Goal: Task Accomplishment & Management: Use online tool/utility

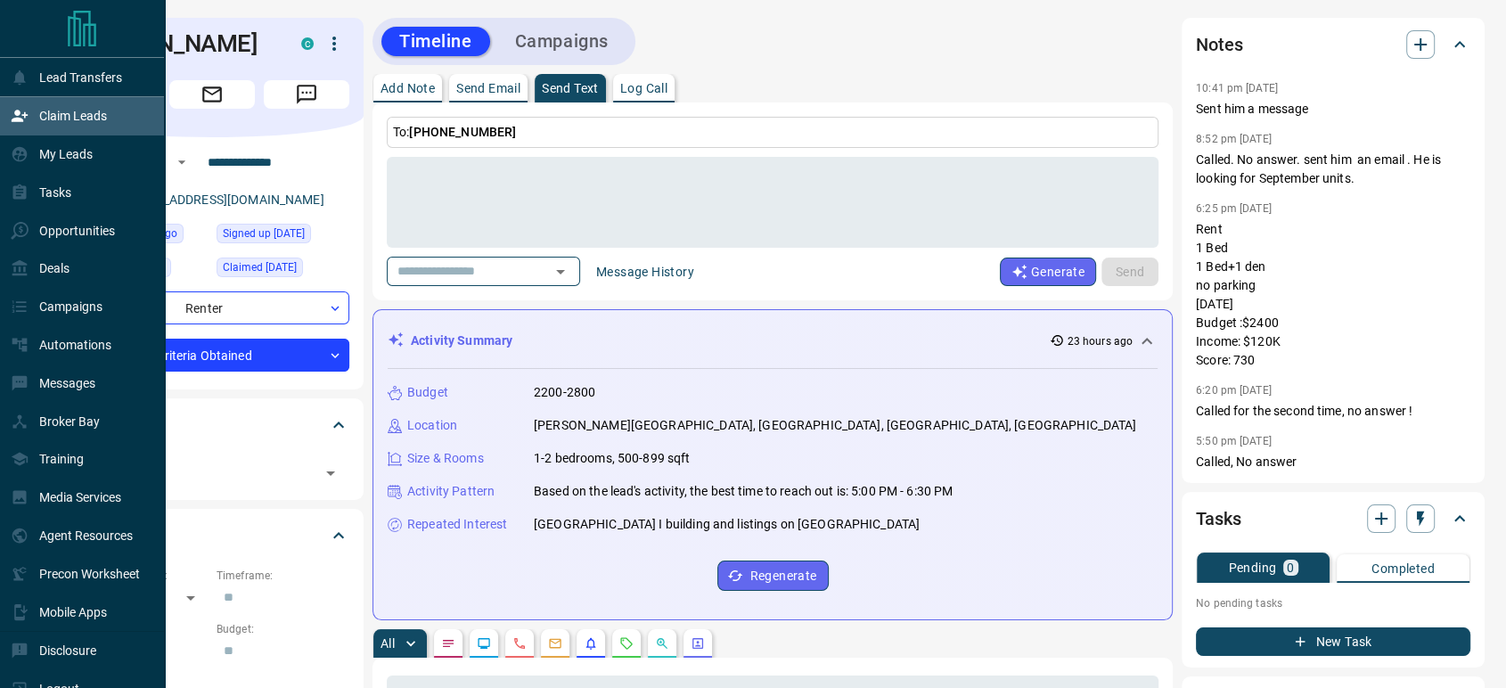
click at [53, 110] on p "Claim Leads" at bounding box center [73, 116] width 68 height 14
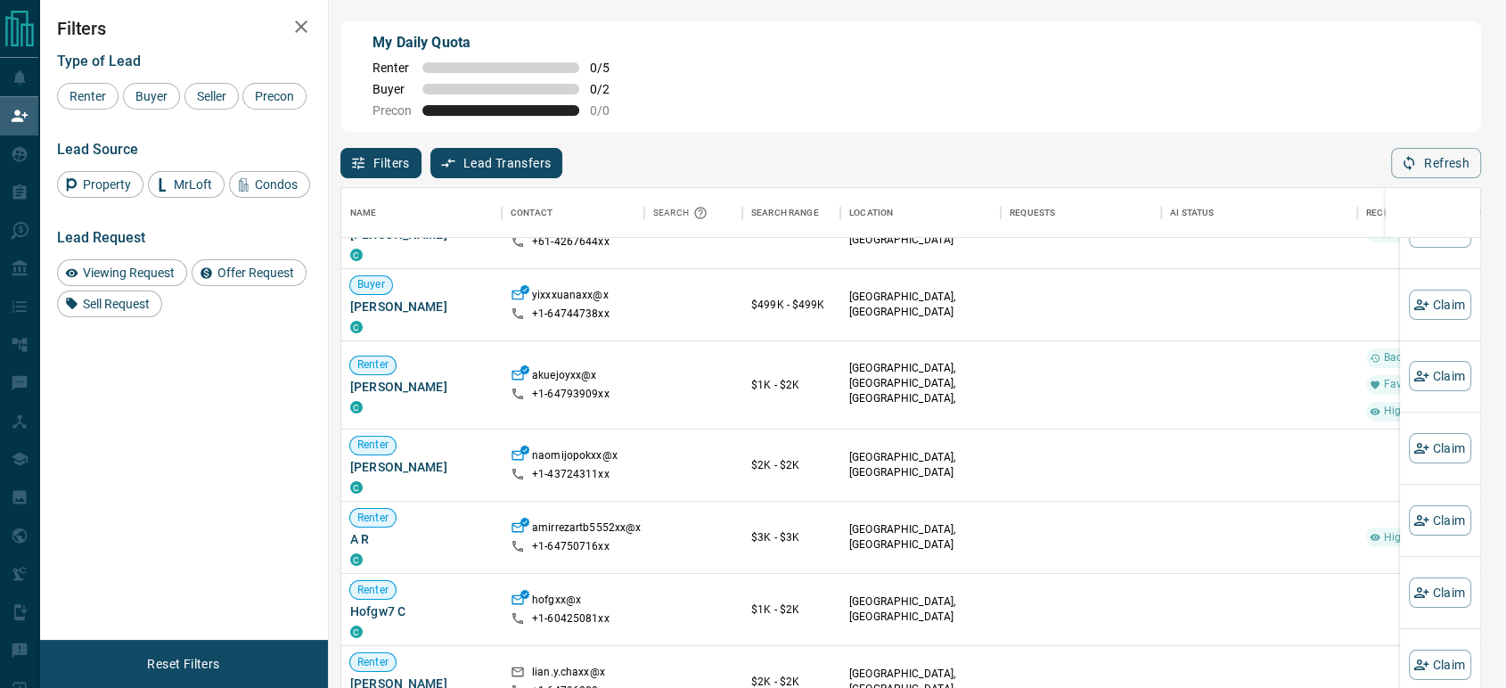
scroll to position [198, 0]
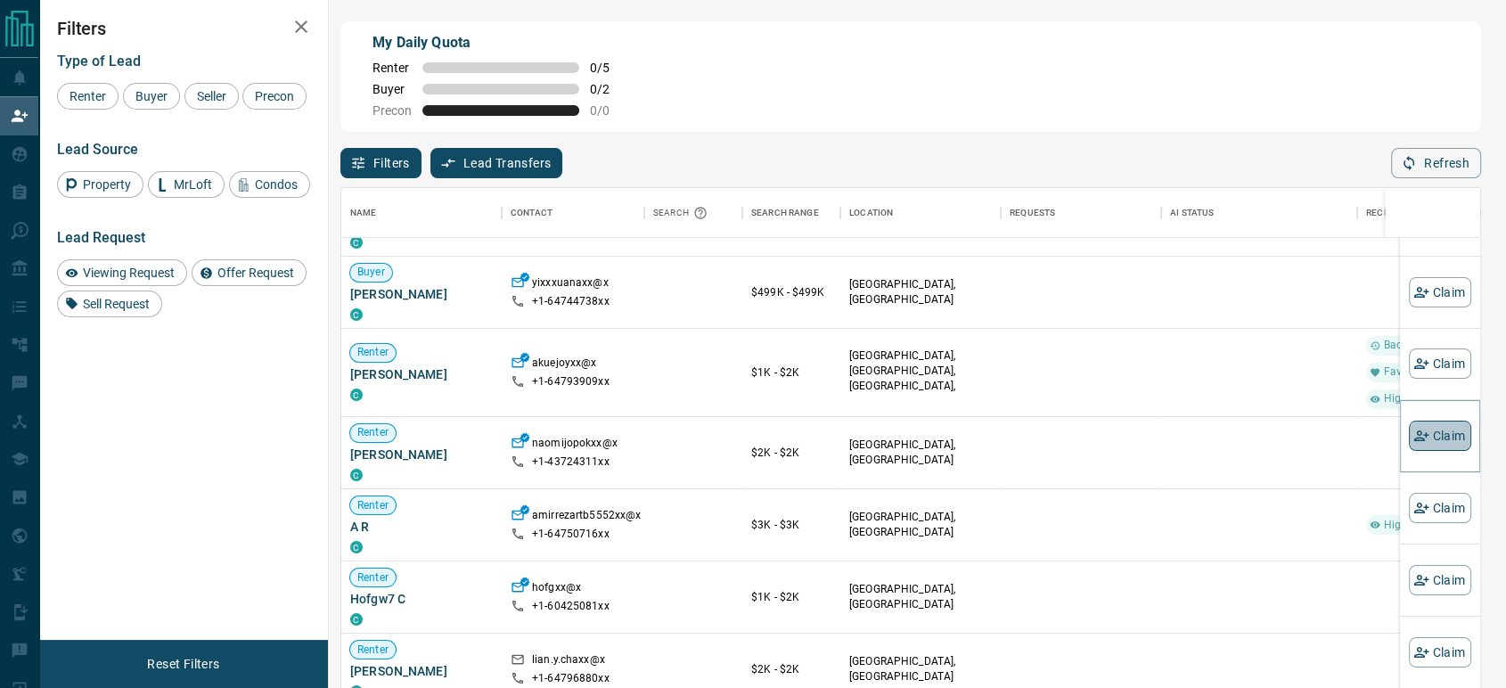
drag, startPoint x: 1428, startPoint y: 442, endPoint x: 1417, endPoint y: 435, distance: 12.9
click at [1428, 441] on button "Claim" at bounding box center [1440, 436] width 62 height 30
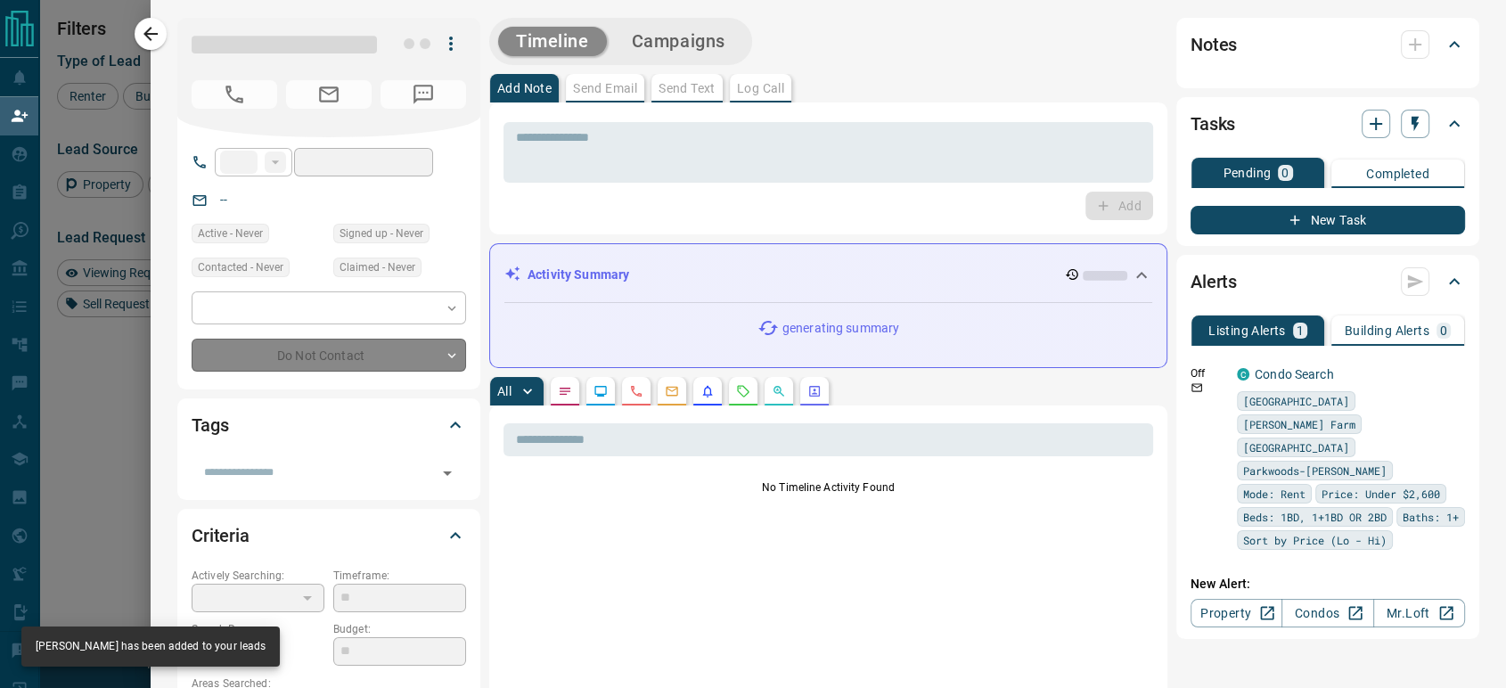
type input "**"
type input "**********"
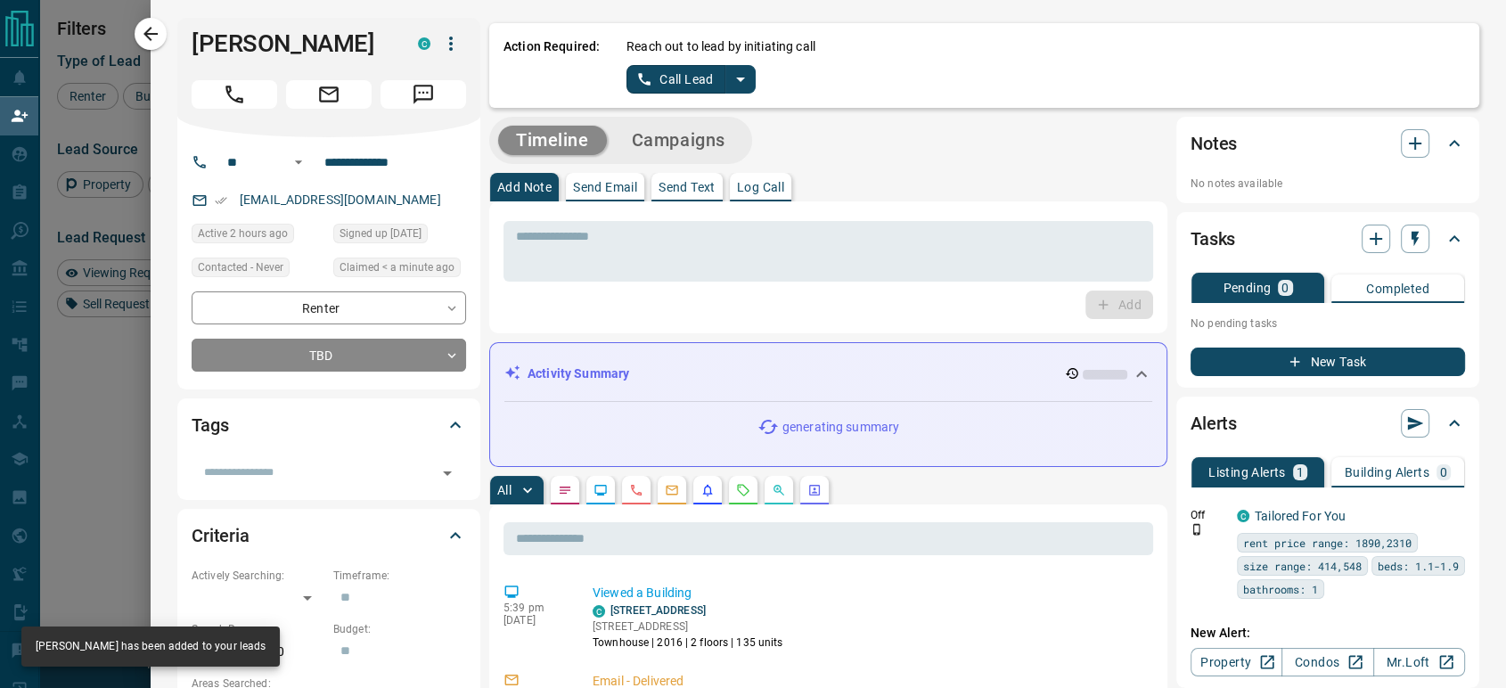
click at [658, 78] on button "Call Lead" at bounding box center [676, 79] width 99 height 29
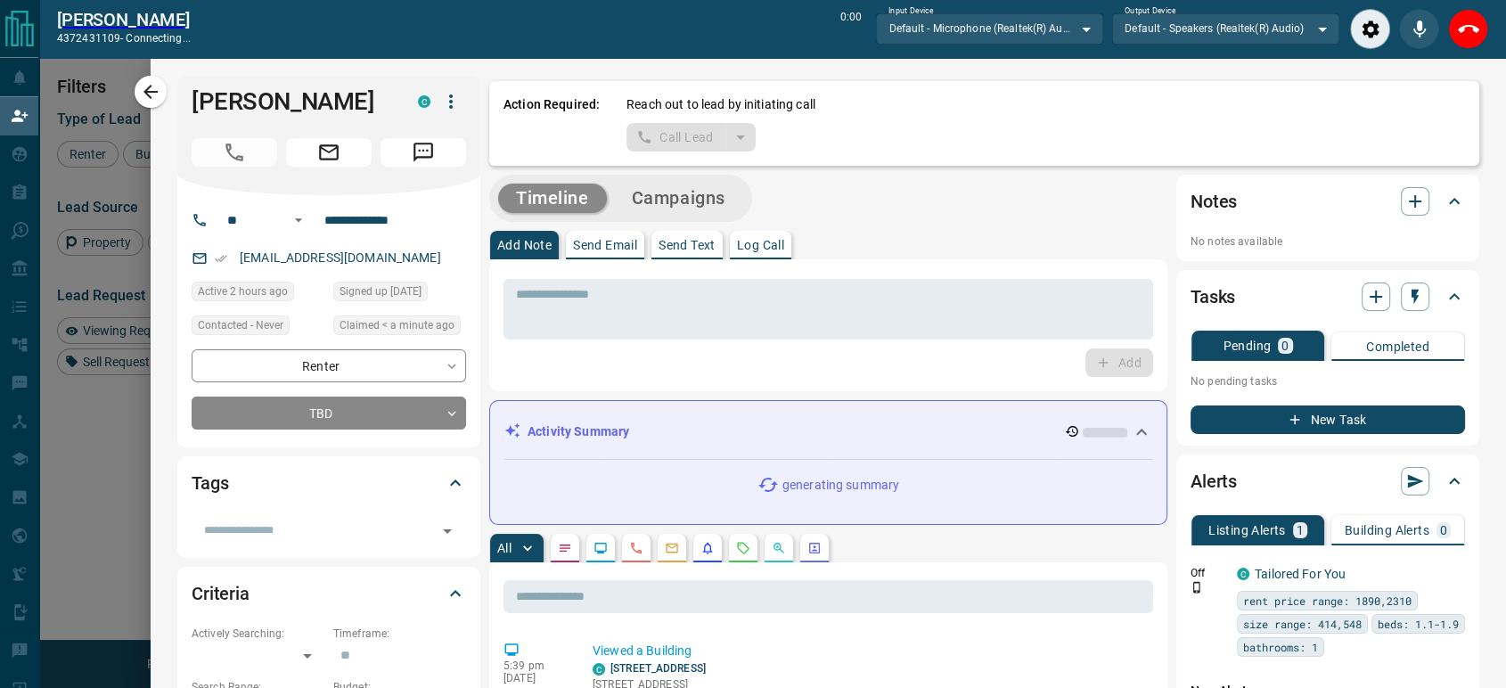
scroll to position [463, 1124]
click at [1477, 29] on icon "End Call" at bounding box center [1468, 29] width 21 height 8
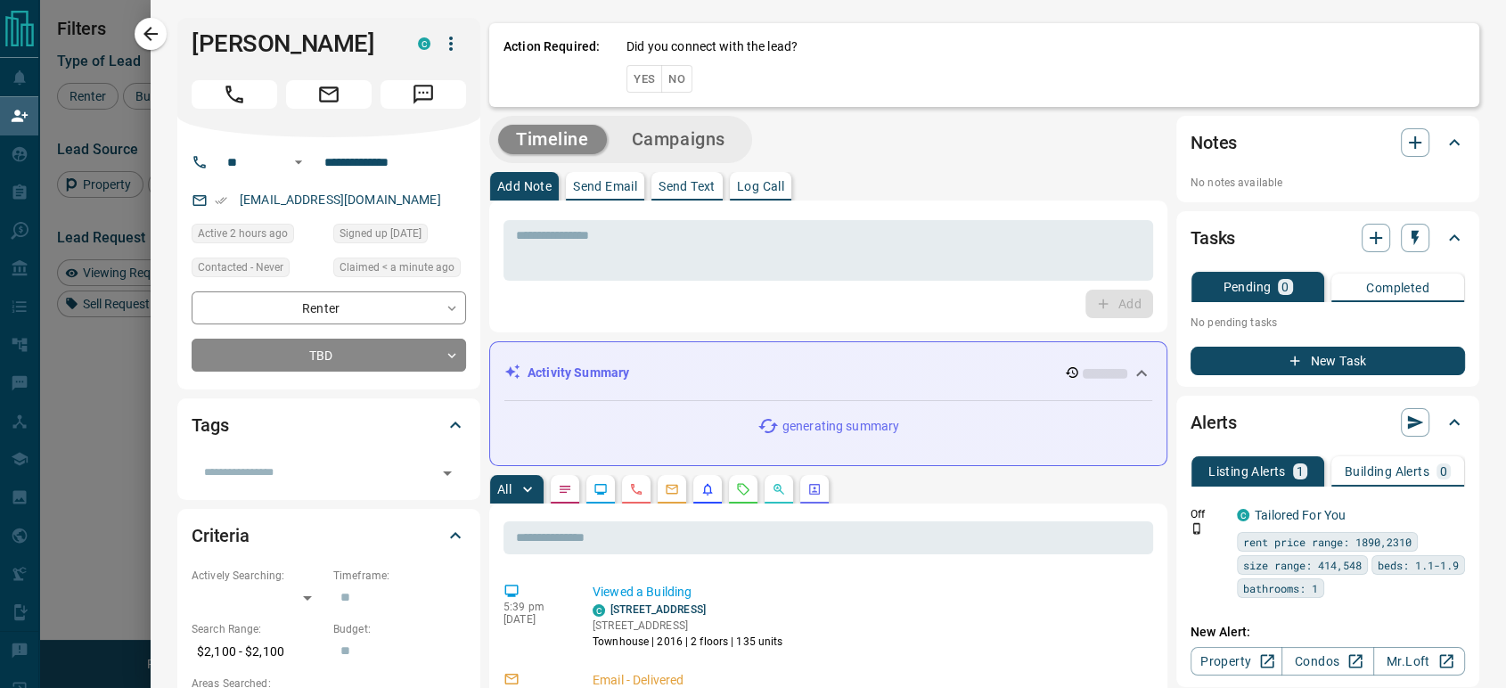
scroll to position [507, 1124]
click at [666, 76] on button "No" at bounding box center [676, 79] width 31 height 28
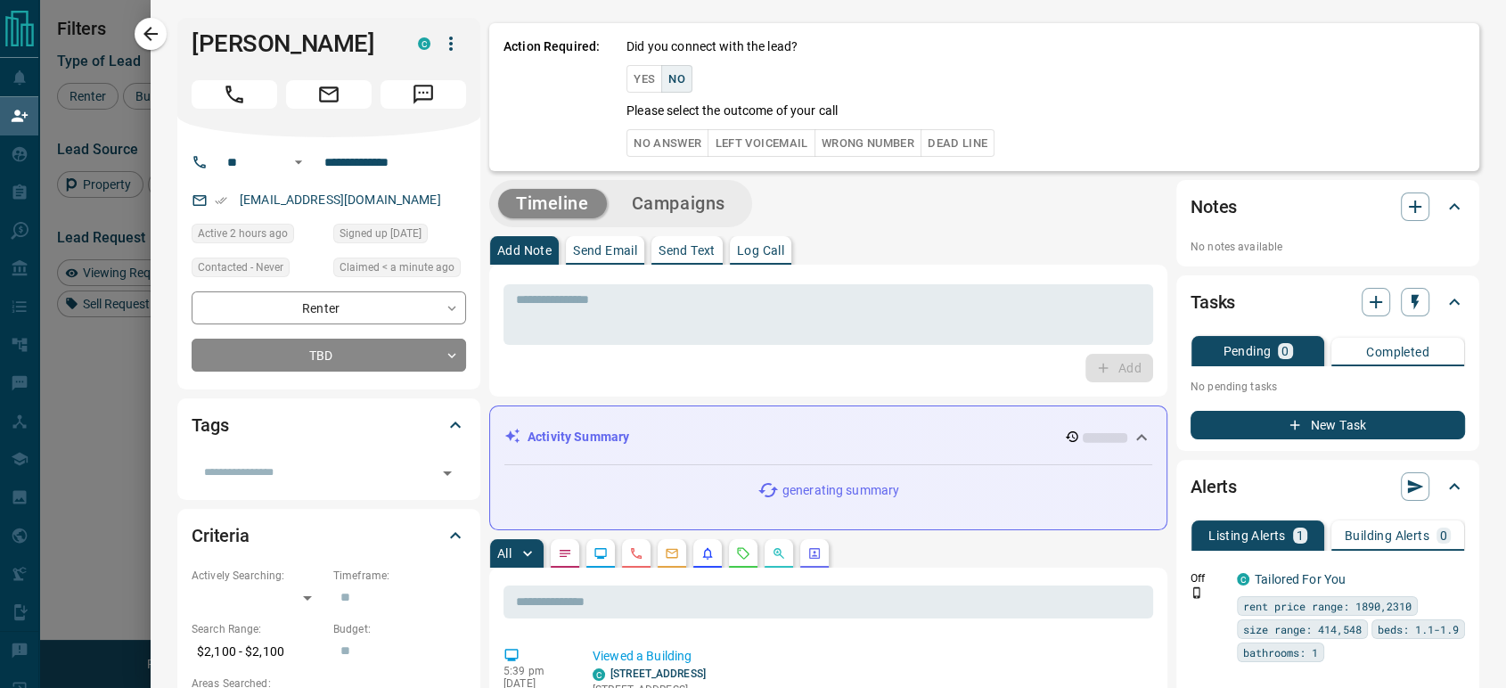
click at [630, 143] on button "No Answer" at bounding box center [668, 143] width 82 height 28
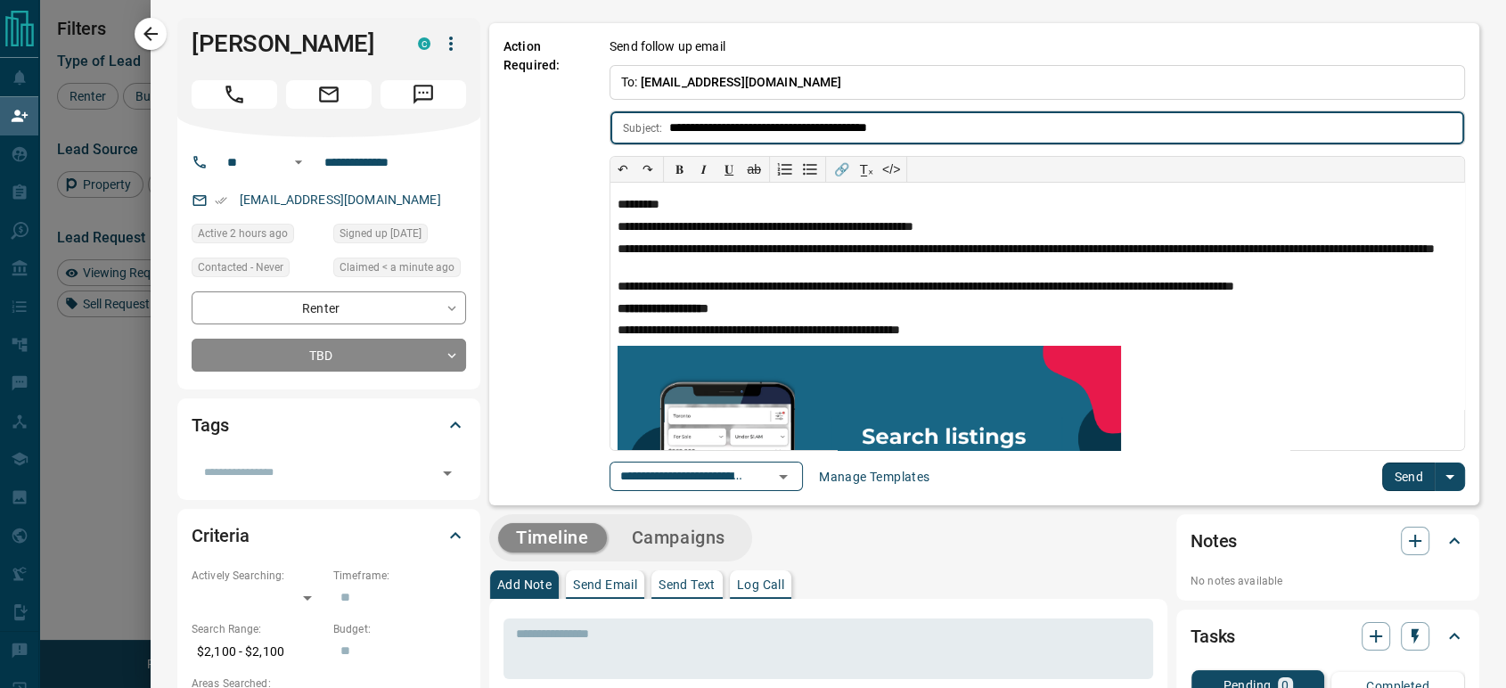
click at [1395, 474] on button "Send" at bounding box center [1409, 477] width 53 height 29
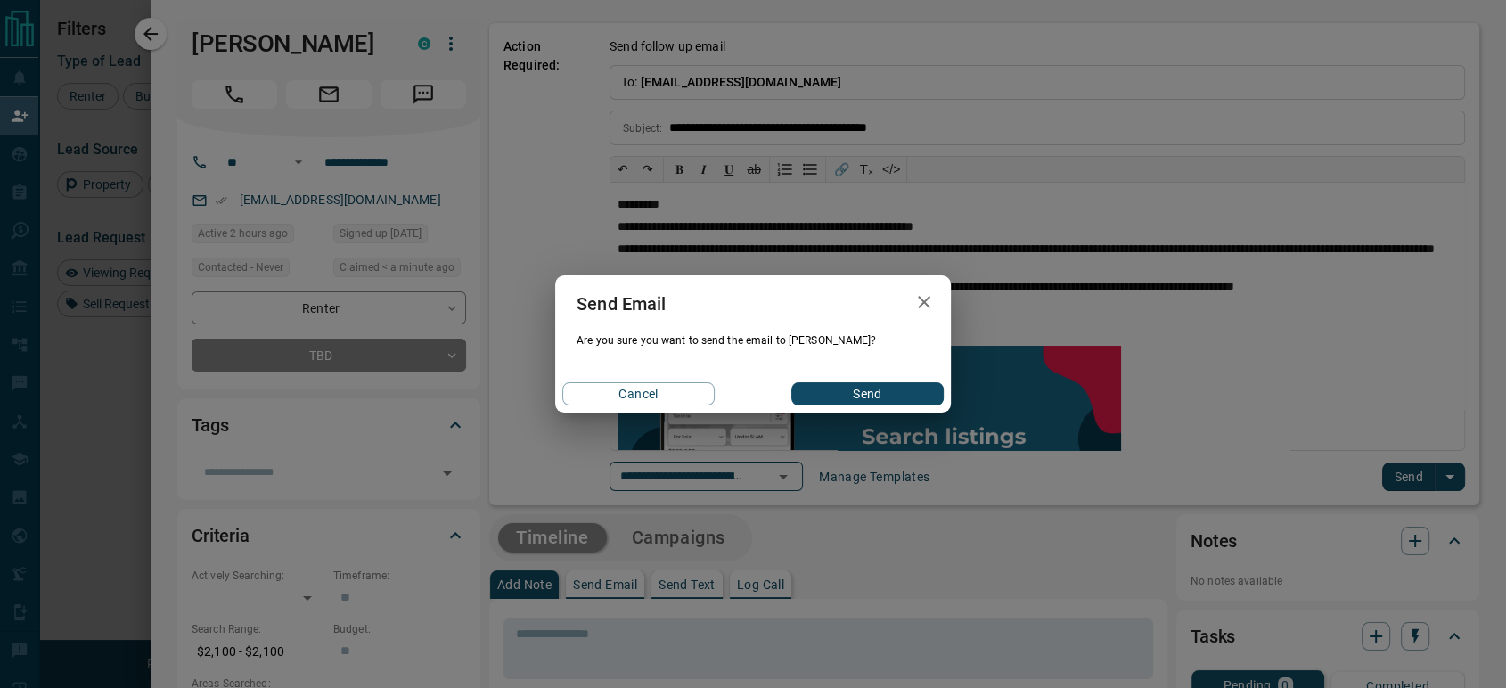
click at [890, 405] on button "Send" at bounding box center [868, 393] width 152 height 23
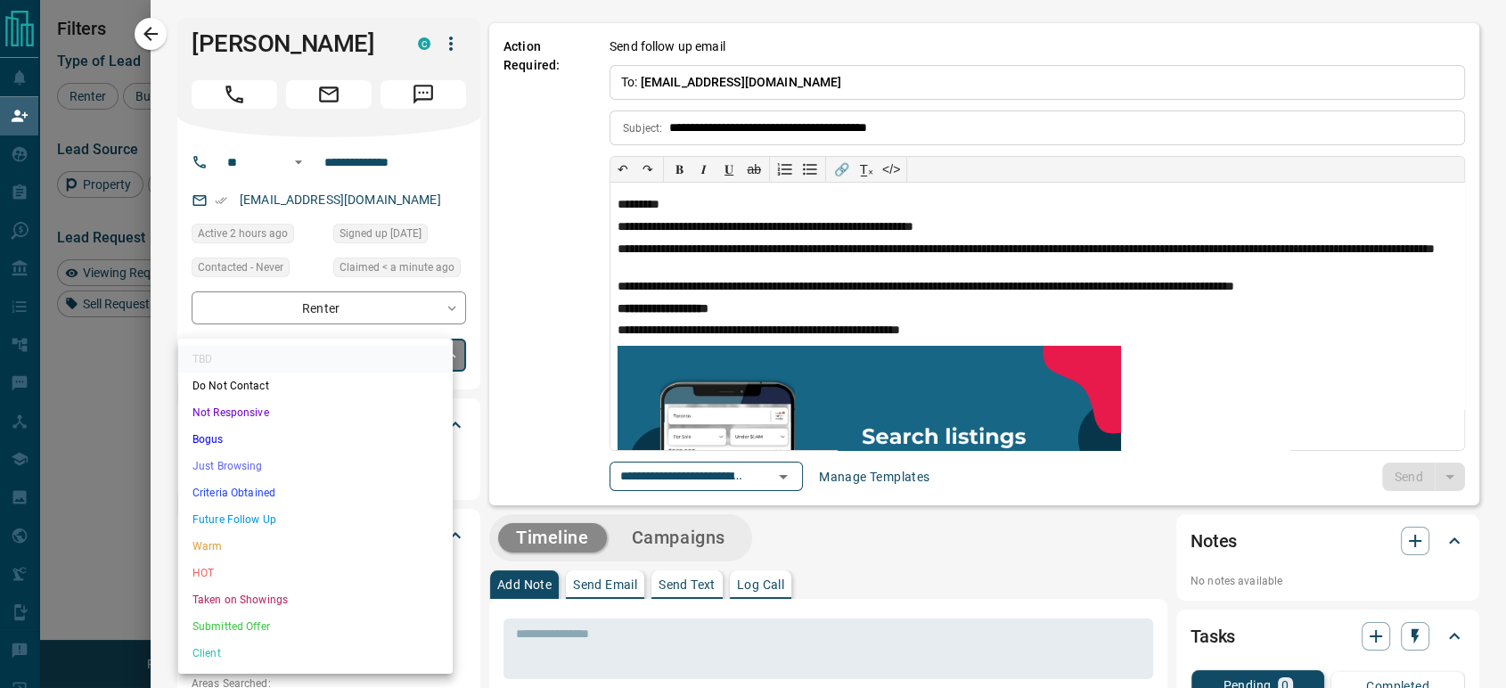
click at [372, 346] on body "Lead Transfers Claim Leads My Leads Tasks Opportunities Deals Campaigns Automat…" at bounding box center [753, 293] width 1506 height 587
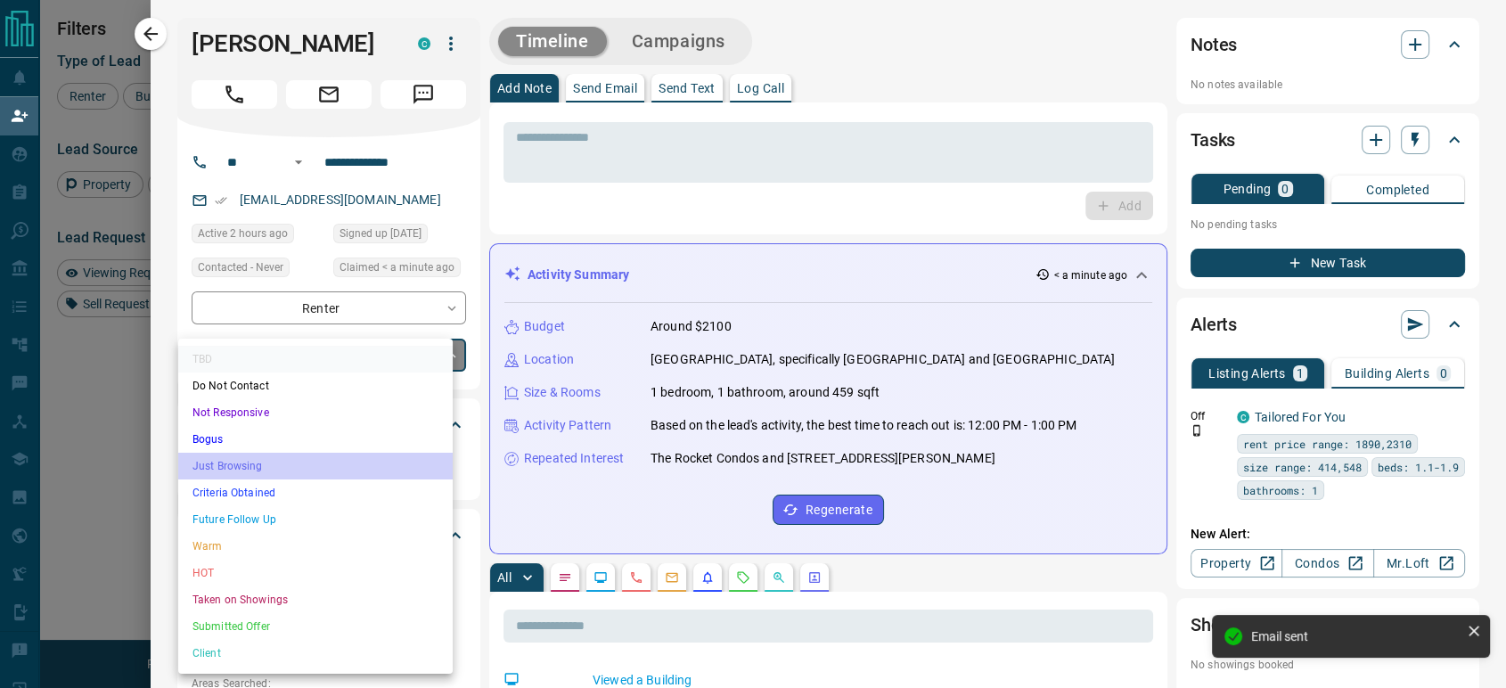
click at [300, 457] on li "Just Browsing" at bounding box center [315, 466] width 275 height 27
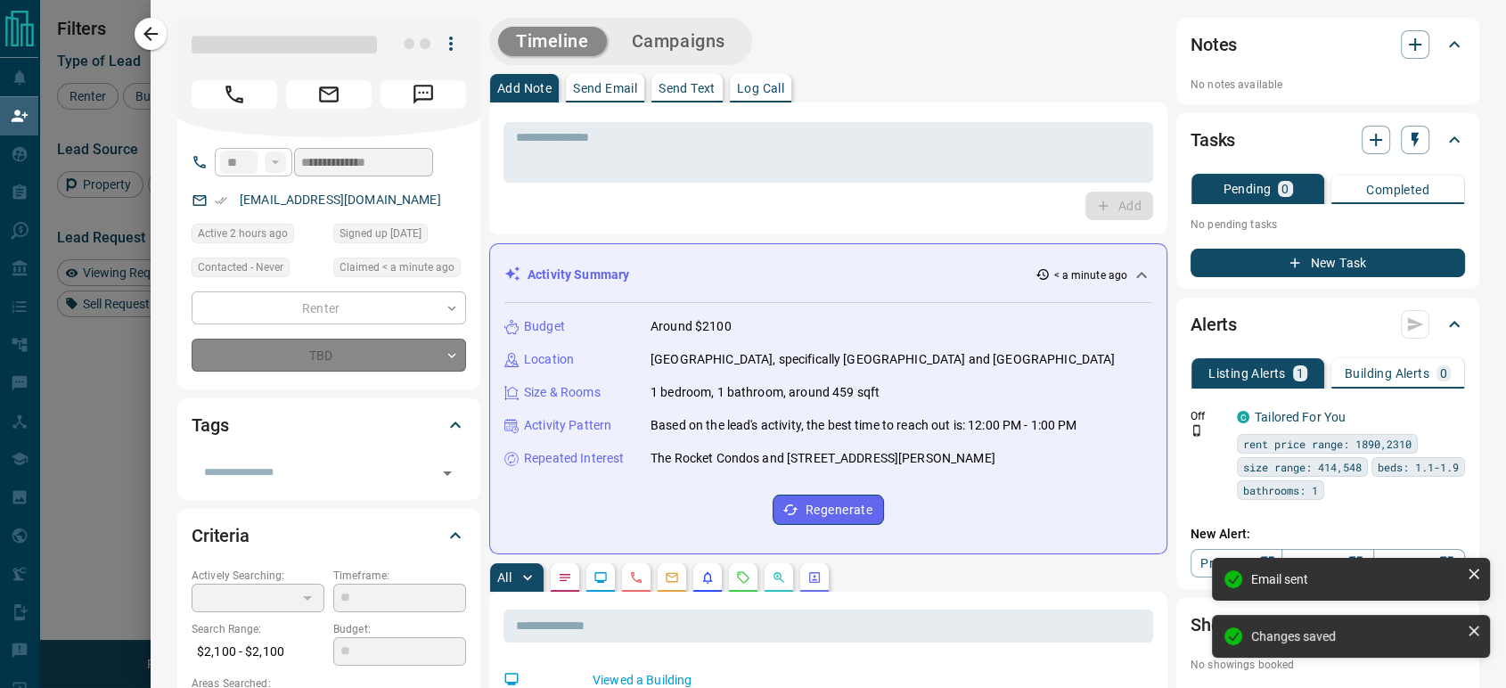
type input "*"
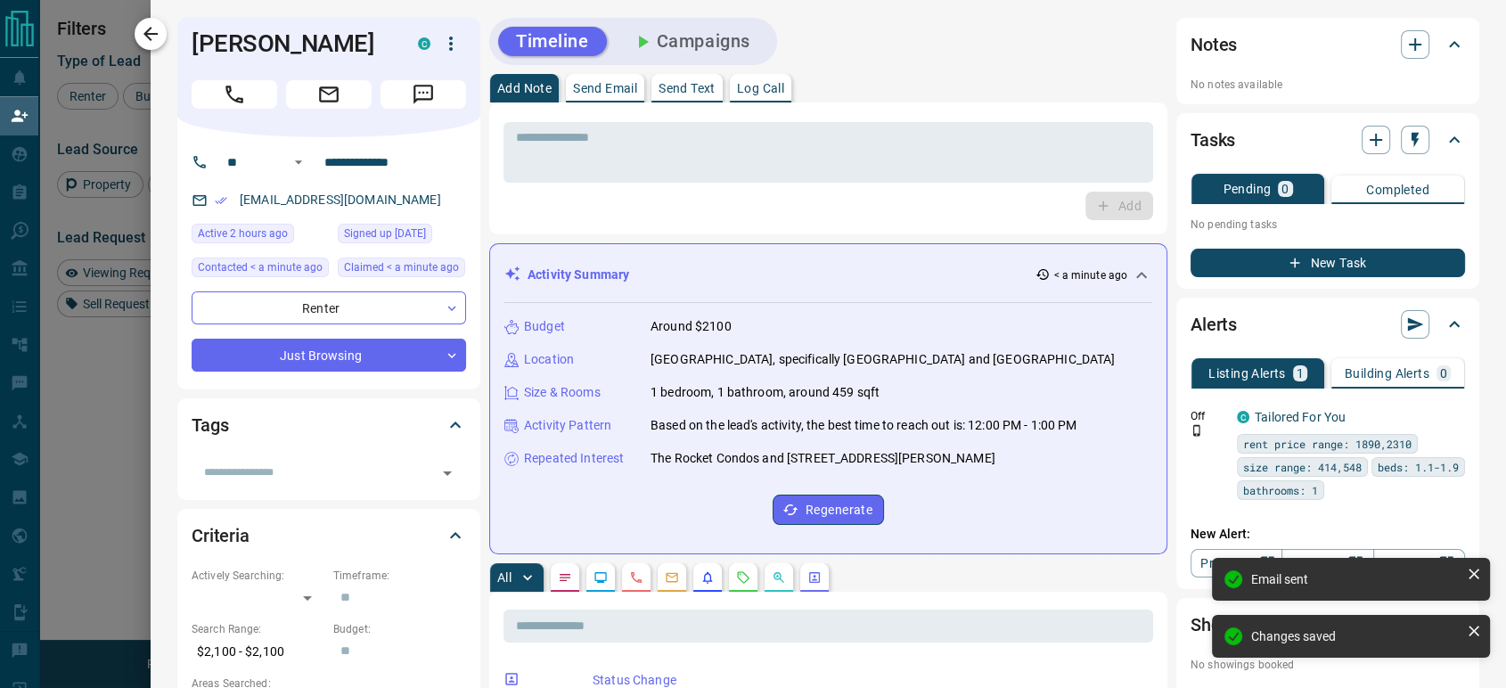
click at [152, 39] on icon "button" at bounding box center [151, 34] width 14 height 14
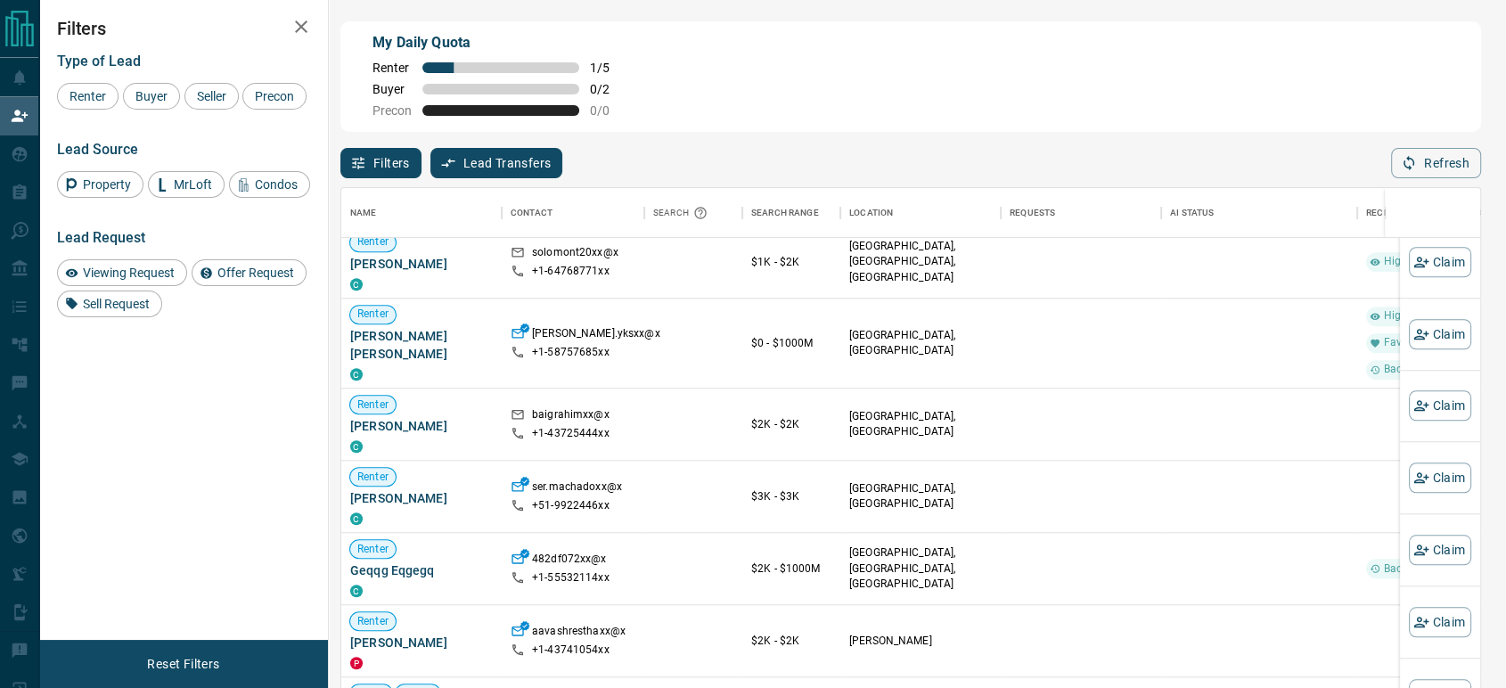
scroll to position [1471, 0]
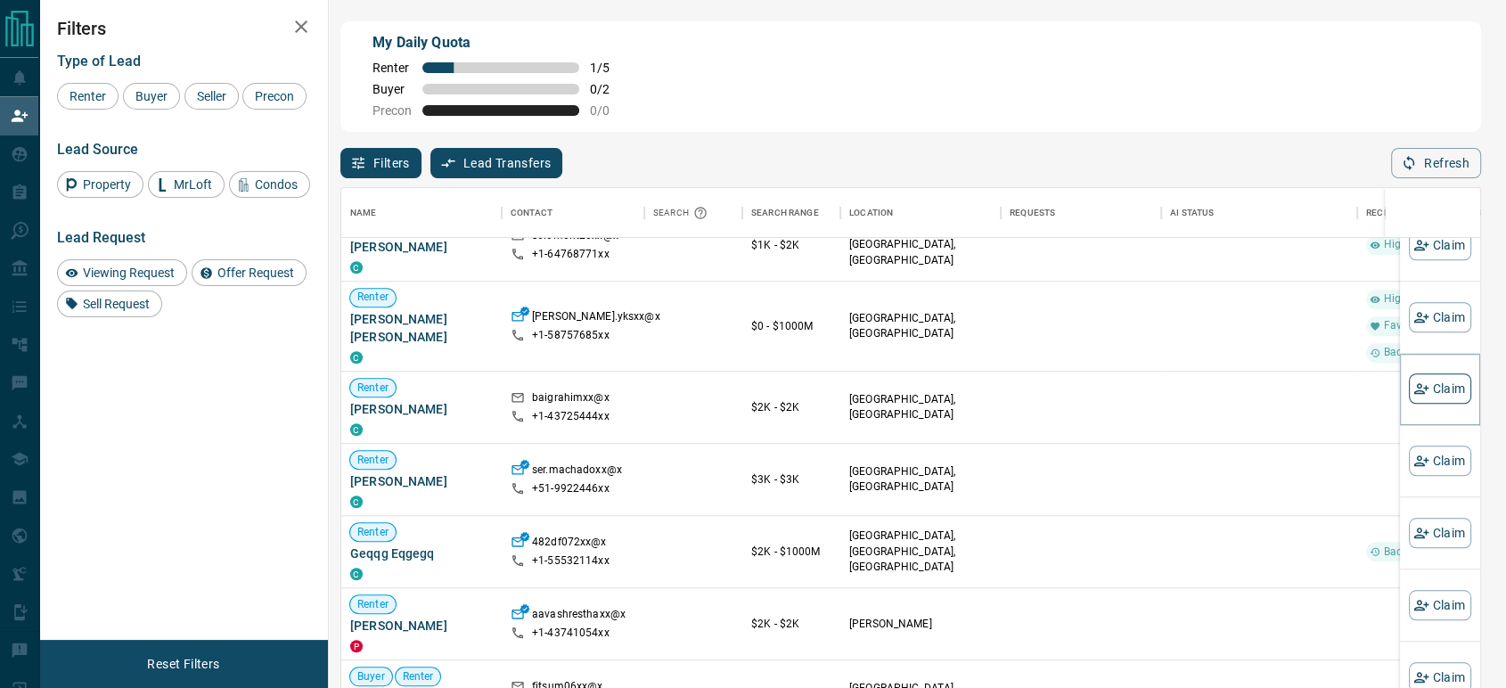
click at [1414, 384] on icon "button" at bounding box center [1422, 389] width 16 height 16
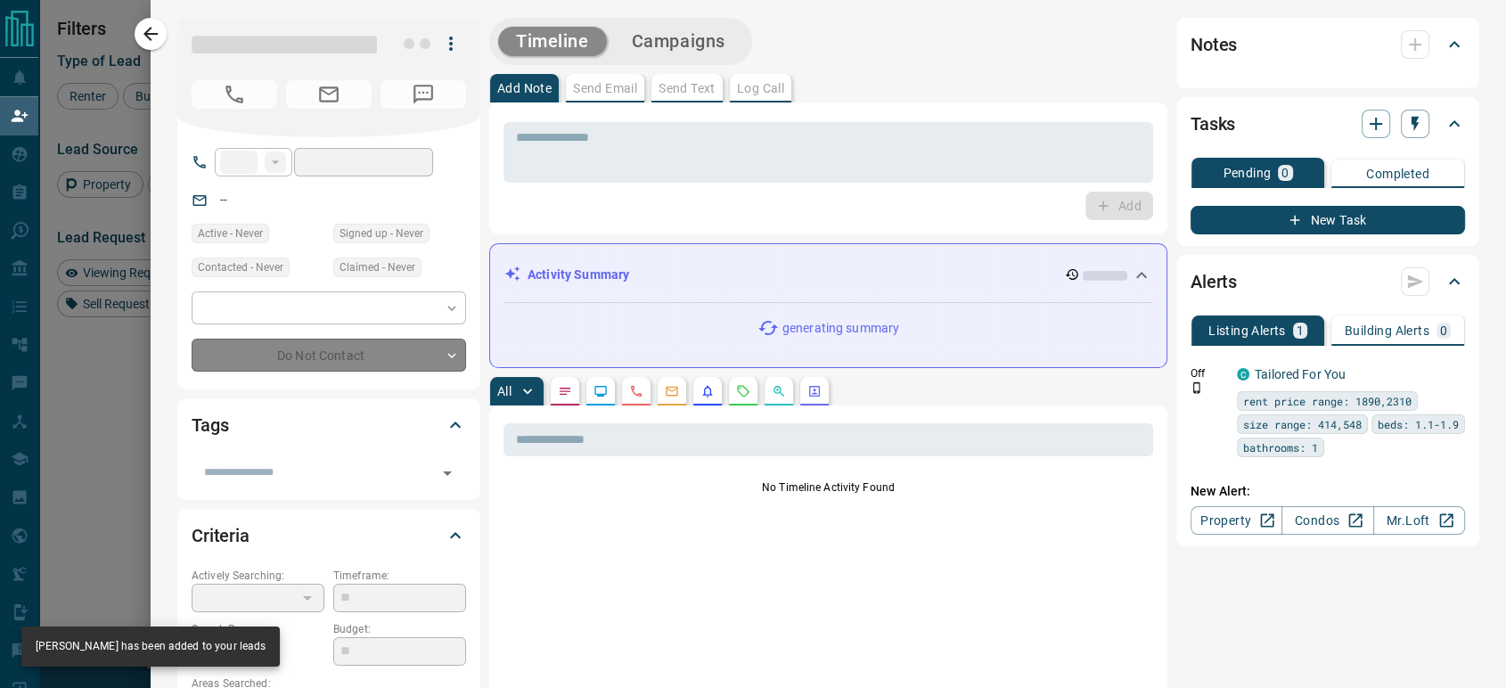
type input "**"
type input "**********"
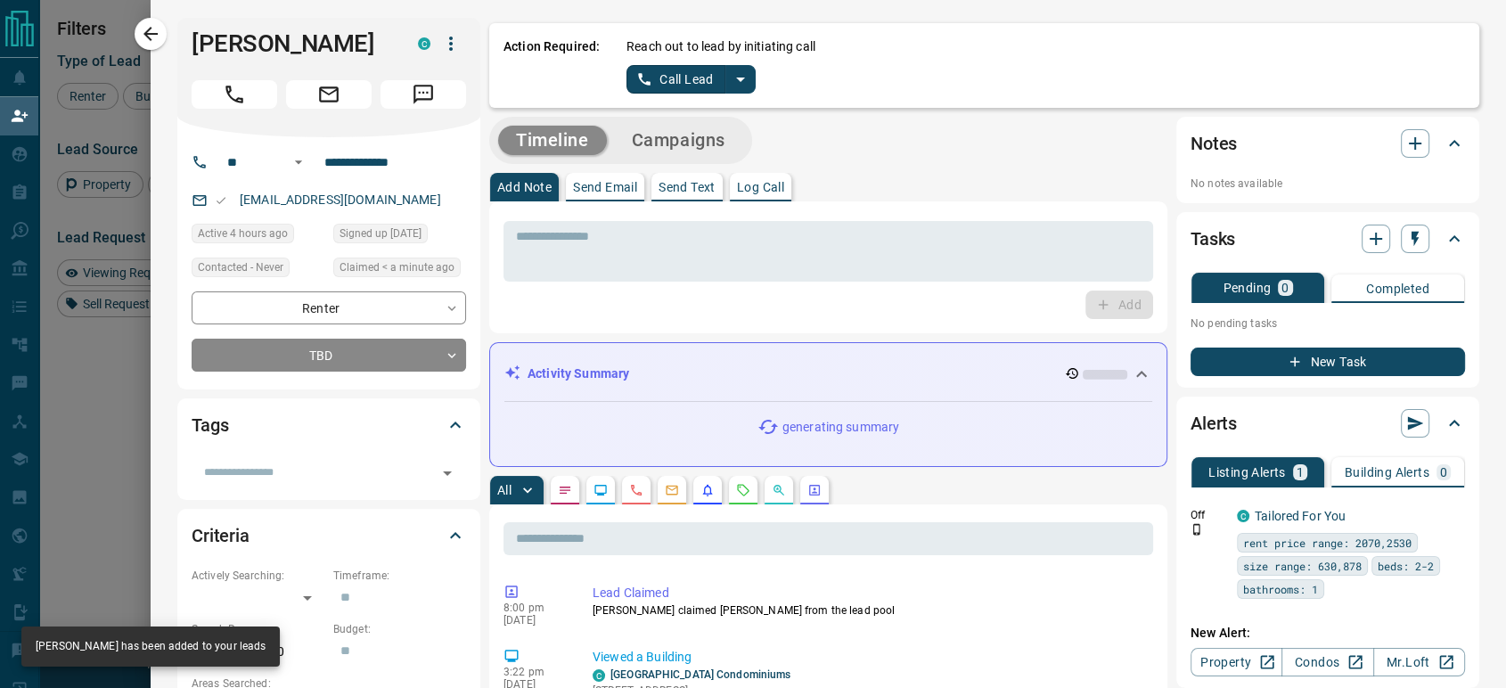
click at [652, 78] on button "Call Lead" at bounding box center [676, 79] width 99 height 29
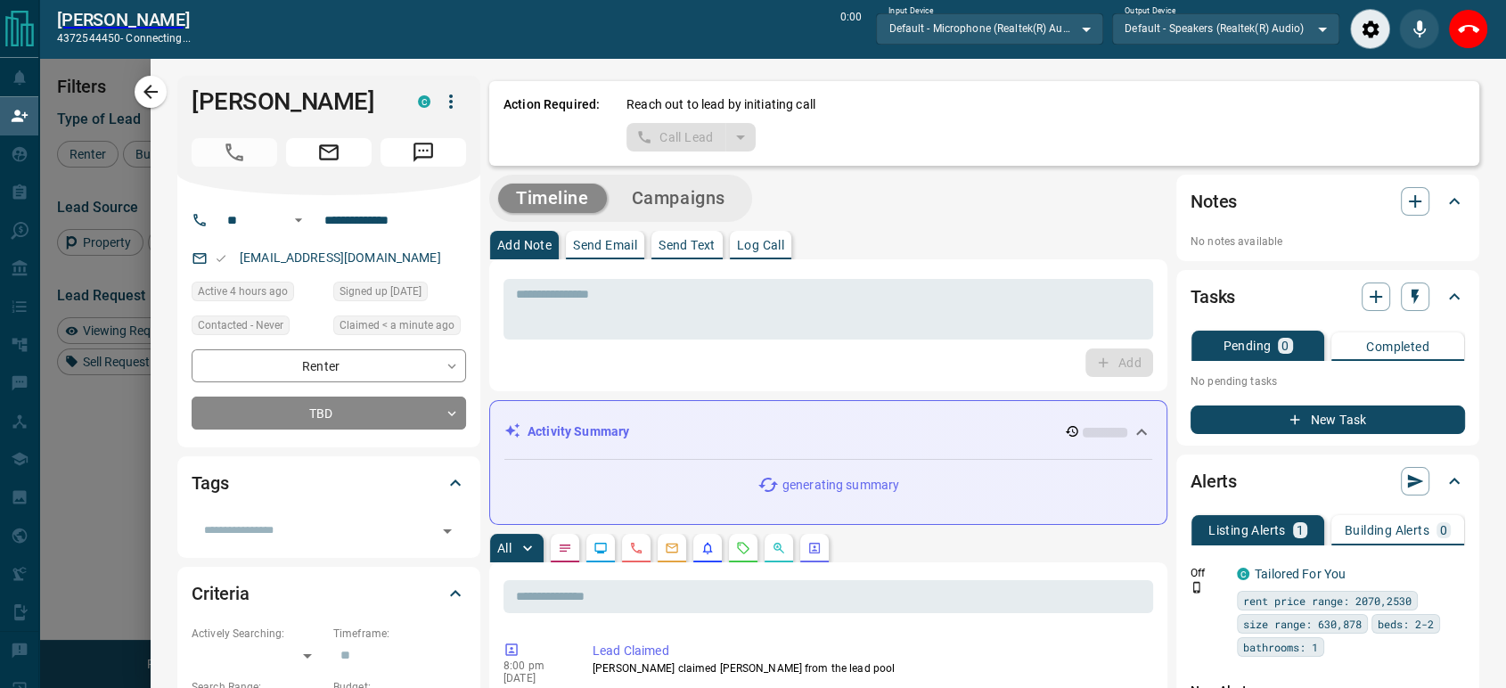
scroll to position [463, 1124]
click at [1463, 23] on icon "End Call" at bounding box center [1468, 29] width 21 height 21
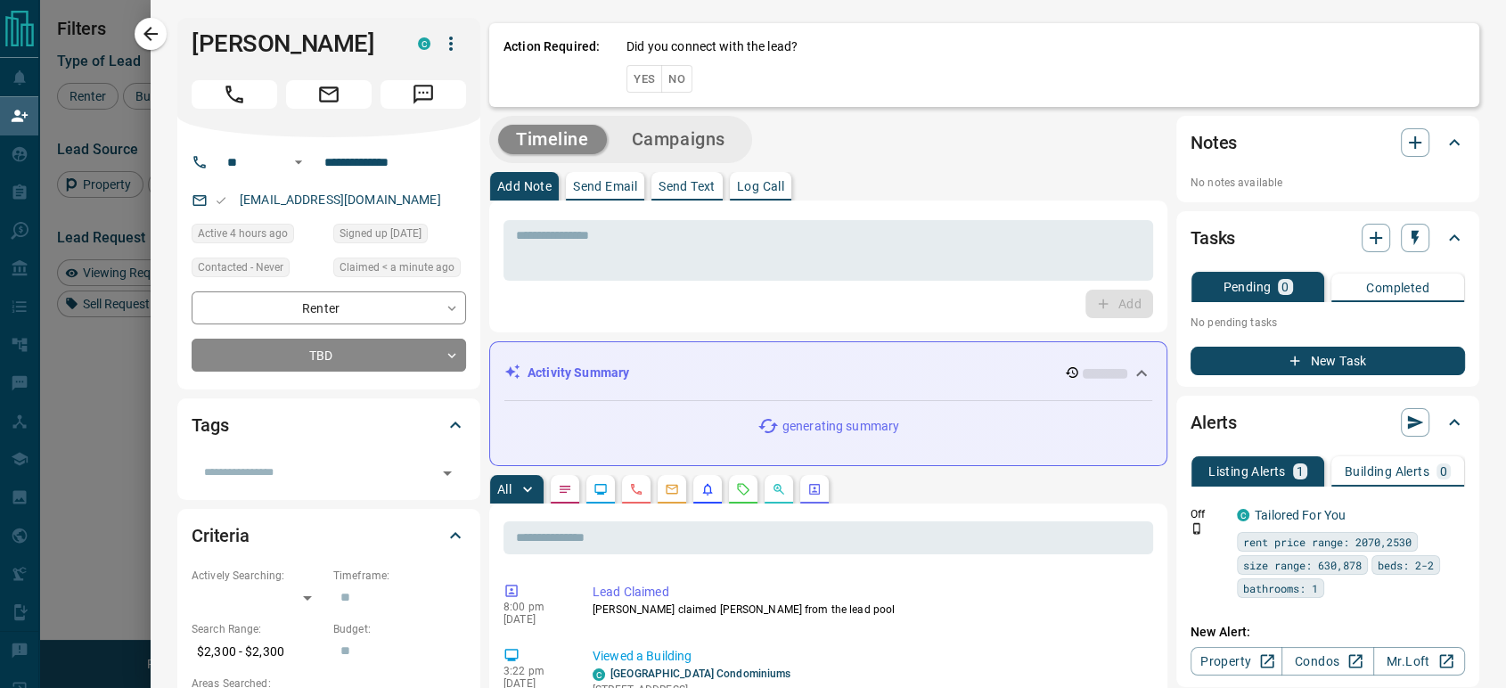
scroll to position [507, 1124]
click at [661, 76] on button "No" at bounding box center [676, 79] width 31 height 28
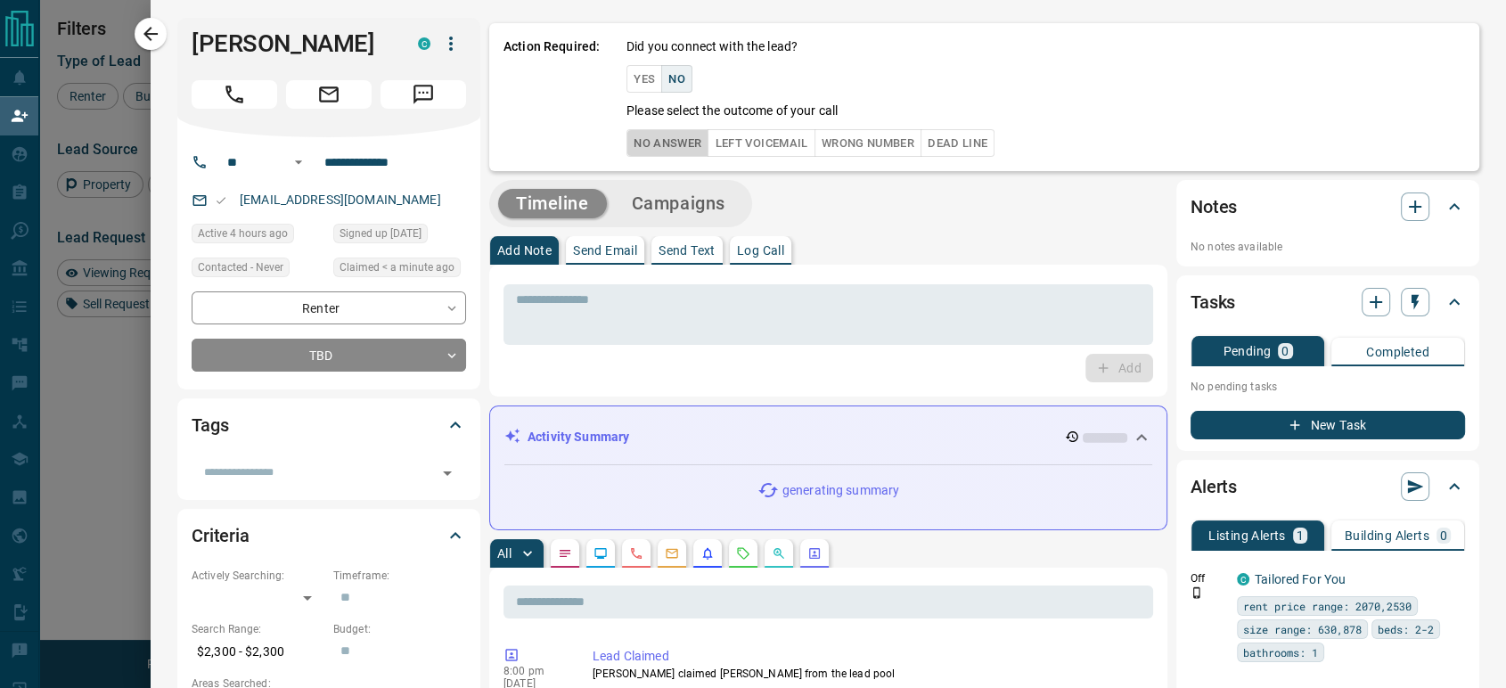
click at [651, 143] on button "No Answer" at bounding box center [668, 143] width 82 height 28
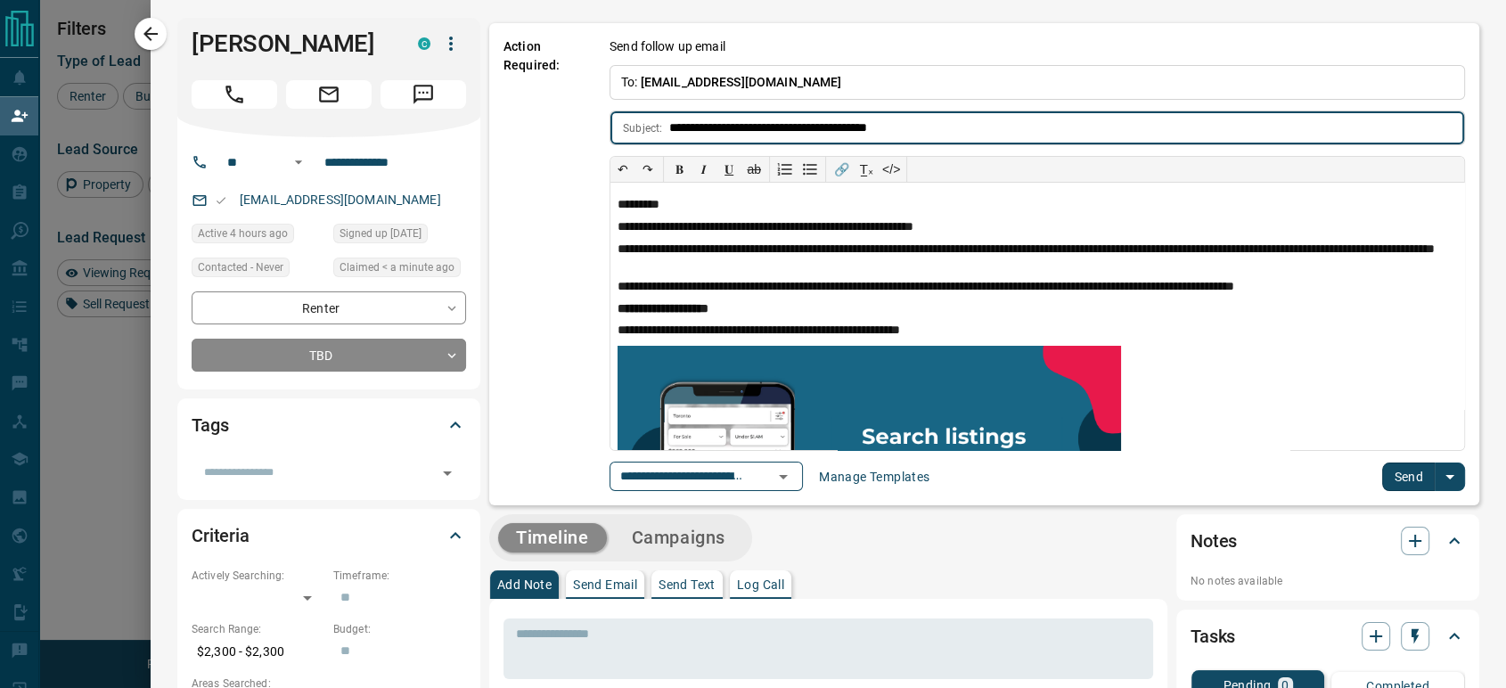
click at [1400, 480] on button "Send" at bounding box center [1409, 477] width 53 height 29
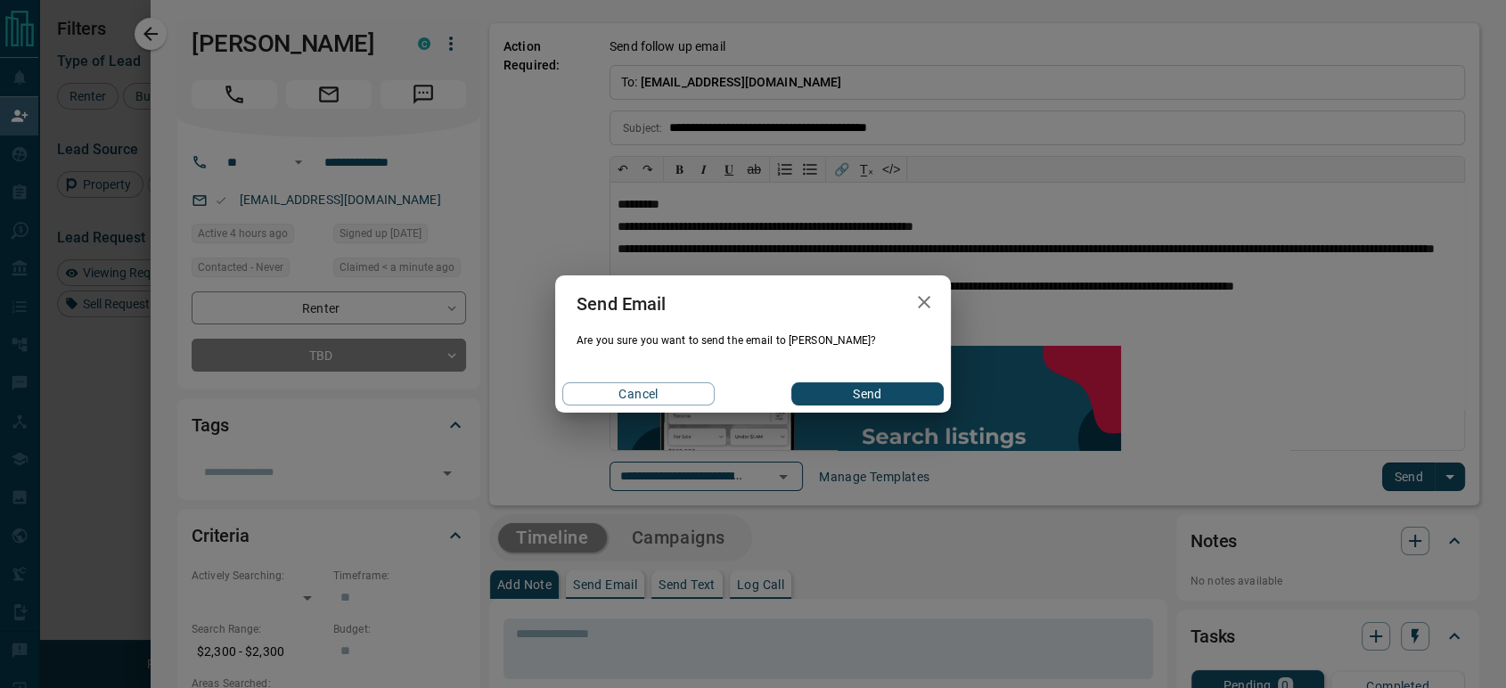
drag, startPoint x: 844, startPoint y: 392, endPoint x: 566, endPoint y: 380, distance: 278.4
click at [837, 393] on button "Send" at bounding box center [868, 393] width 152 height 23
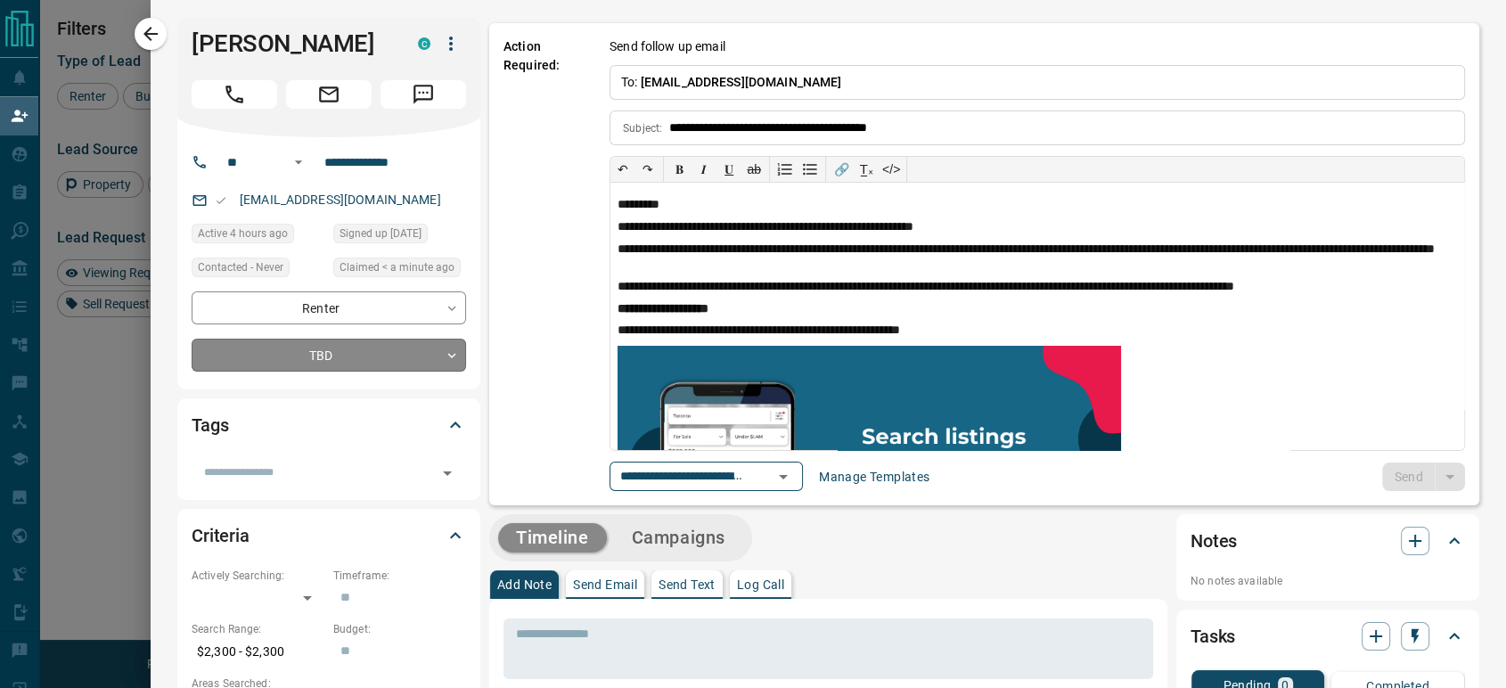
click at [319, 389] on body "Lead Transfers Claim Leads My Leads Tasks Opportunities Deals Campaigns Automat…" at bounding box center [753, 293] width 1506 height 587
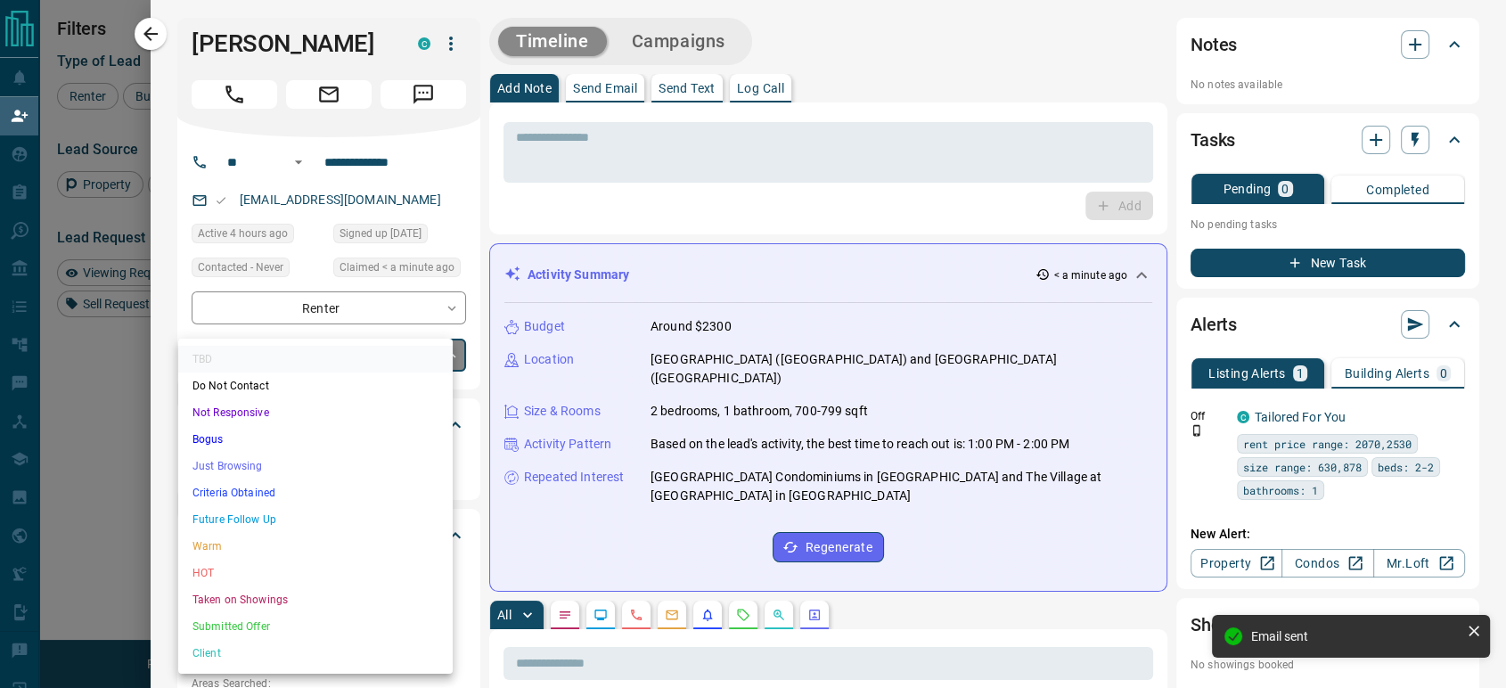
click at [248, 466] on li "Just Browsing" at bounding box center [315, 466] width 275 height 27
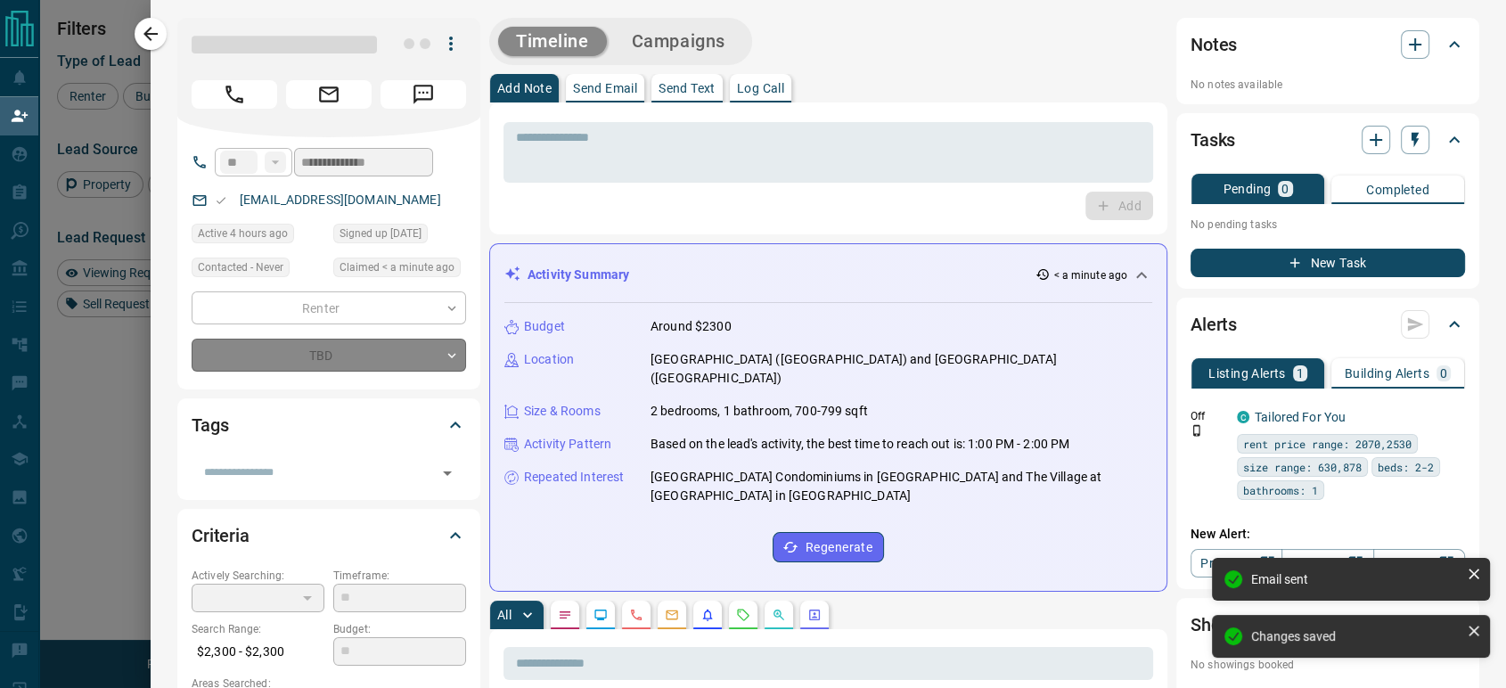
type input "*"
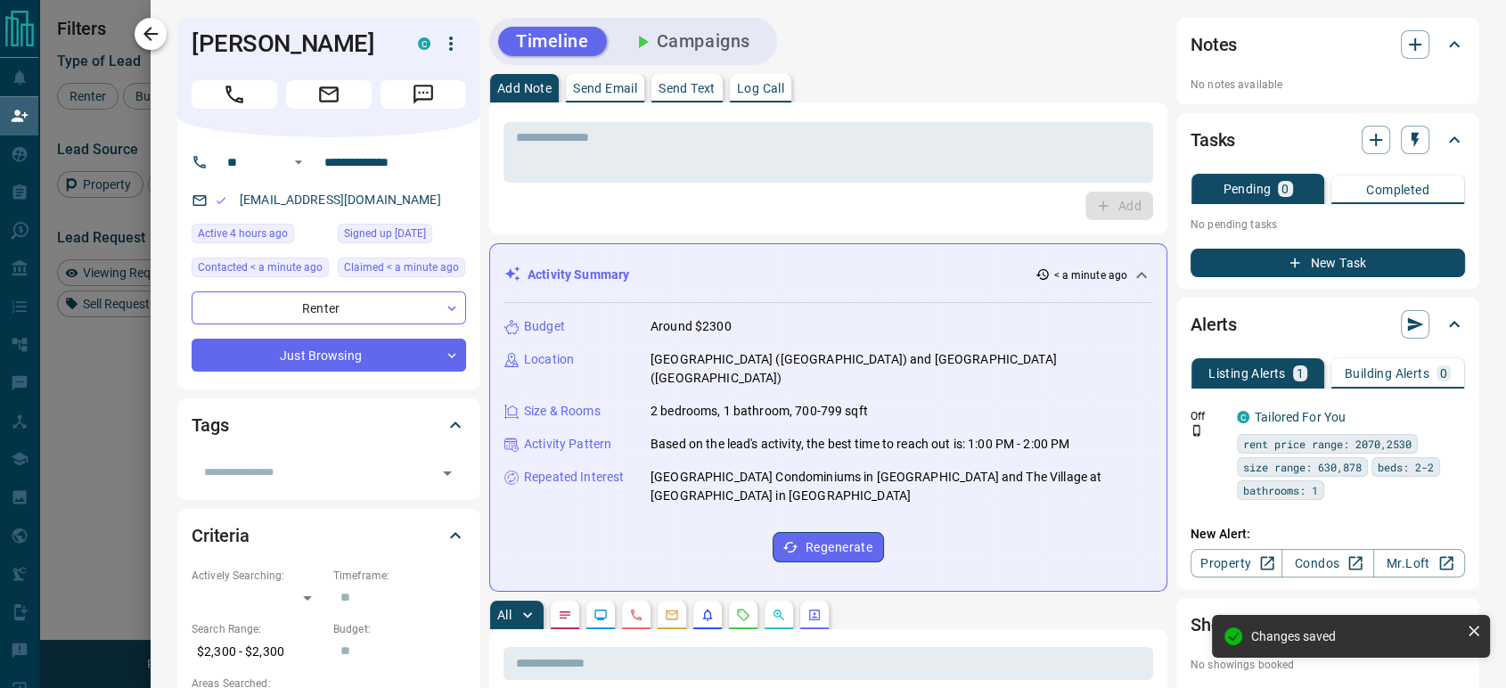
click at [152, 33] on icon "button" at bounding box center [151, 34] width 14 height 14
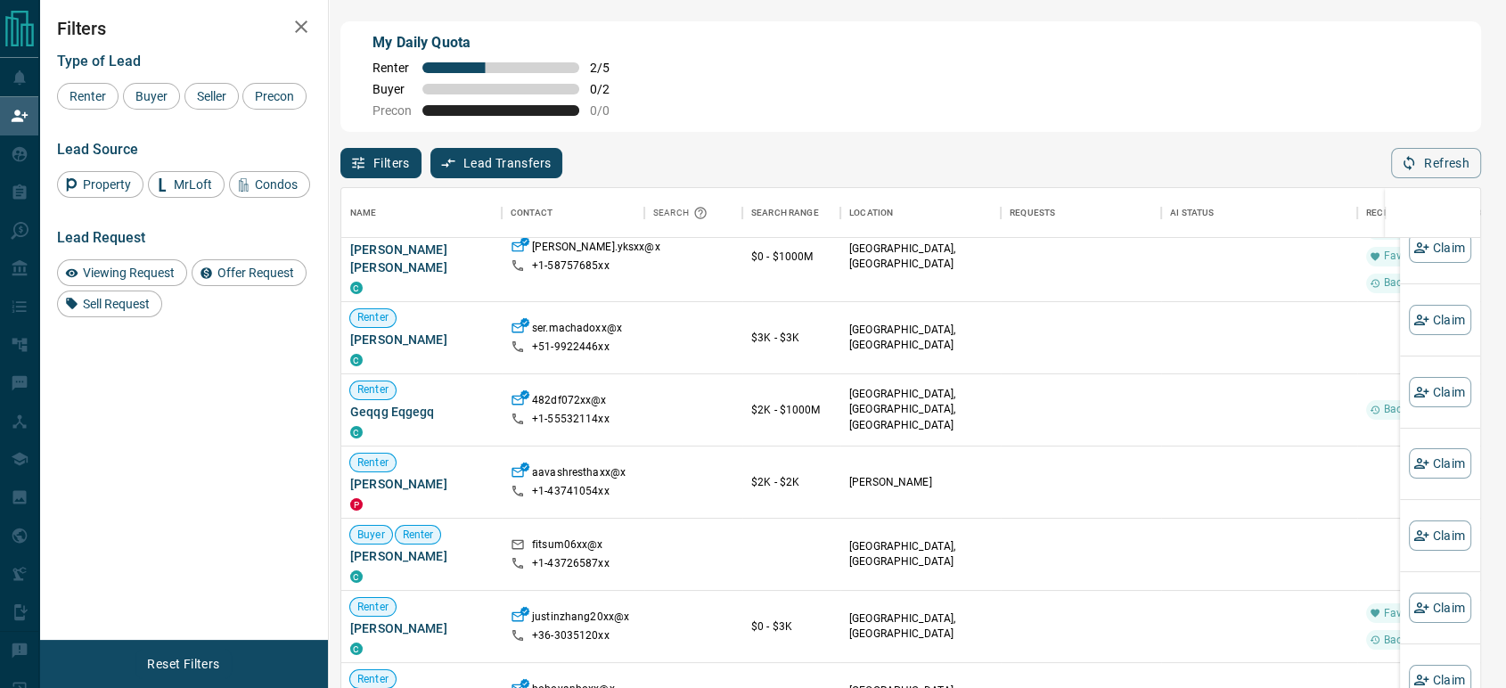
scroll to position [1669, 0]
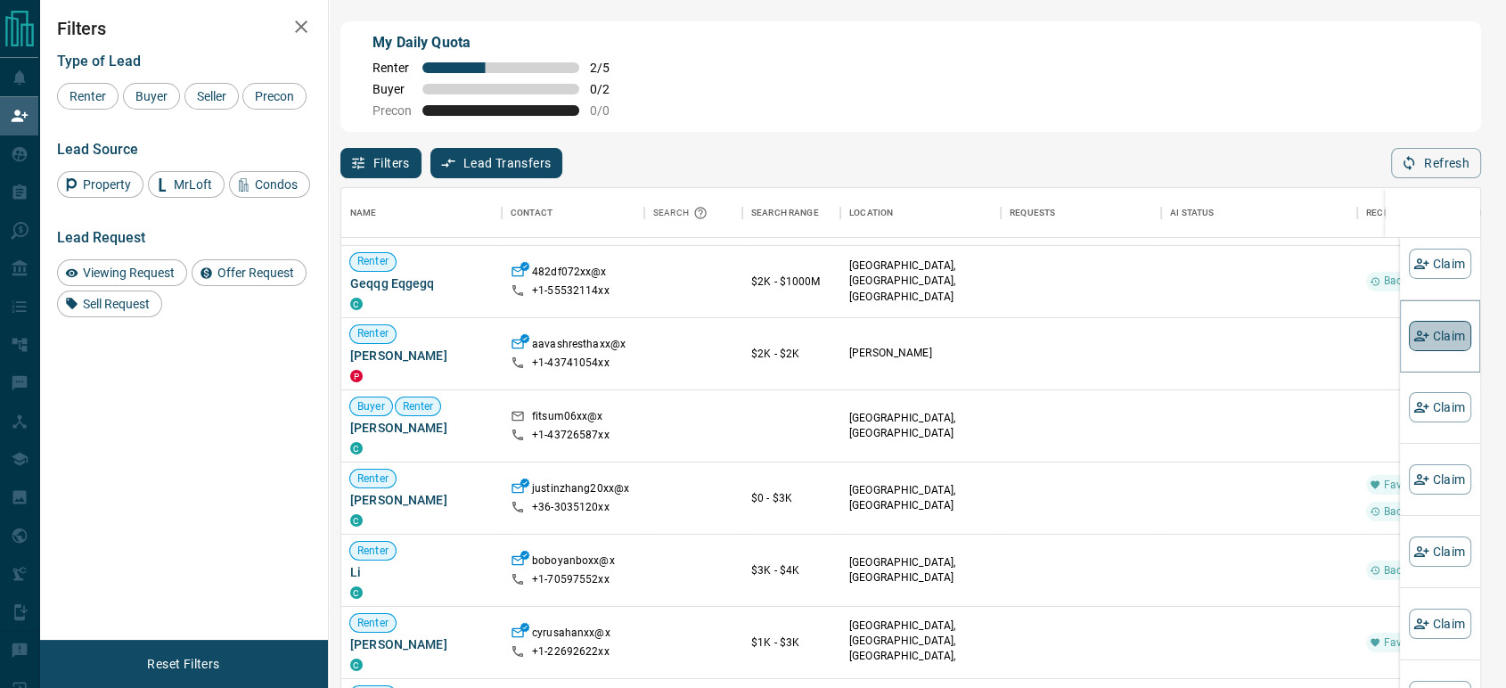
click at [1423, 333] on button "Claim" at bounding box center [1440, 335] width 62 height 30
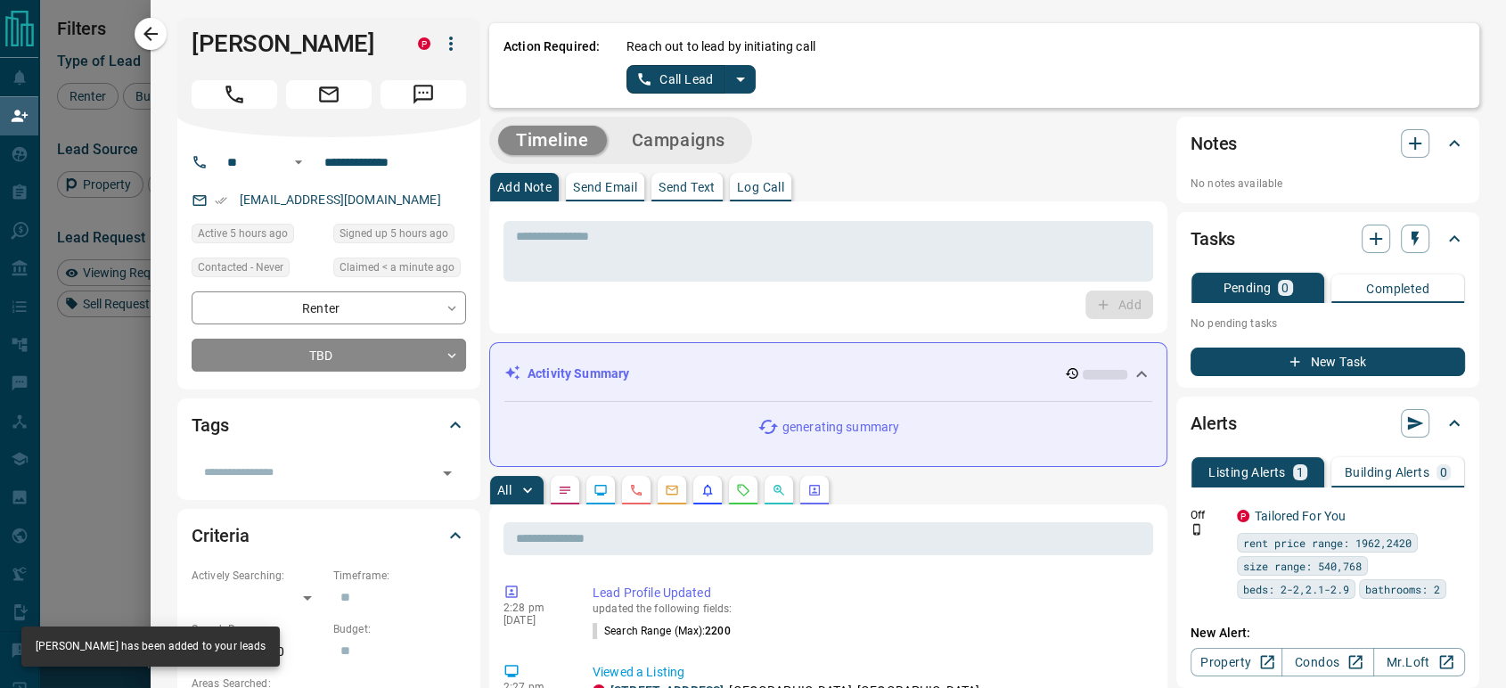
click at [652, 76] on button "Call Lead" at bounding box center [676, 79] width 99 height 29
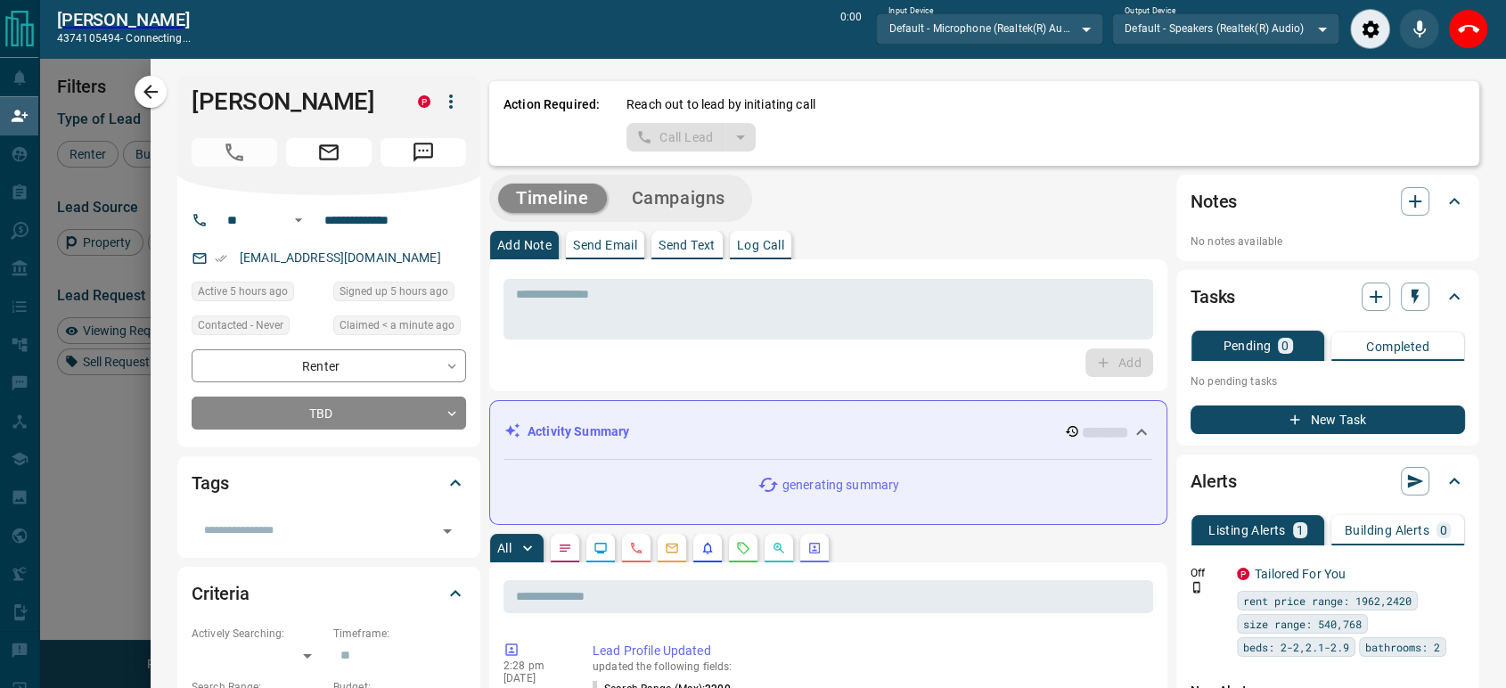
scroll to position [463, 1124]
click at [1461, 24] on icon "End Call" at bounding box center [1468, 29] width 21 height 21
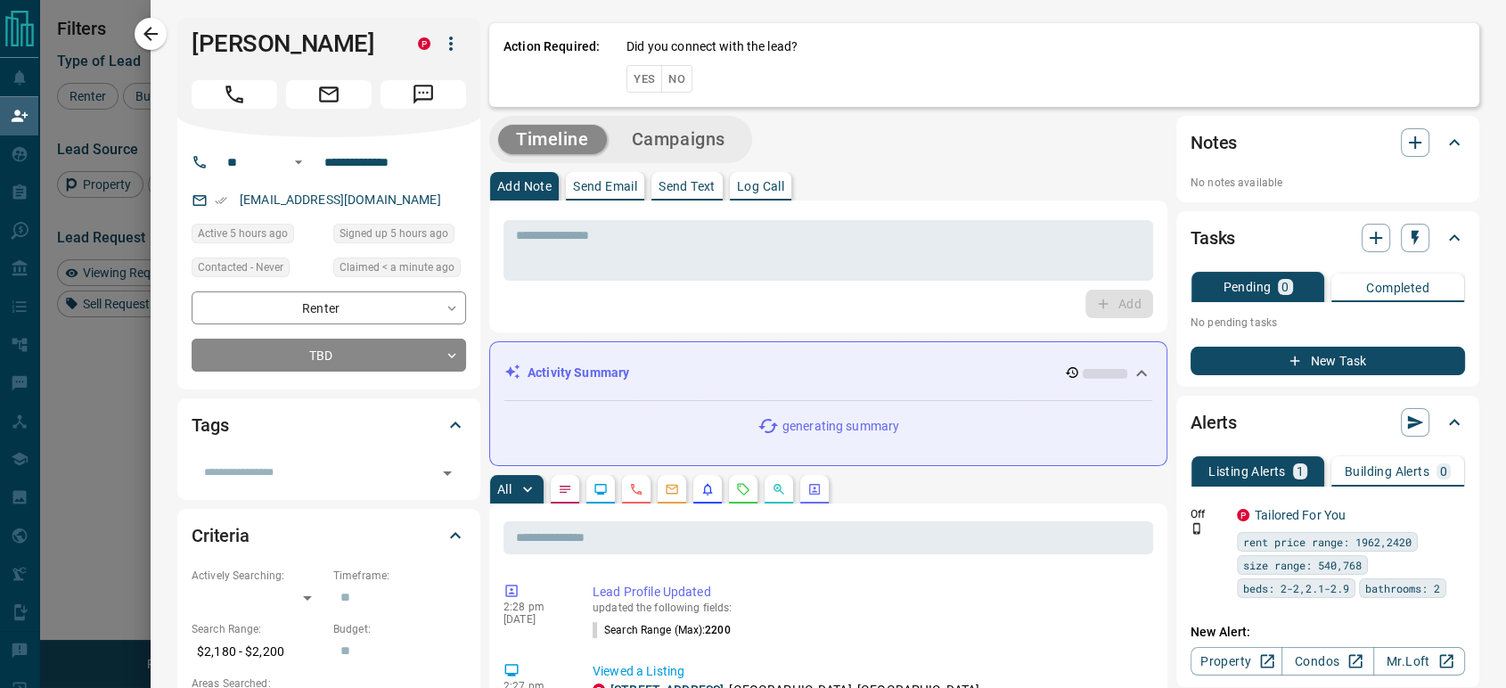
scroll to position [507, 1124]
click at [665, 72] on button "No" at bounding box center [676, 79] width 31 height 28
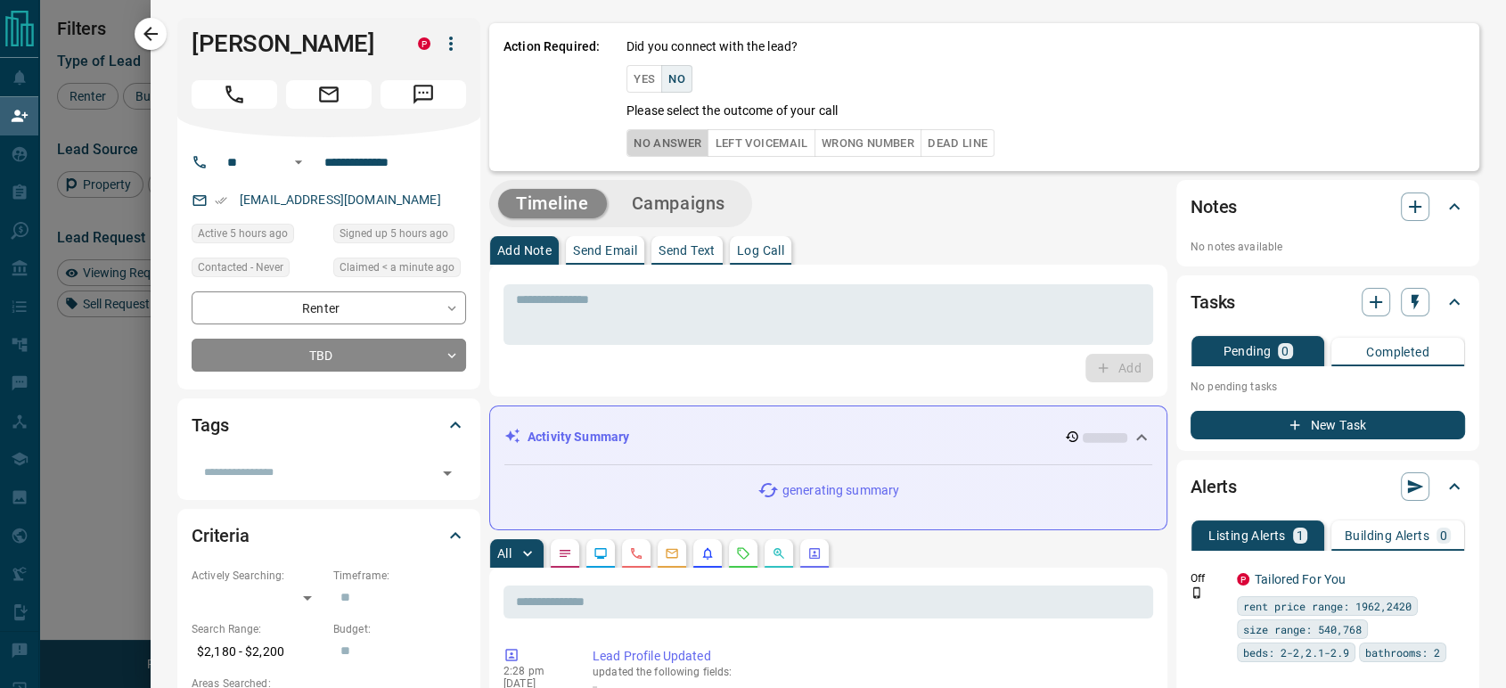
click at [633, 140] on button "No Answer" at bounding box center [668, 143] width 82 height 28
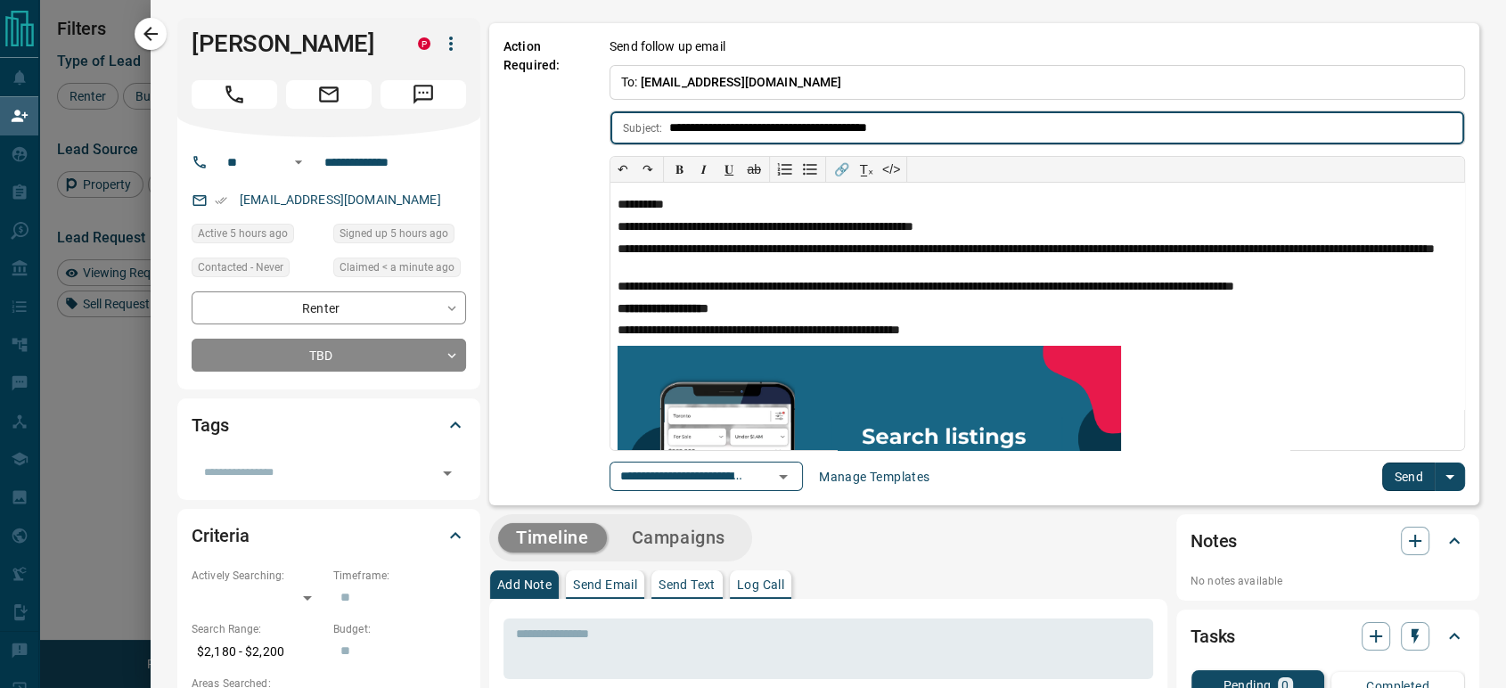
click at [1394, 468] on button "Send" at bounding box center [1409, 477] width 53 height 29
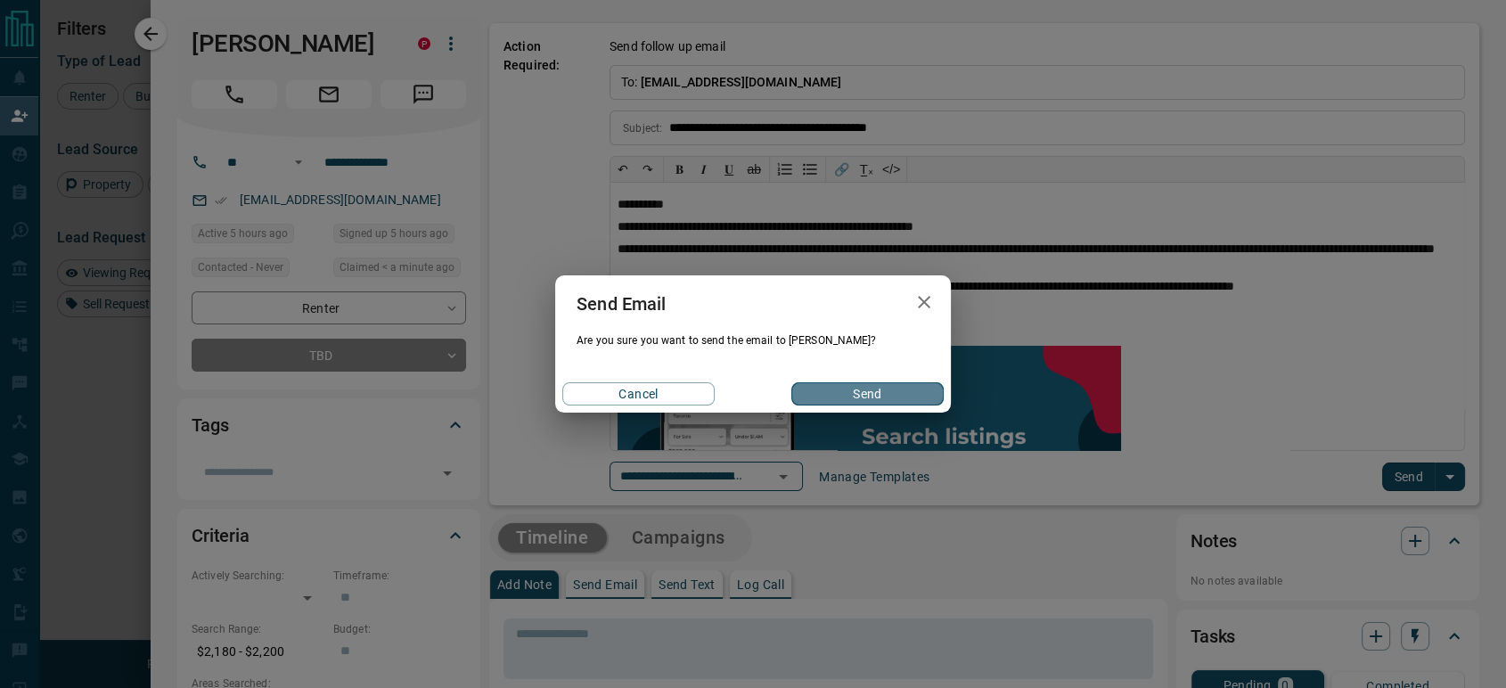
click at [895, 396] on button "Send" at bounding box center [868, 393] width 152 height 23
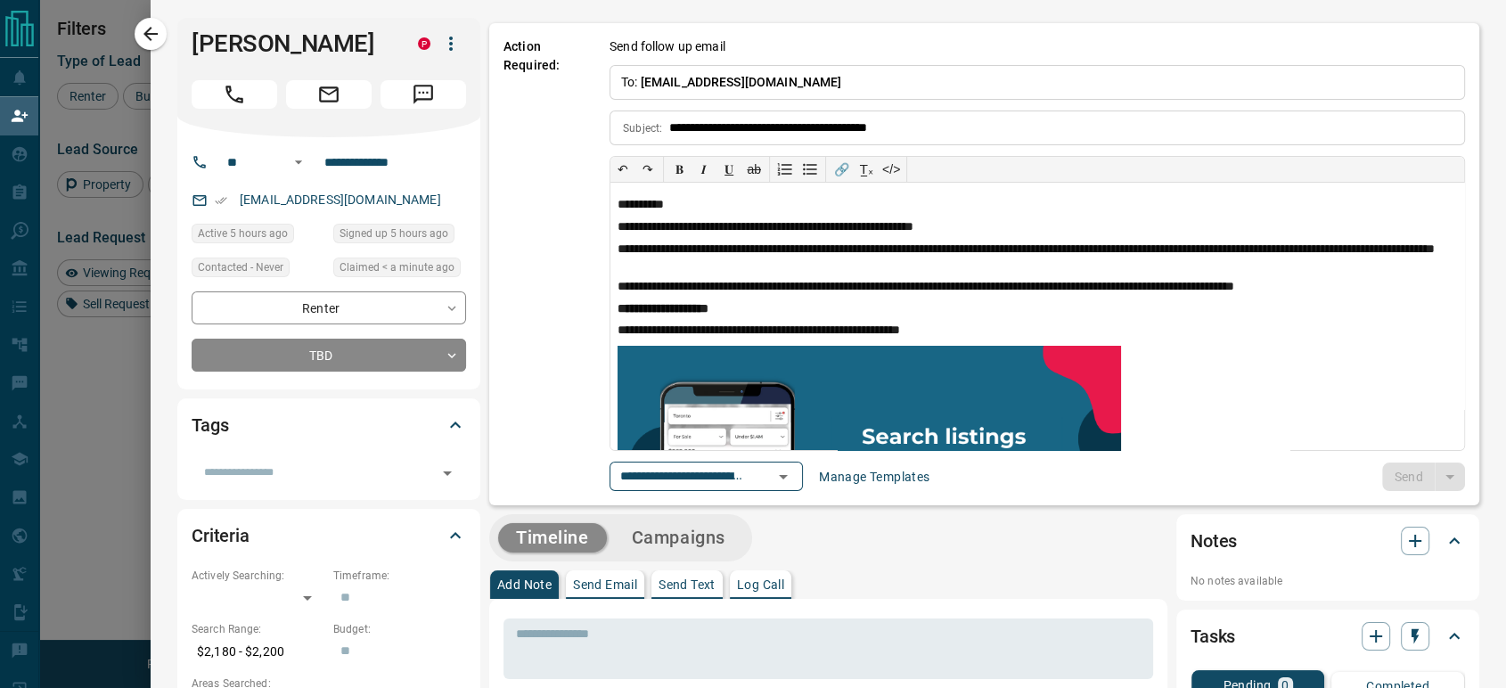
click at [388, 350] on body "Lead Transfers Claim Leads My Leads Tasks Opportunities Deals Campaigns Automat…" at bounding box center [753, 293] width 1506 height 587
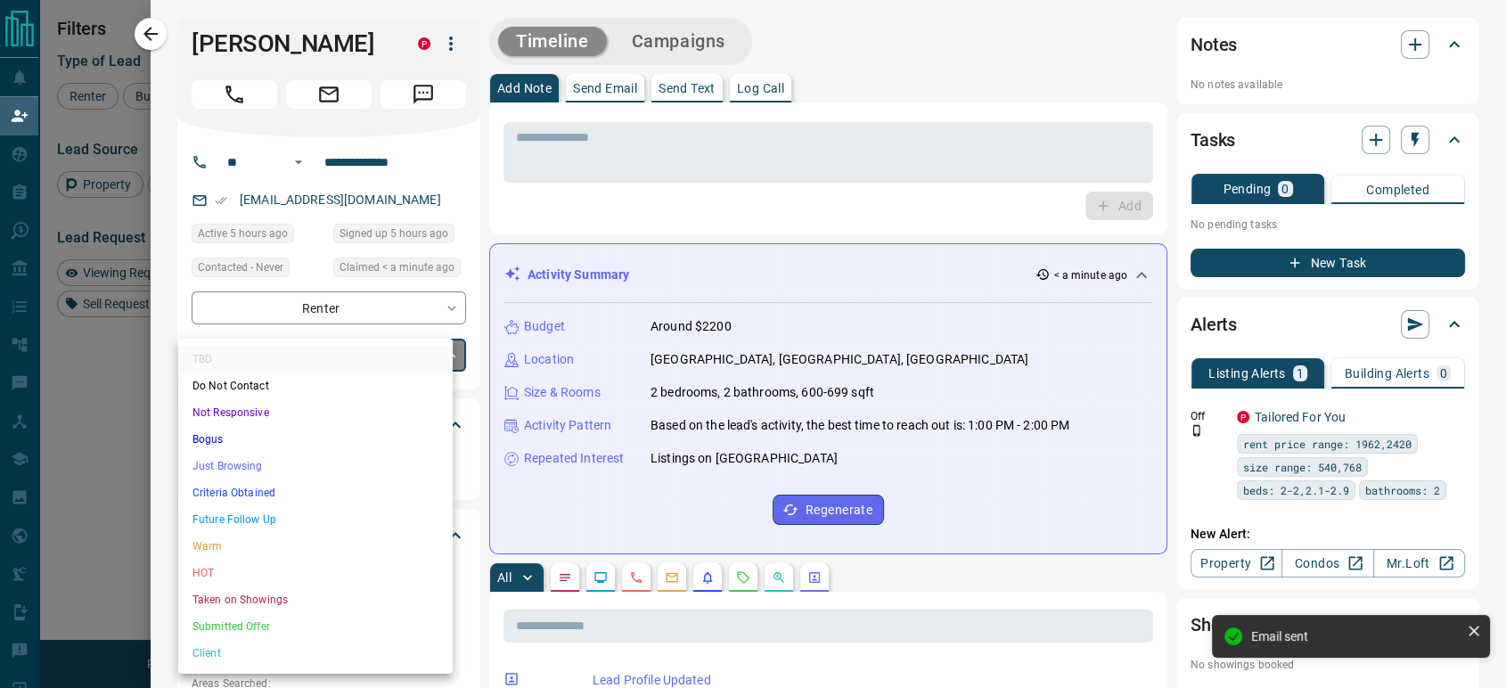
click at [329, 459] on li "Just Browsing" at bounding box center [315, 466] width 275 height 27
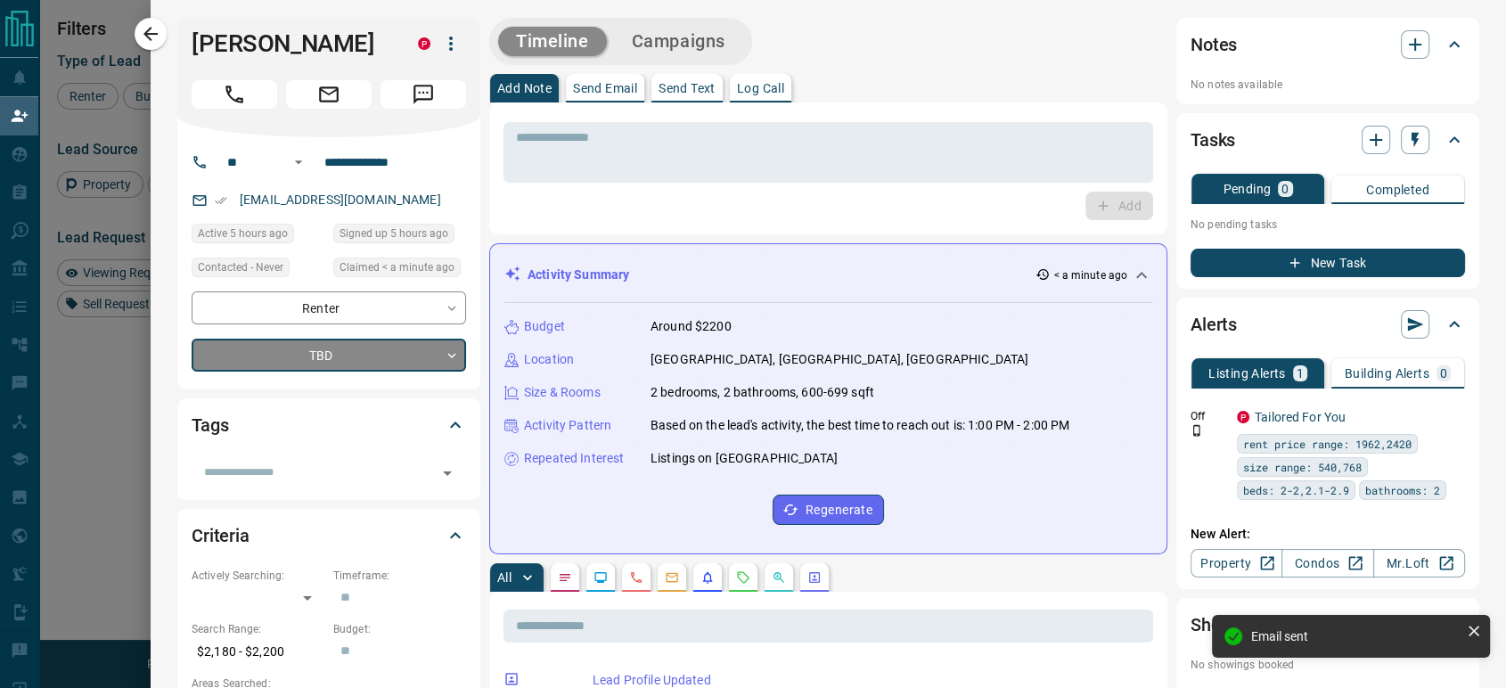
type input "*"
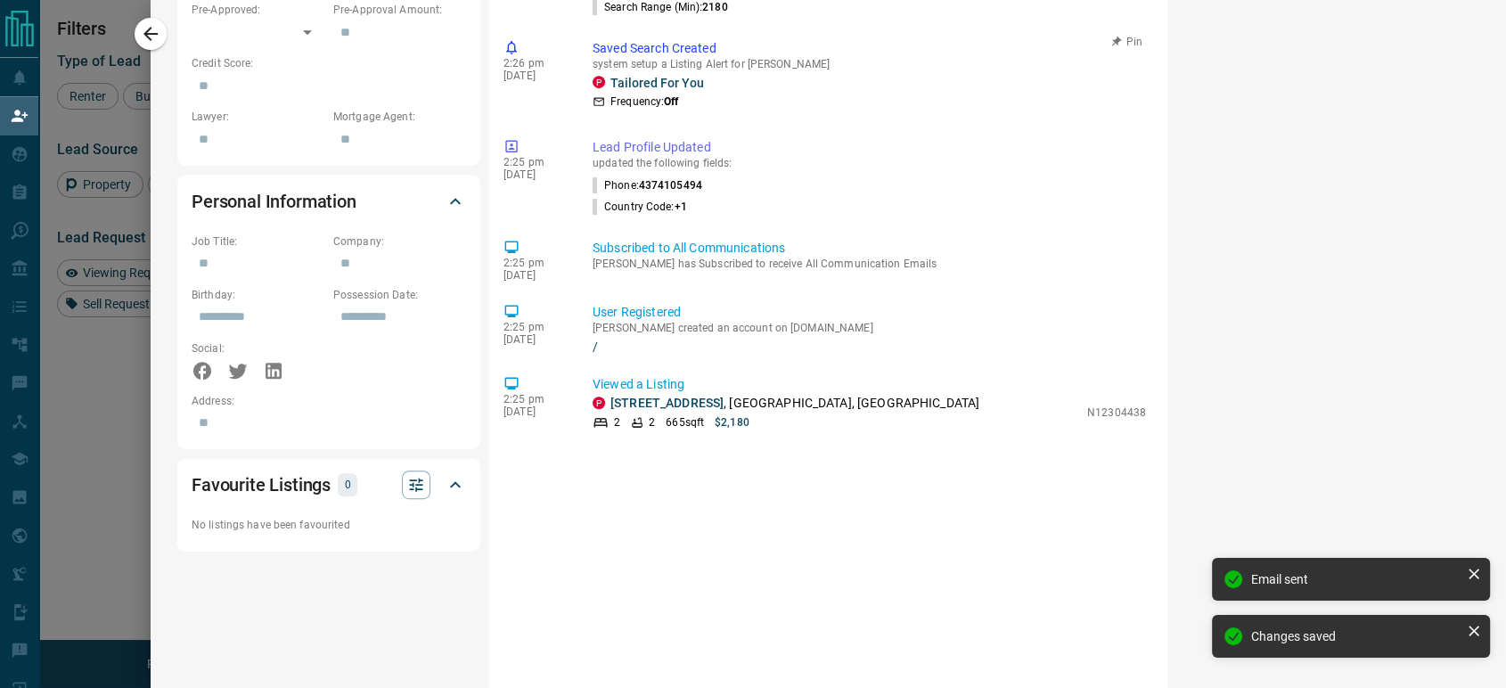
scroll to position [891, 0]
click at [145, 43] on icon "button" at bounding box center [150, 33] width 21 height 21
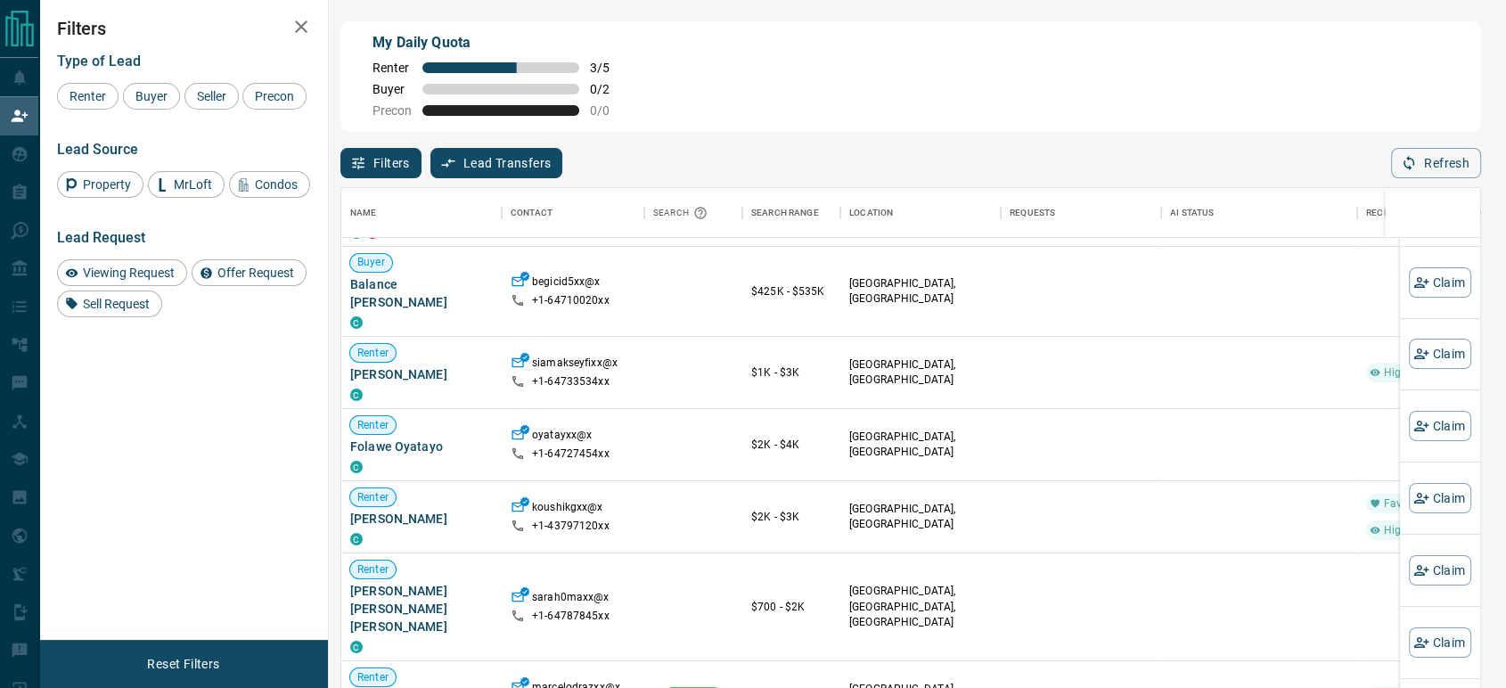
scroll to position [2489, 0]
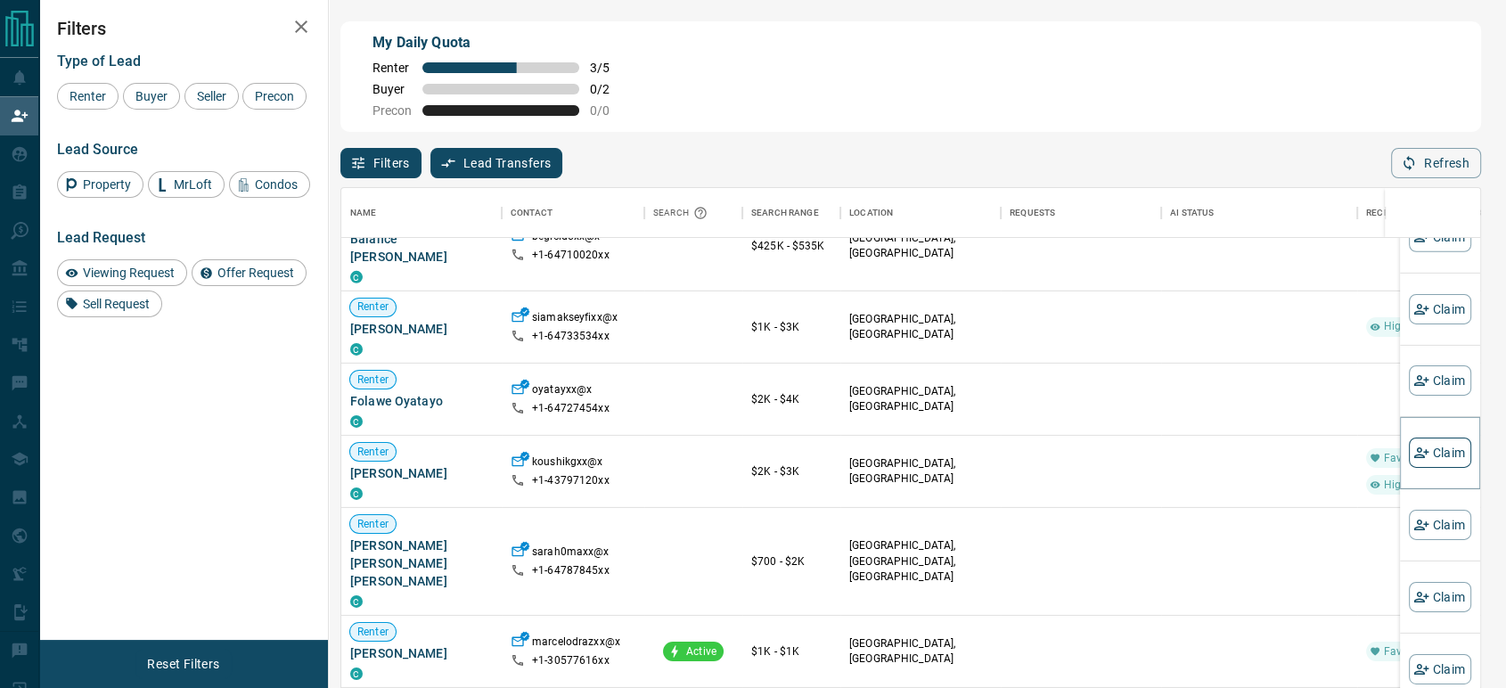
click at [1423, 456] on button "Claim" at bounding box center [1440, 453] width 62 height 30
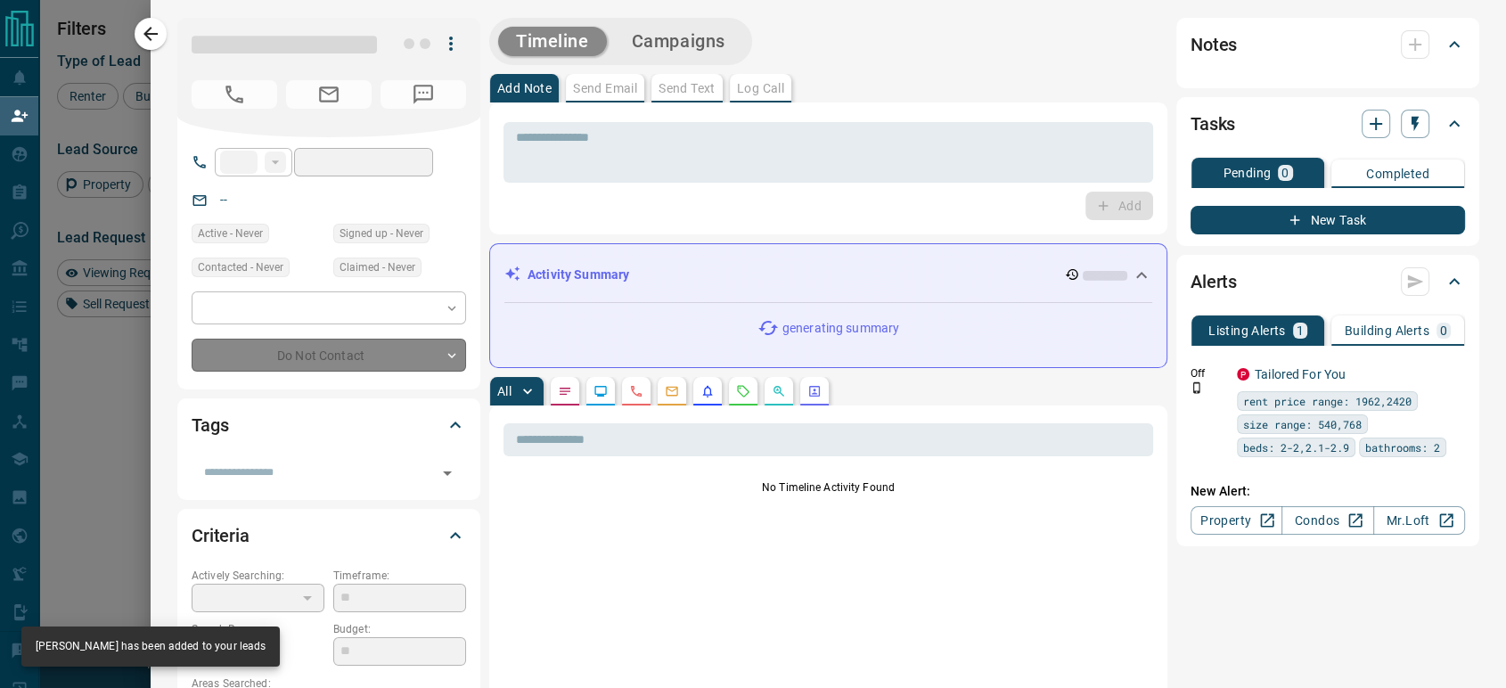
type input "**"
type input "**********"
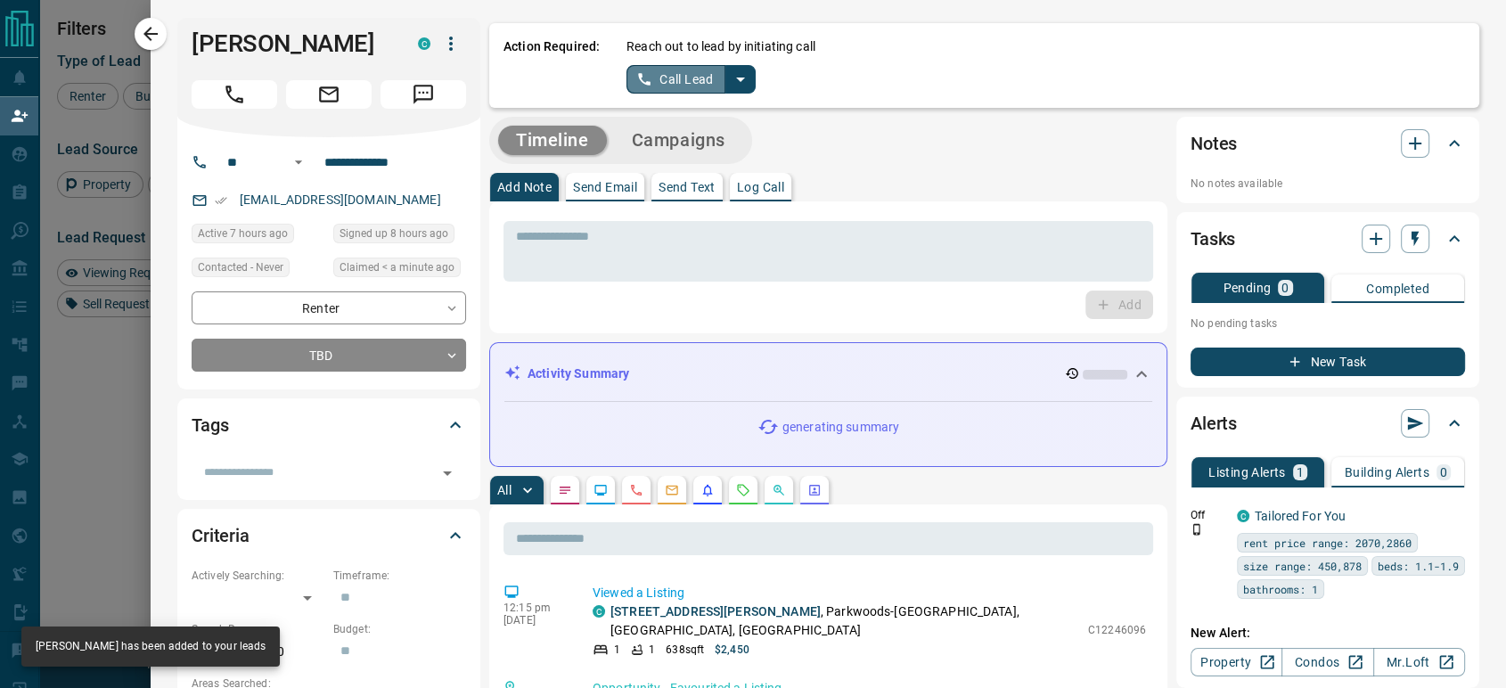
click at [669, 75] on button "Call Lead" at bounding box center [676, 79] width 99 height 29
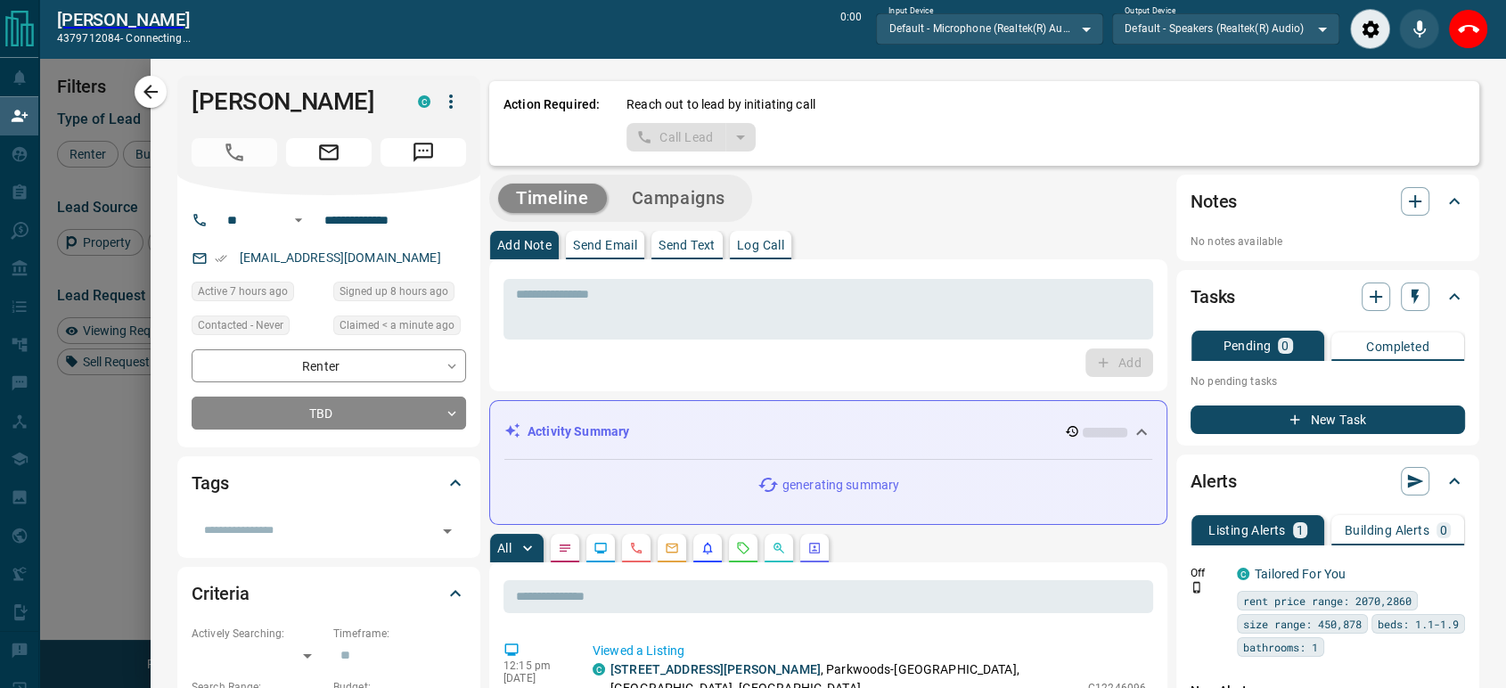
scroll to position [463, 1124]
click at [1465, 36] on icon "End Call" at bounding box center [1468, 29] width 21 height 21
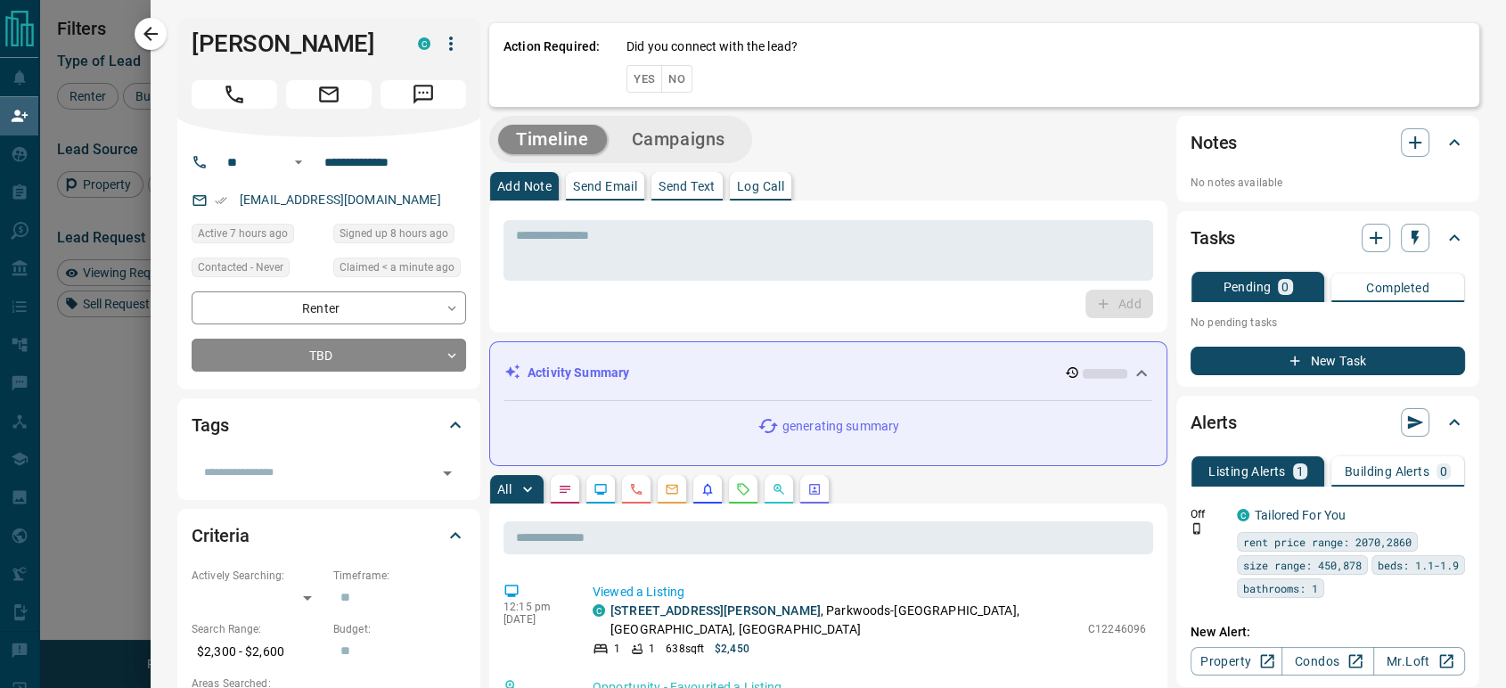
scroll to position [507, 1124]
click at [661, 75] on button "No" at bounding box center [676, 79] width 31 height 28
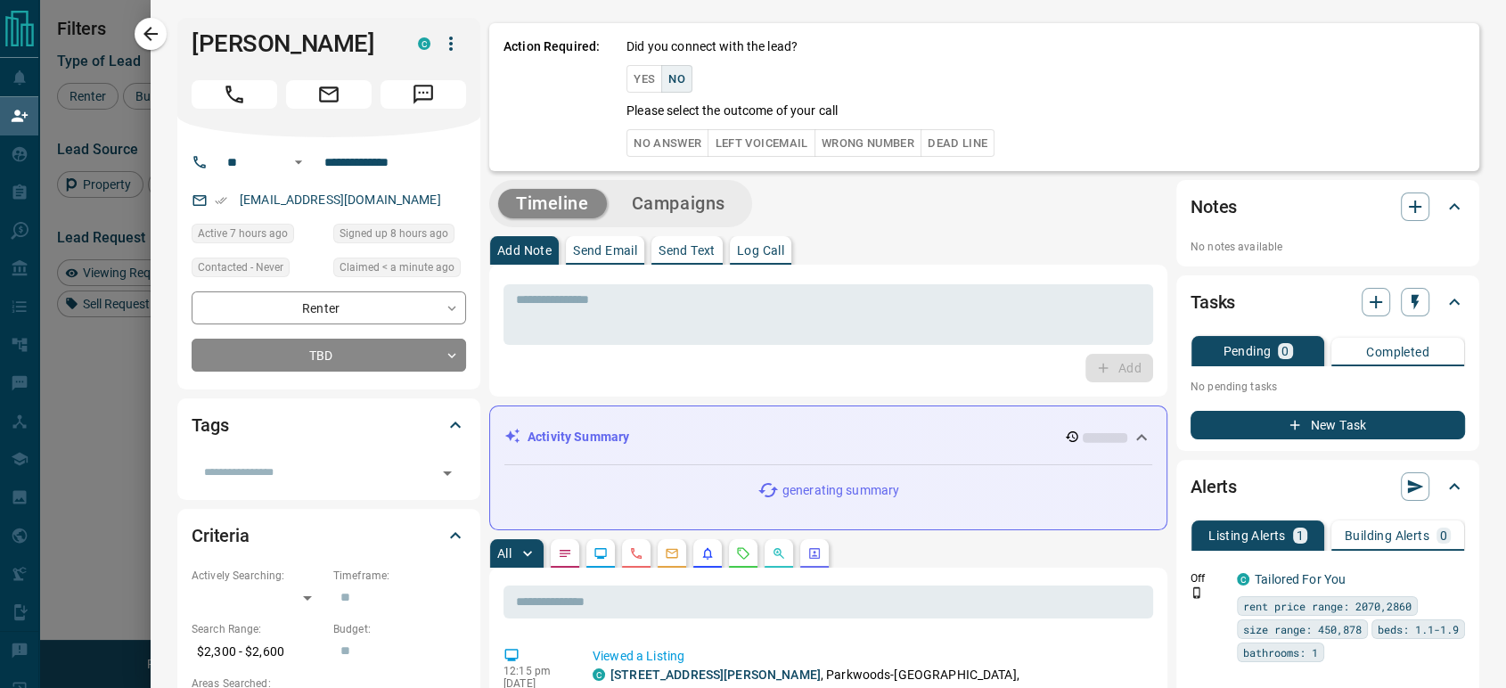
click at [643, 143] on button "No Answer" at bounding box center [668, 143] width 82 height 28
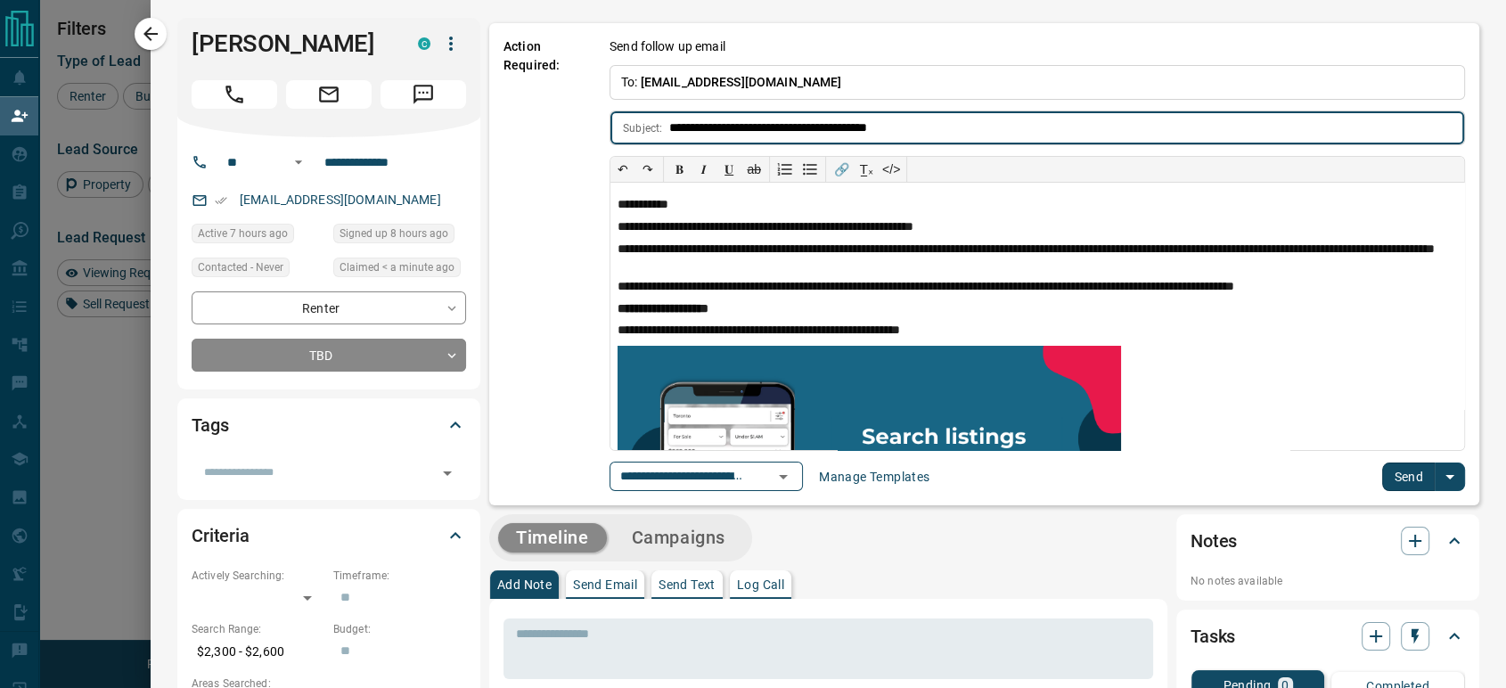
click at [1383, 471] on button "Send" at bounding box center [1409, 477] width 53 height 29
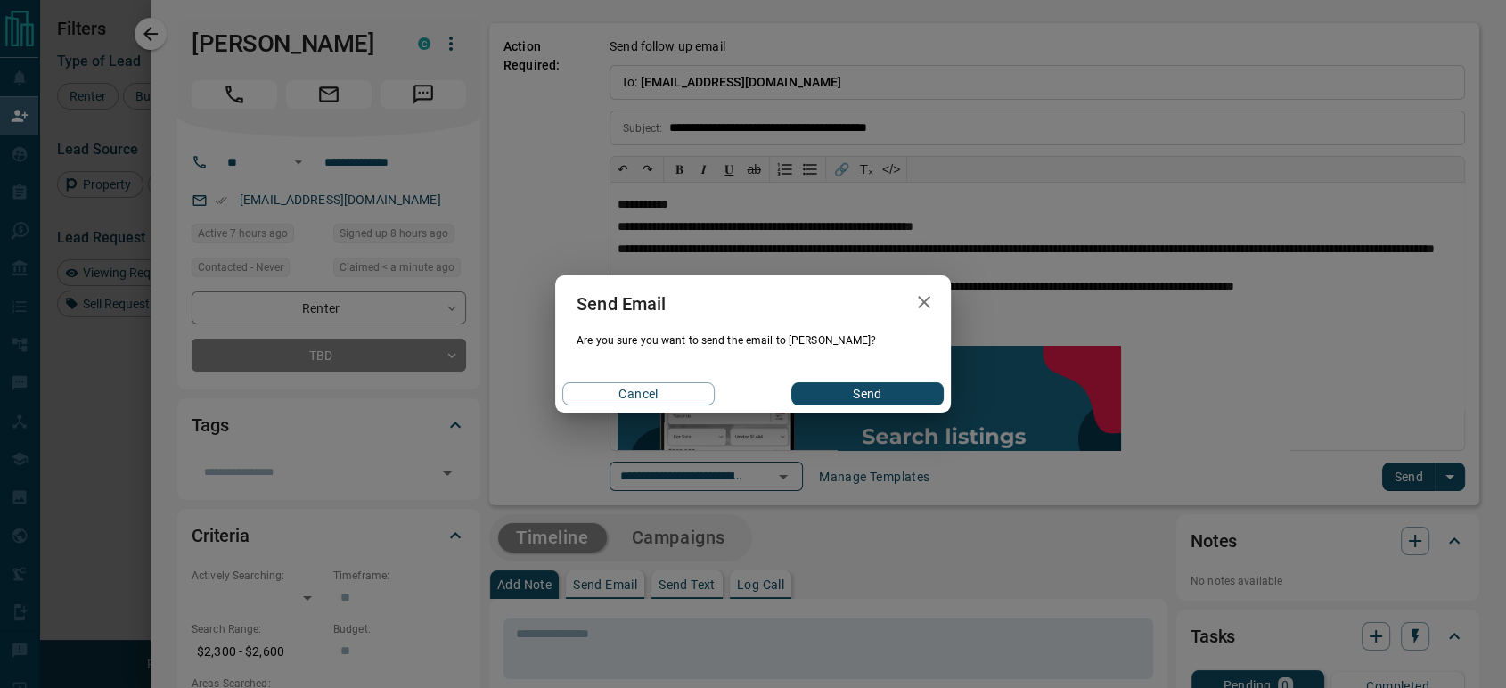
click at [905, 396] on button "Send" at bounding box center [868, 393] width 152 height 23
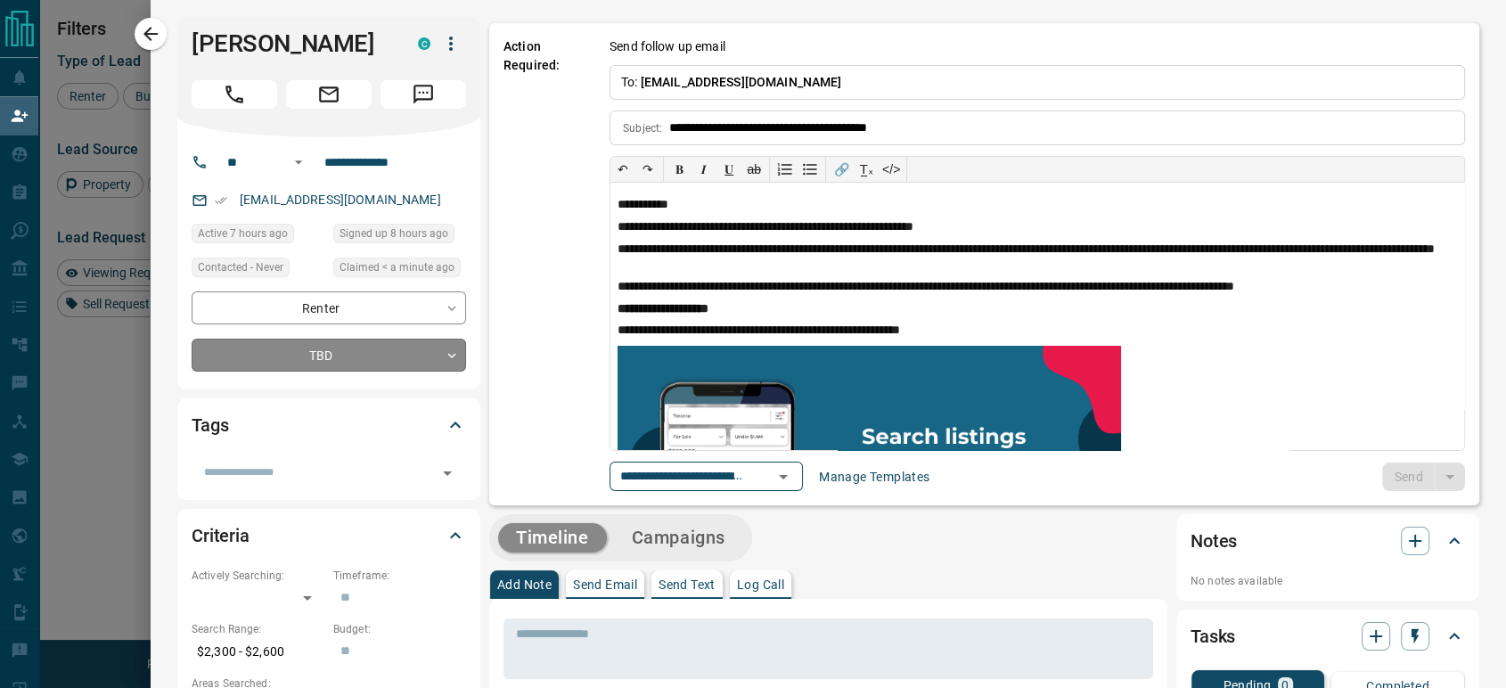
click at [373, 387] on body "Lead Transfers Claim Leads My Leads Tasks Opportunities Deals Campaigns Automat…" at bounding box center [753, 293] width 1506 height 587
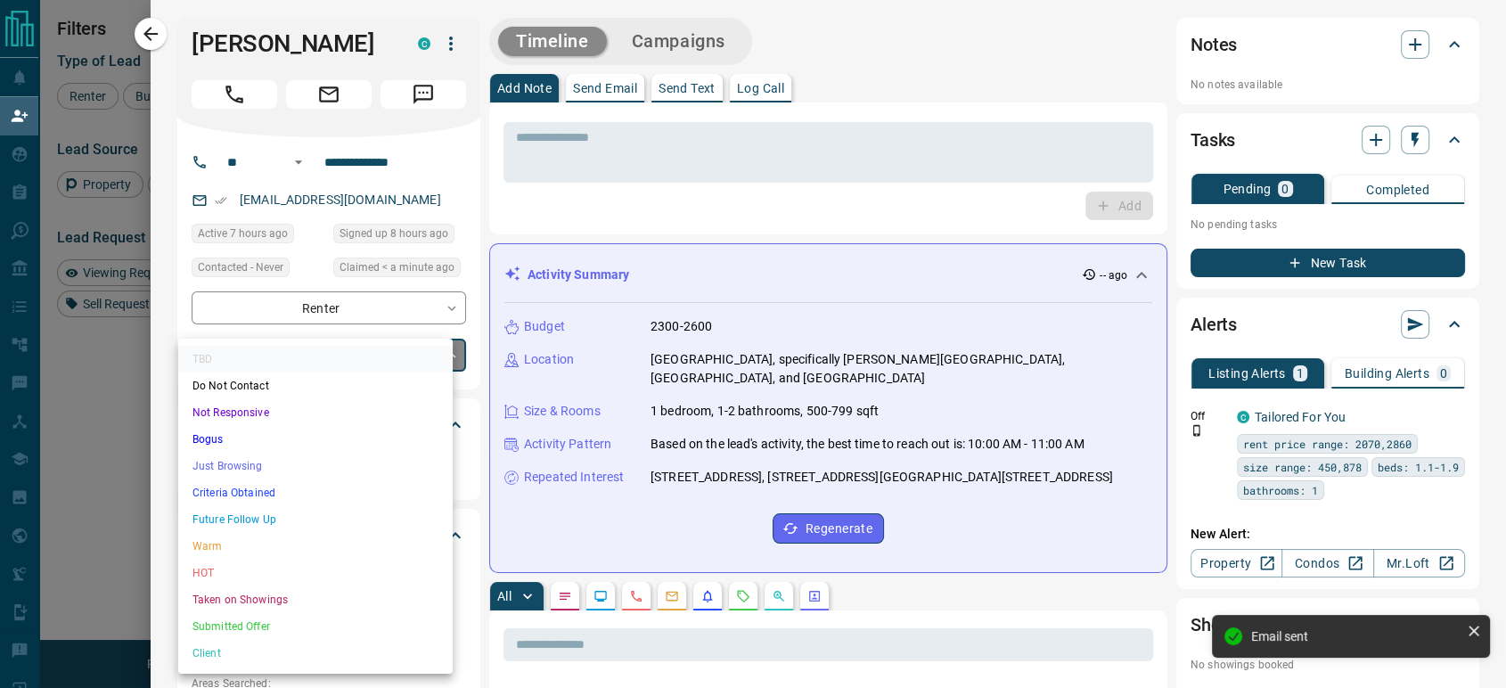
click at [307, 462] on li "Just Browsing" at bounding box center [315, 466] width 275 height 27
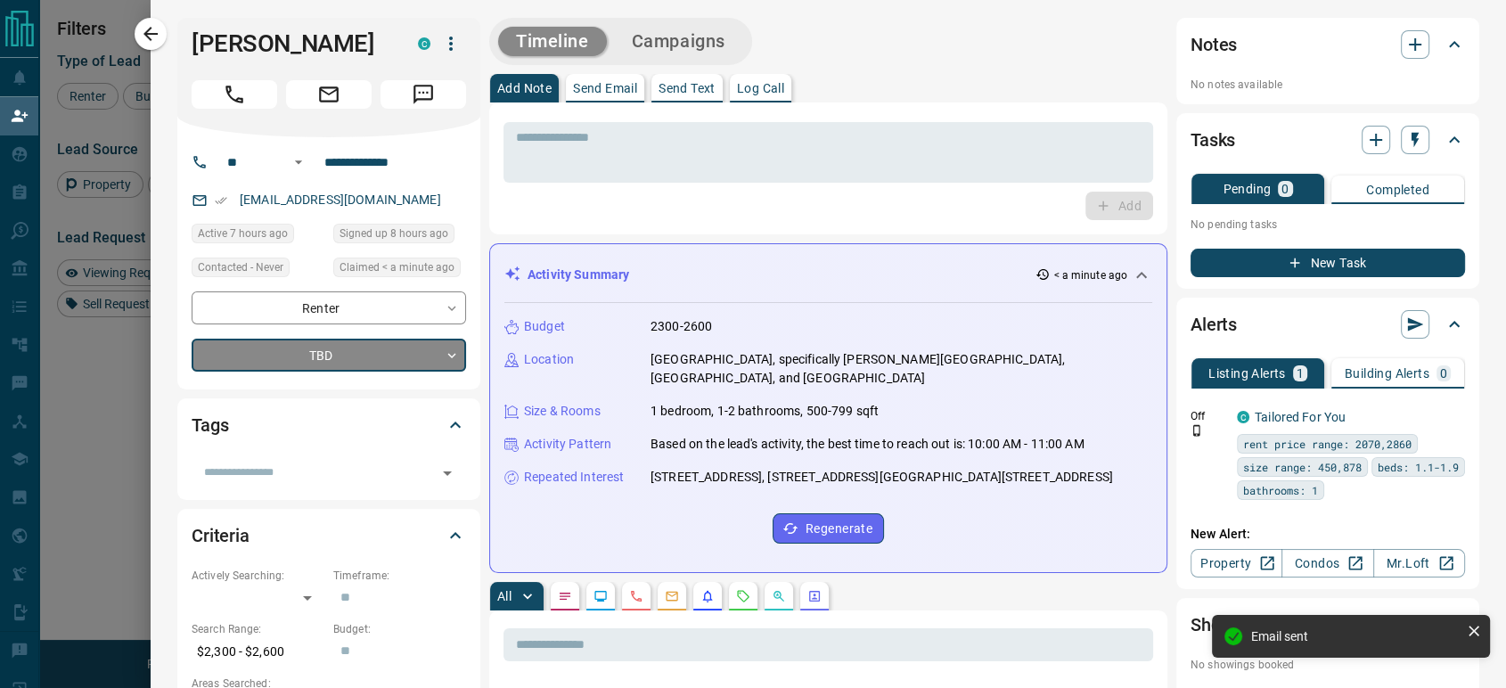
type input "*"
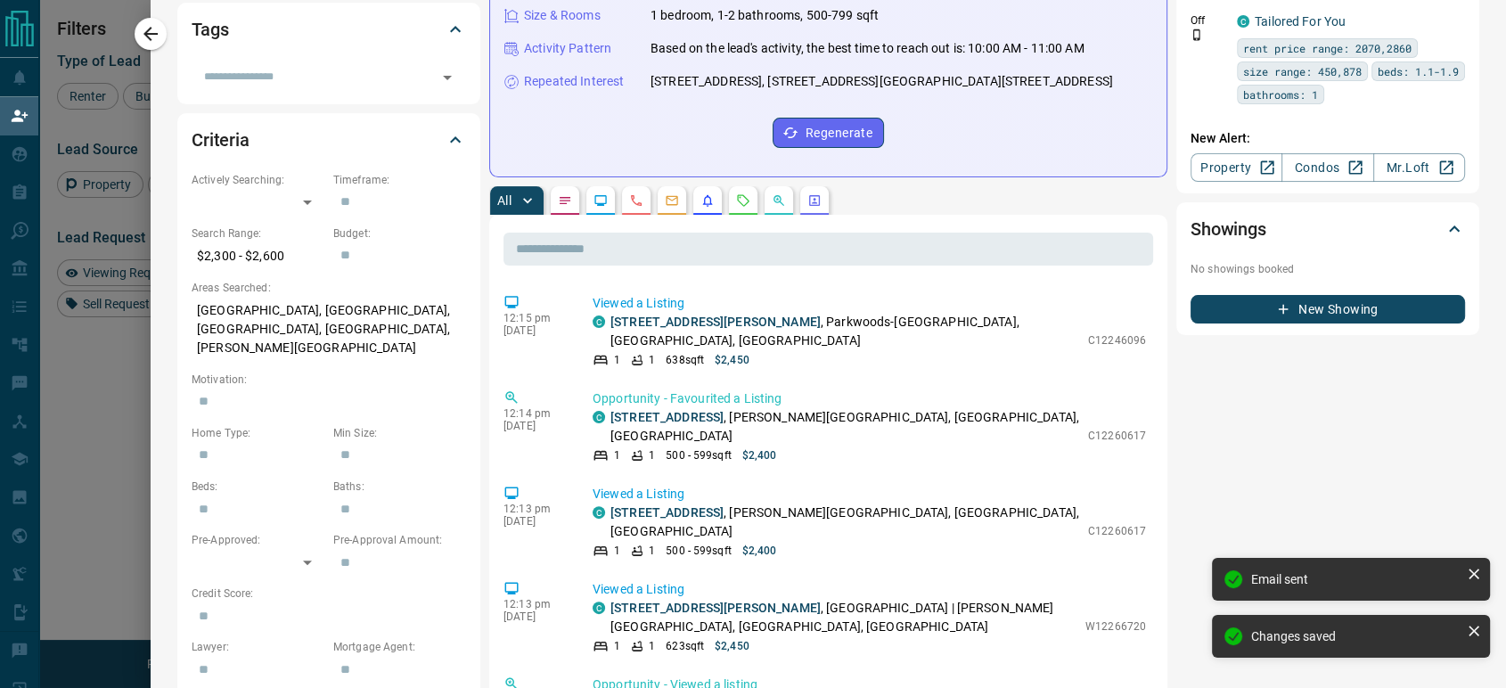
scroll to position [0, 0]
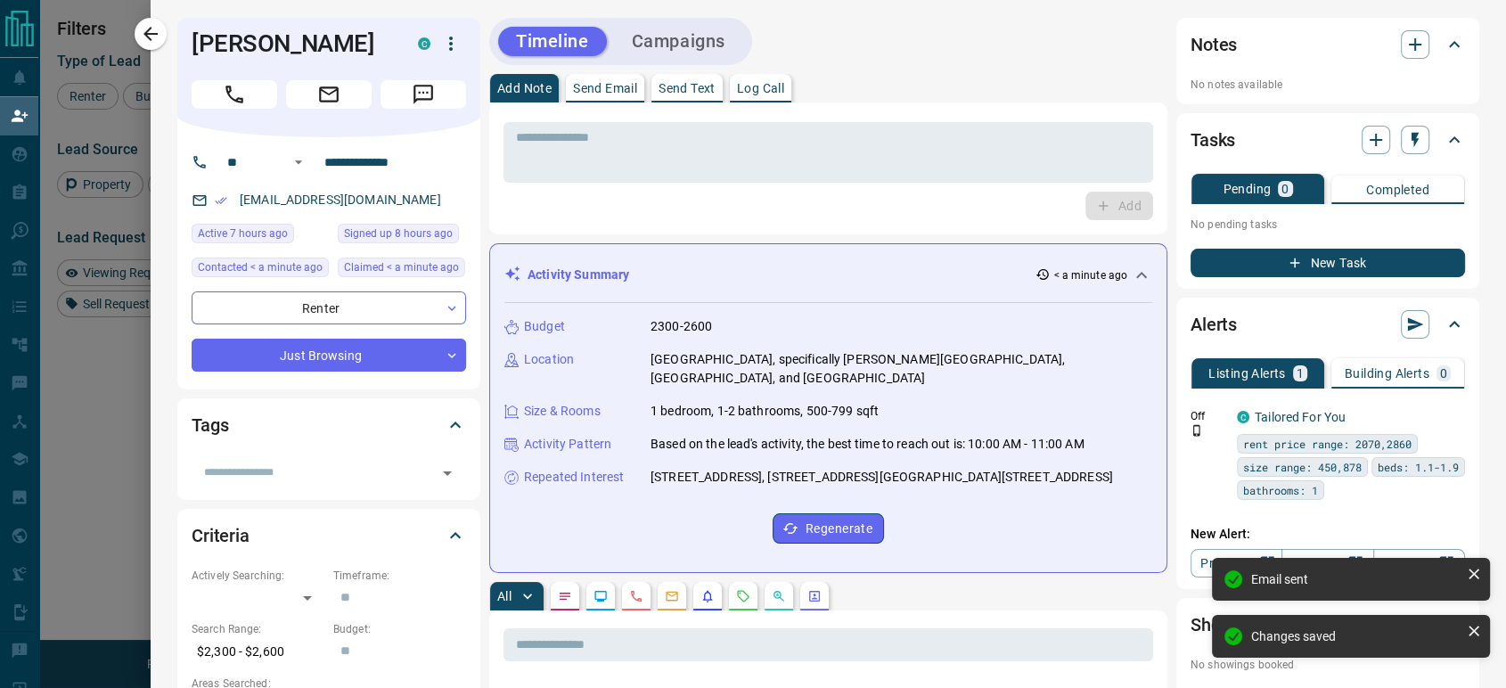
click at [177, 35] on div "[PERSON_NAME] C" at bounding box center [328, 77] width 303 height 119
click at [153, 33] on icon "button" at bounding box center [151, 34] width 14 height 14
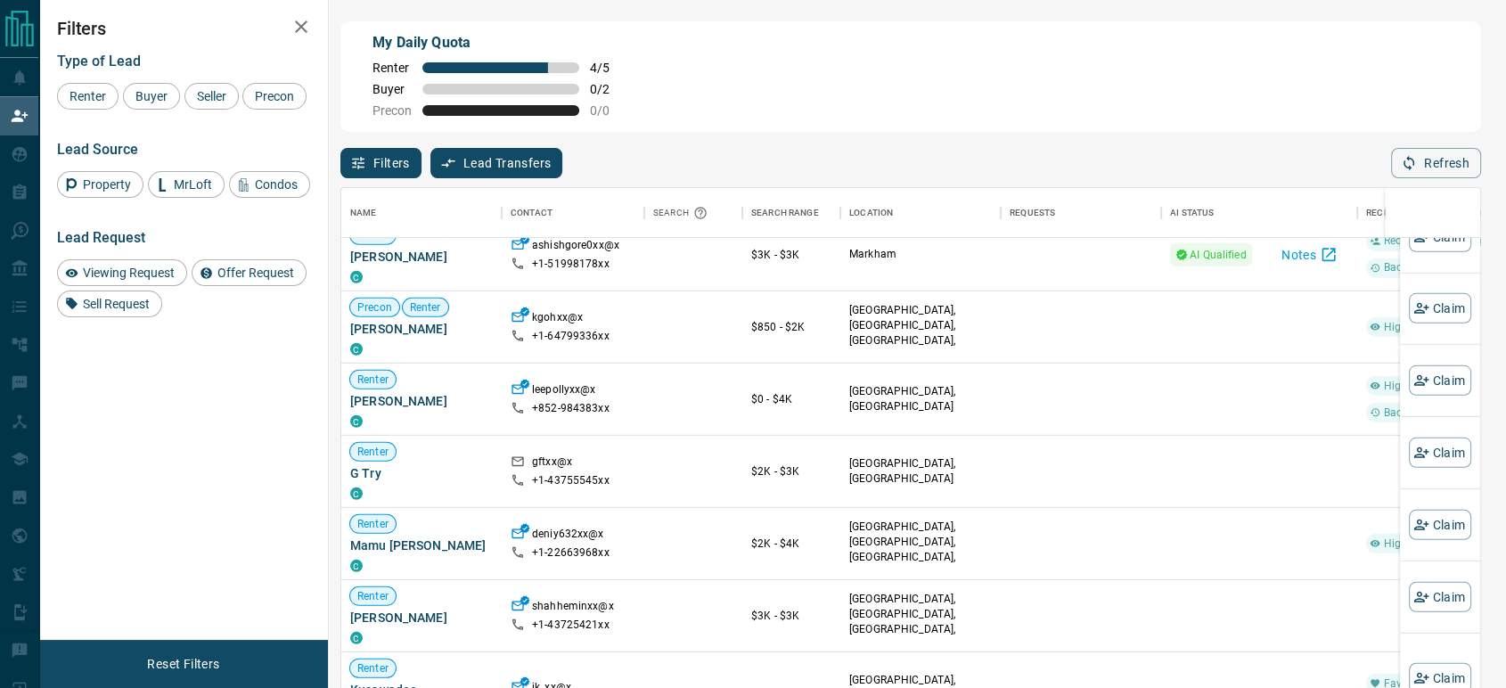
scroll to position [3550, 0]
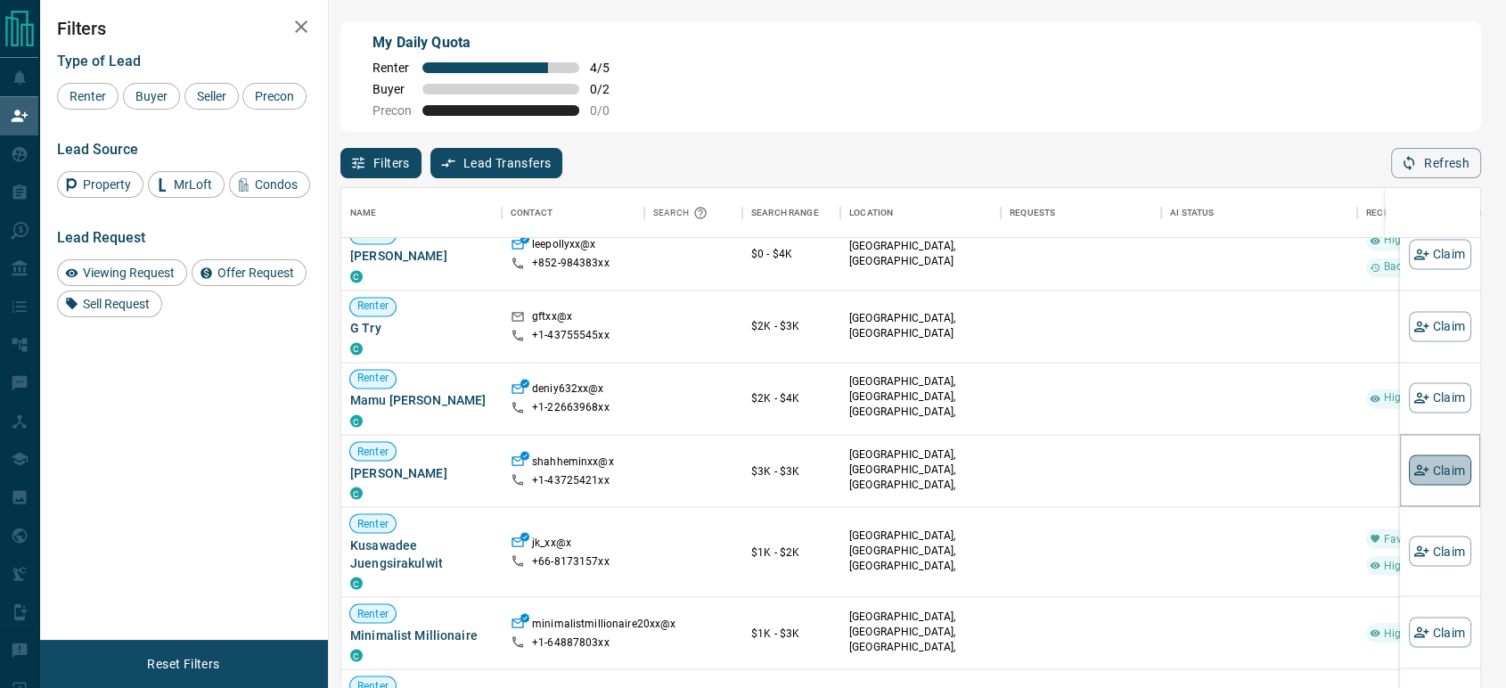
click at [1427, 472] on button "Claim" at bounding box center [1440, 470] width 62 height 30
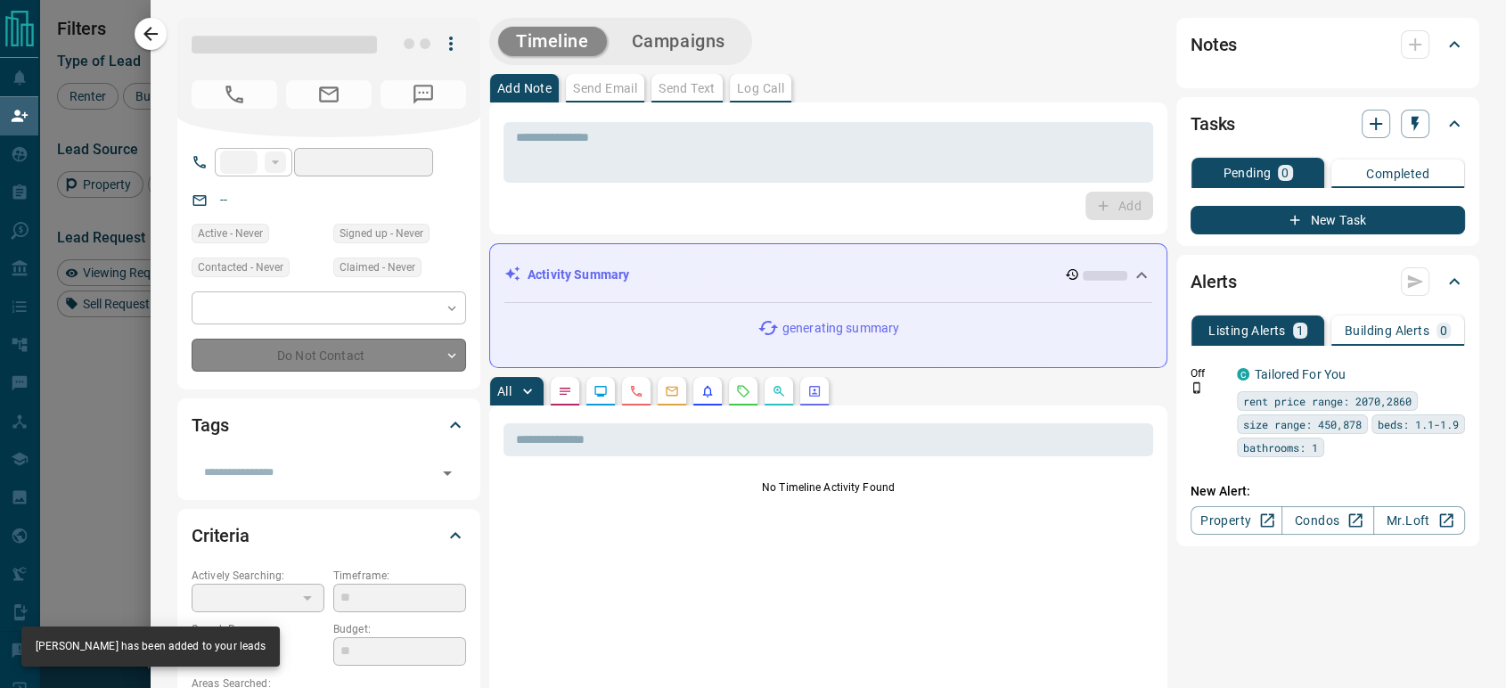
type input "**"
type input "**********"
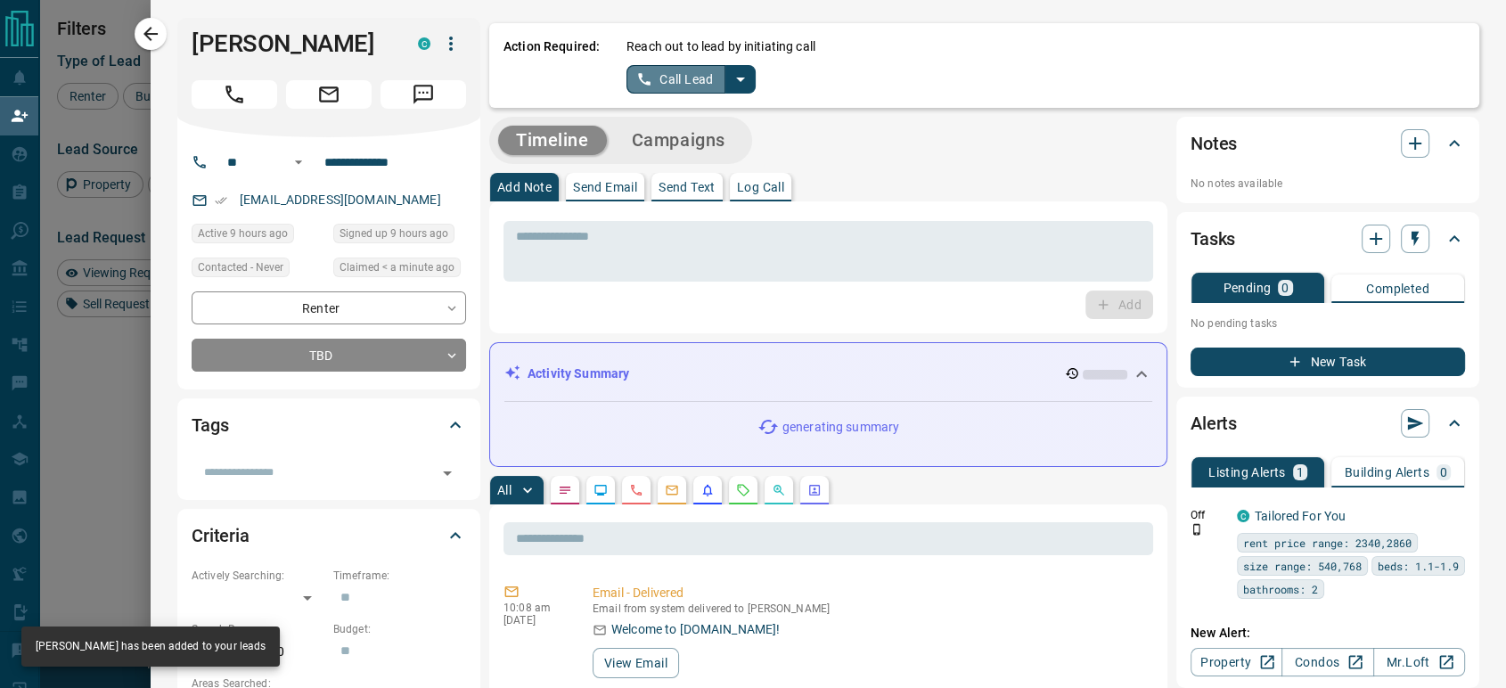
click at [654, 71] on button "Call Lead" at bounding box center [676, 79] width 99 height 29
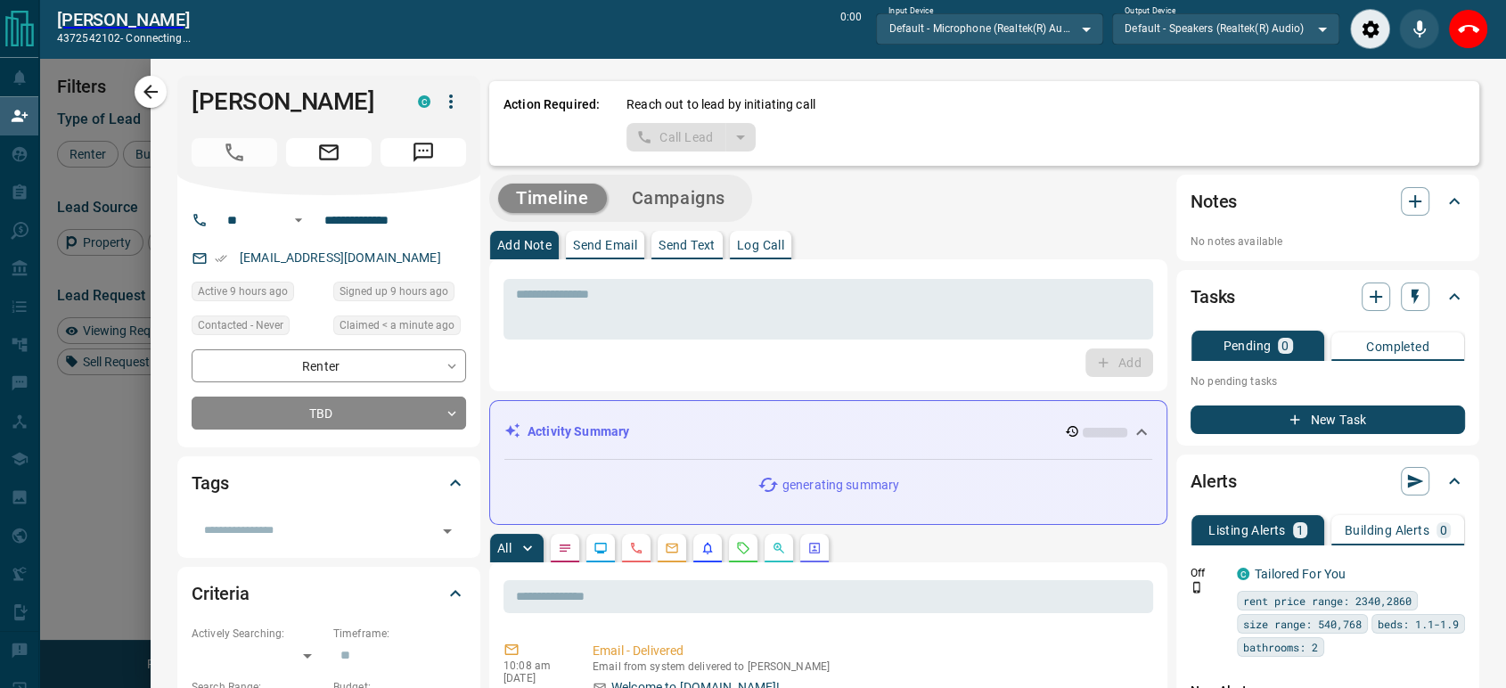
scroll to position [463, 1124]
click at [1462, 25] on icon "End Call" at bounding box center [1468, 29] width 21 height 21
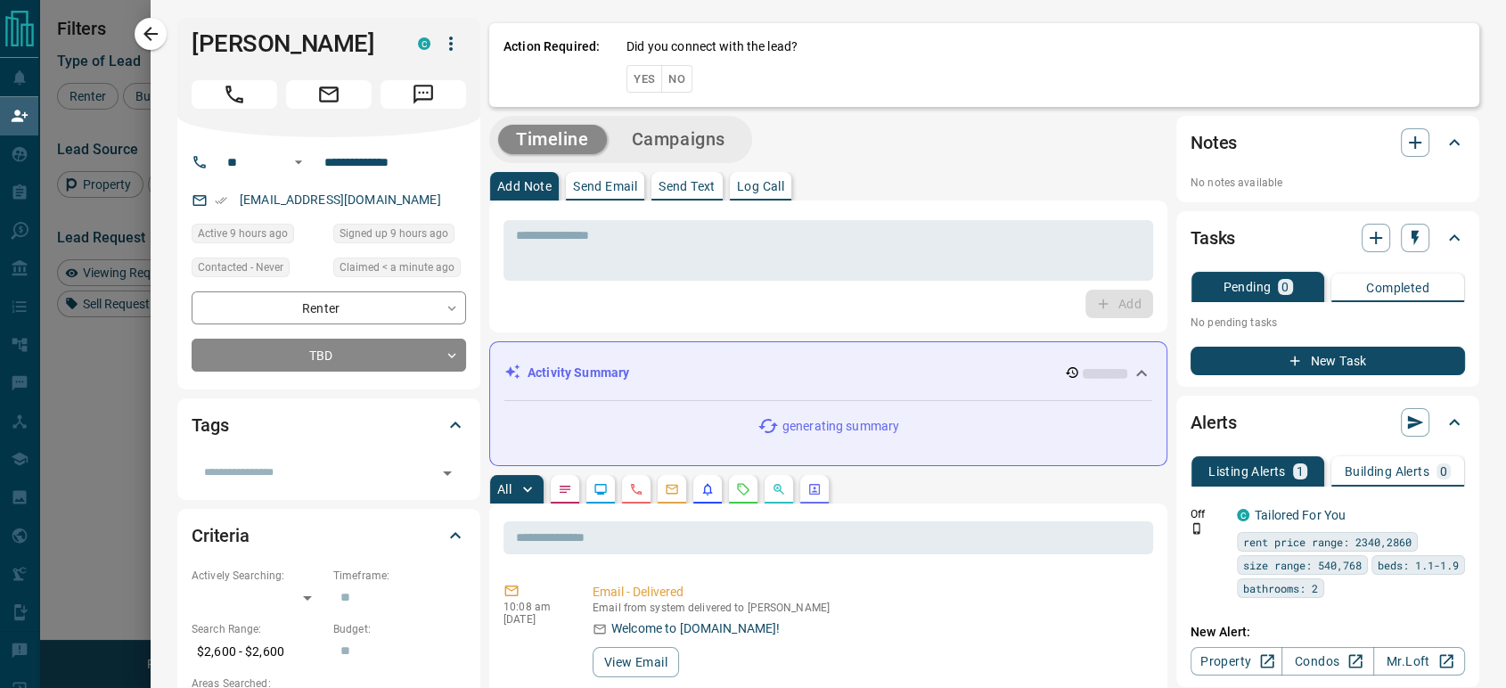
scroll to position [507, 1124]
click at [666, 82] on button "No" at bounding box center [676, 79] width 31 height 28
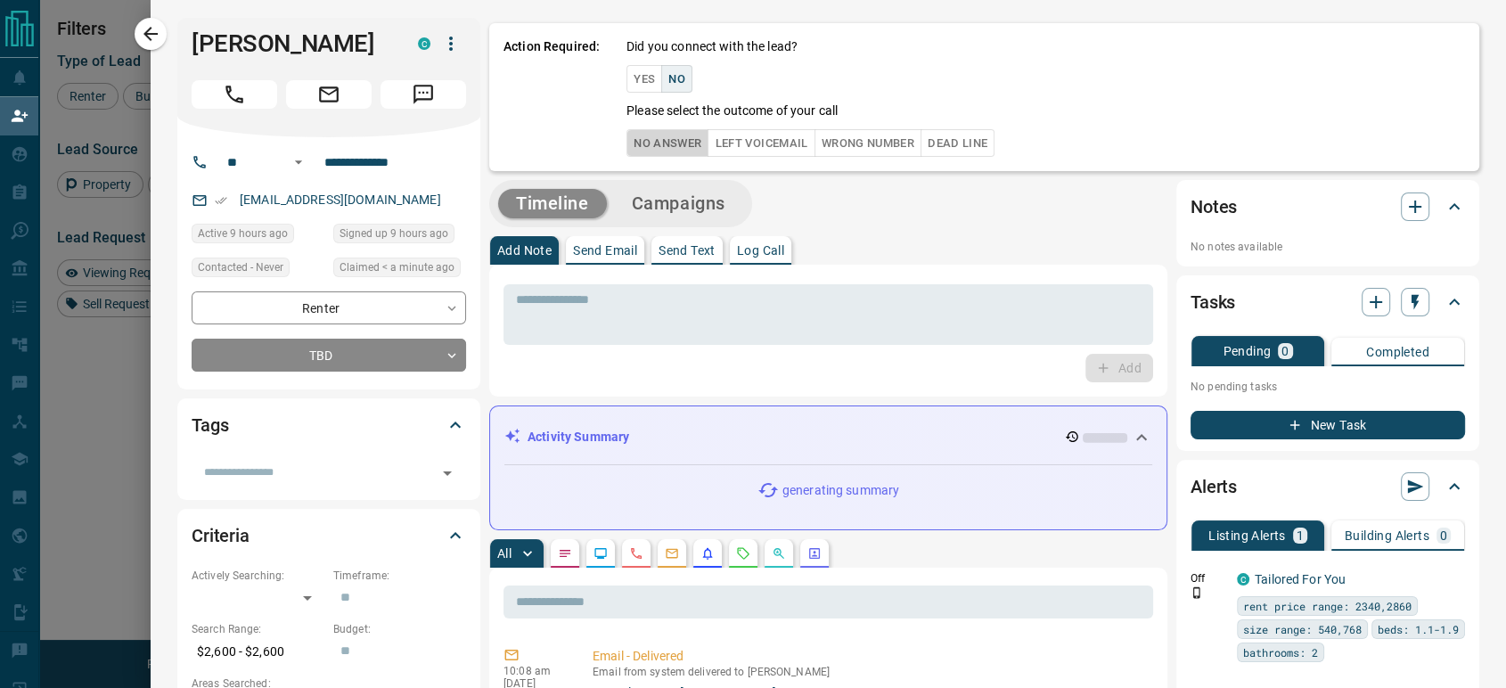
click at [627, 147] on button "No Answer" at bounding box center [668, 143] width 82 height 28
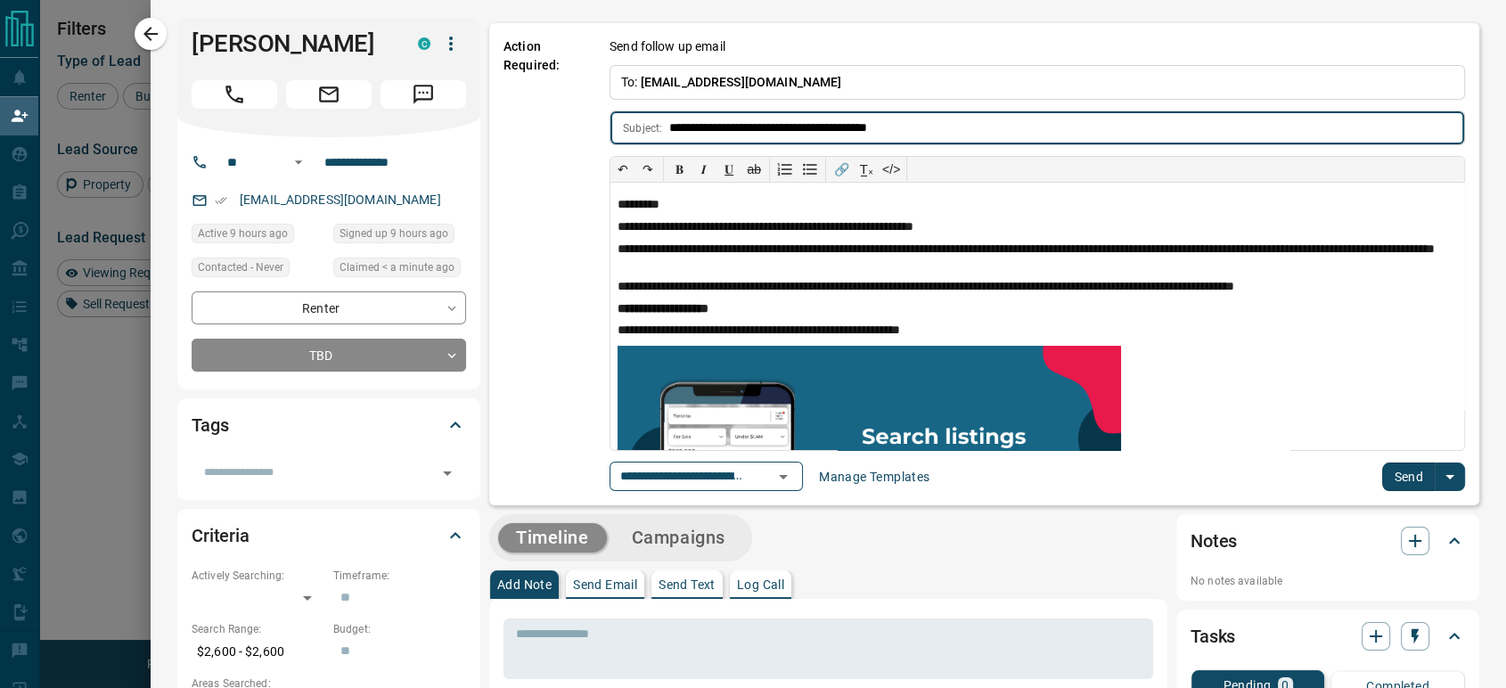
click at [1396, 476] on button "Send" at bounding box center [1409, 477] width 53 height 29
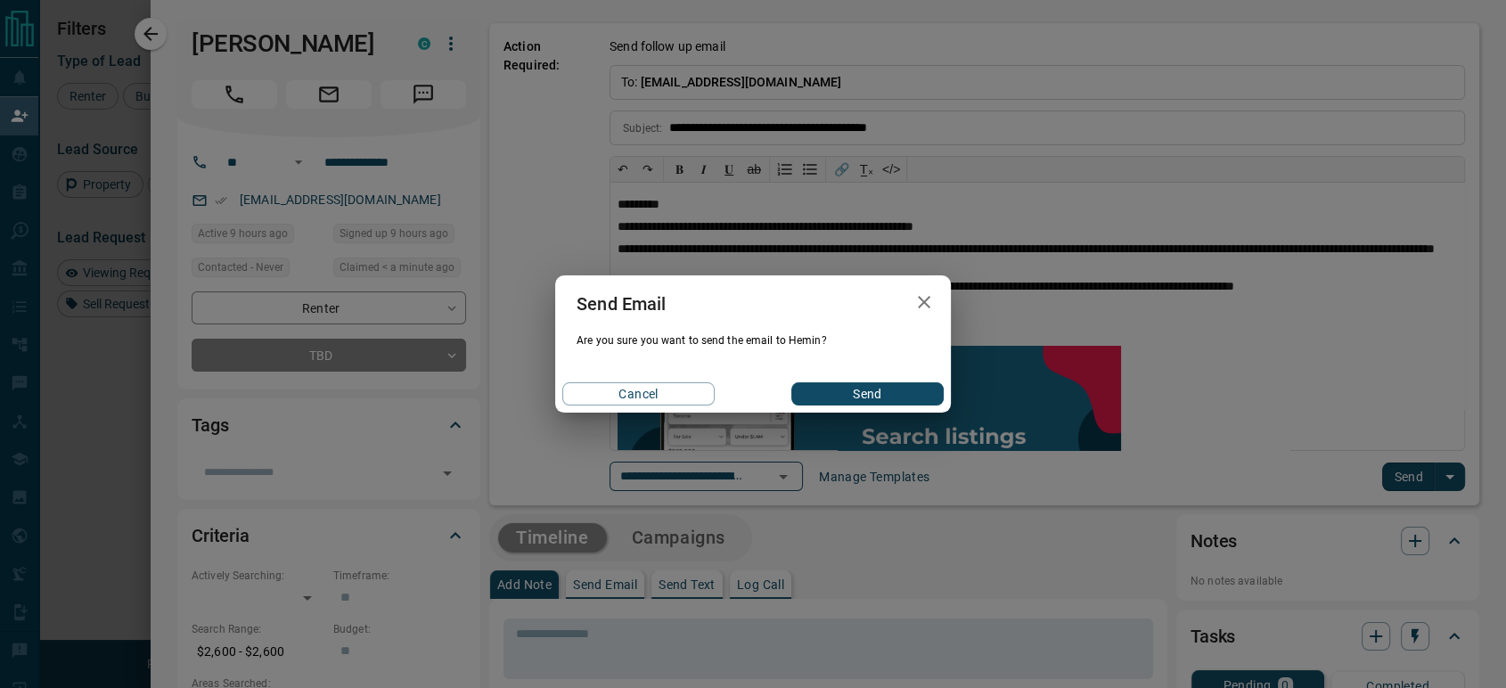
click at [819, 392] on button "Send" at bounding box center [868, 393] width 152 height 23
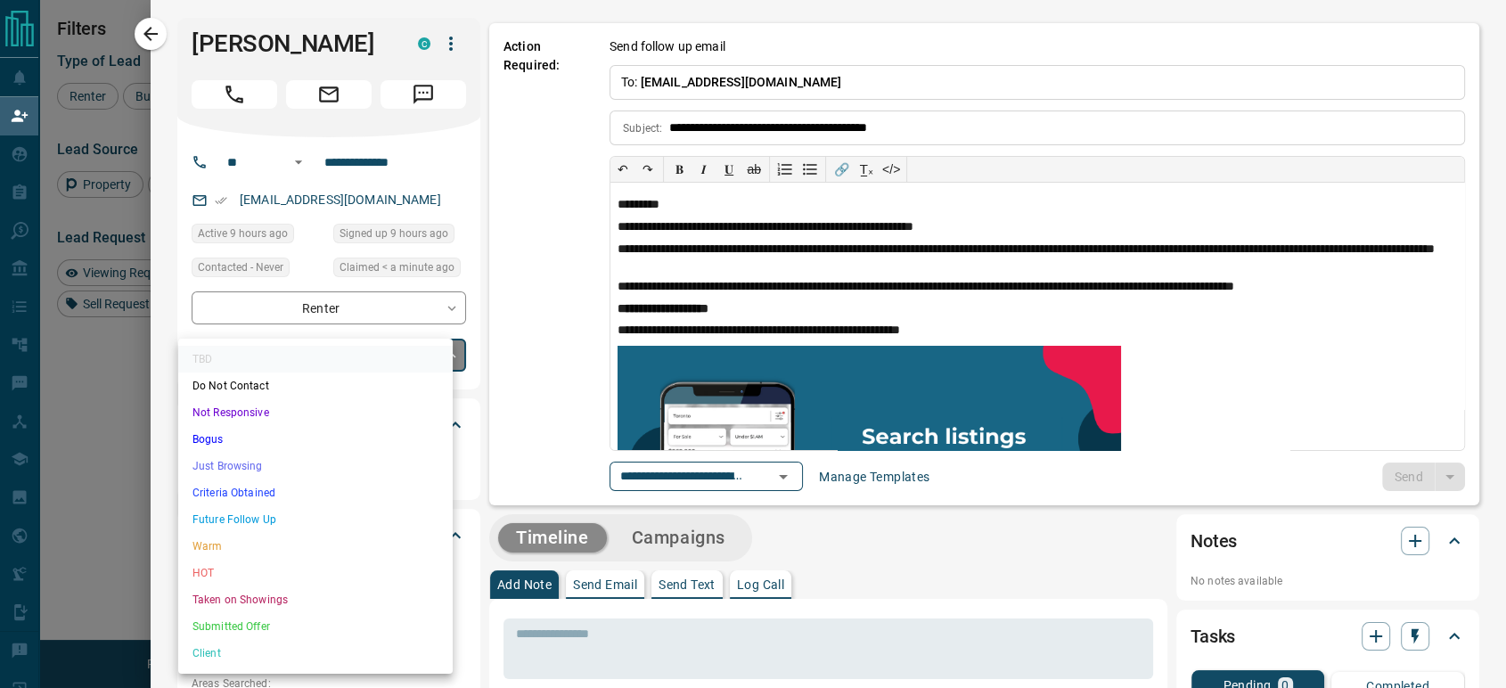
click at [374, 356] on body "Lead Transfers Claim Leads My Leads Tasks Opportunities Deals Campaigns Automat…" at bounding box center [753, 293] width 1506 height 587
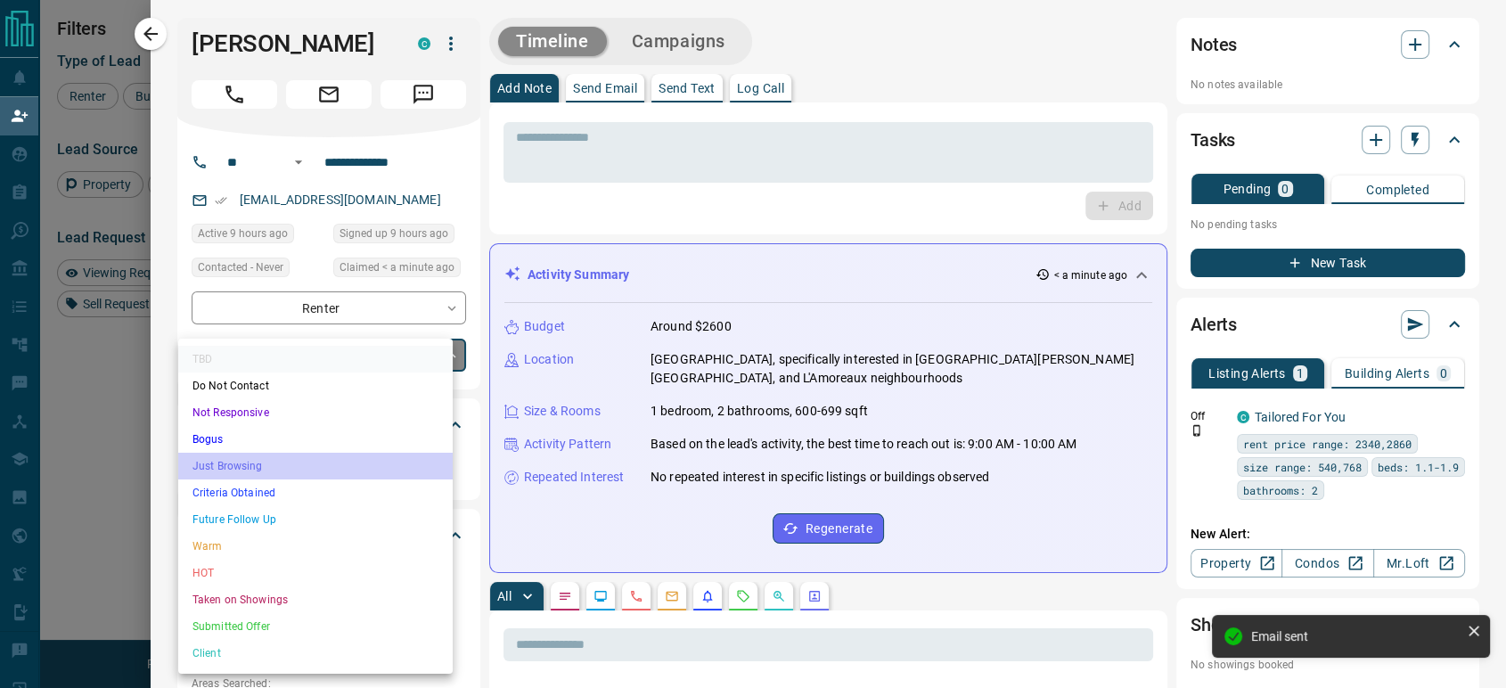
click at [288, 463] on li "Just Browsing" at bounding box center [315, 466] width 275 height 27
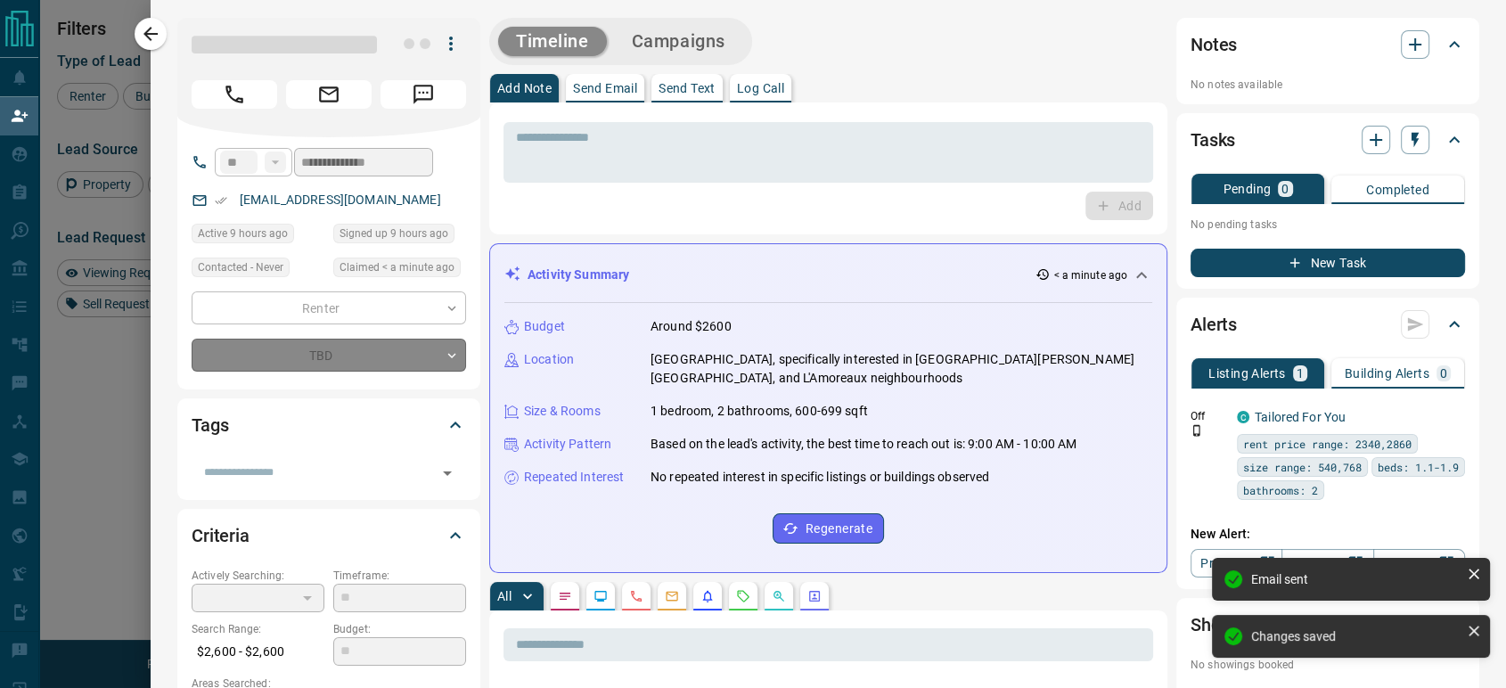
type input "*"
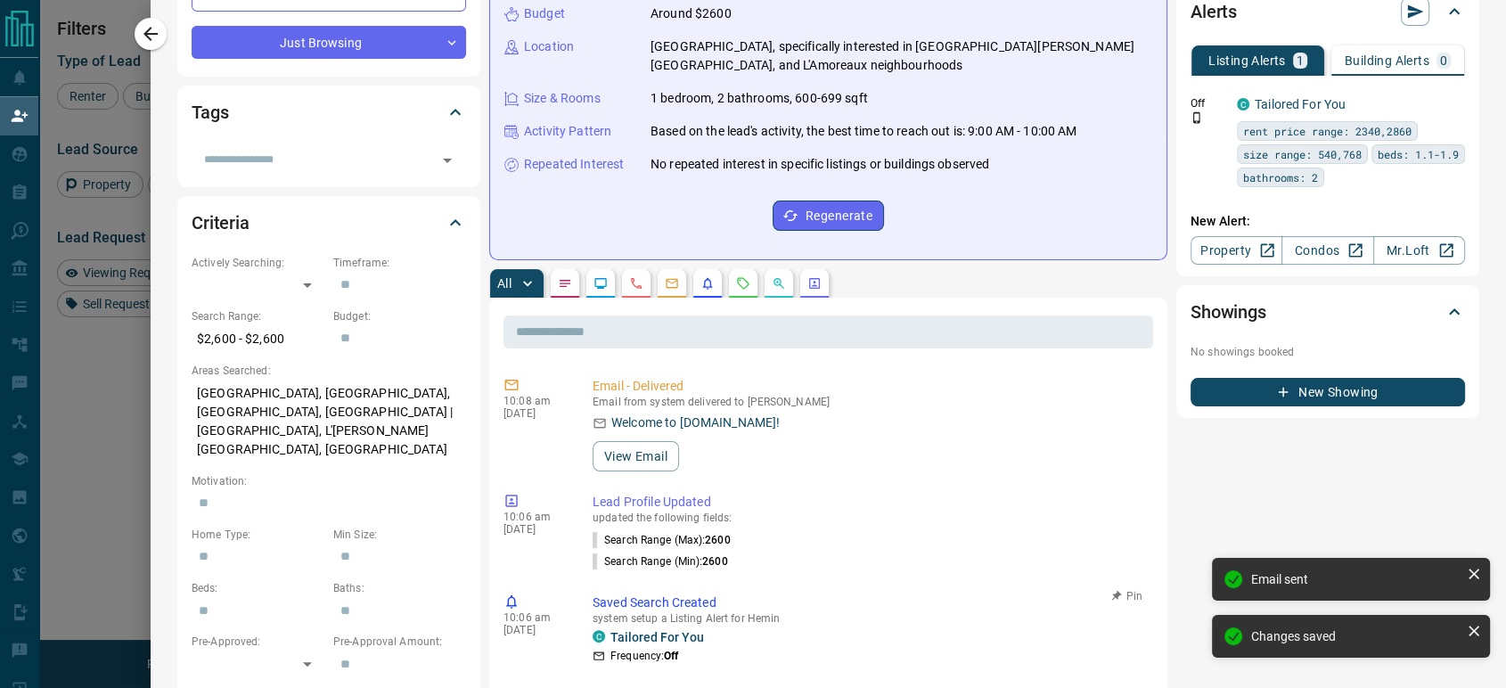
scroll to position [0, 0]
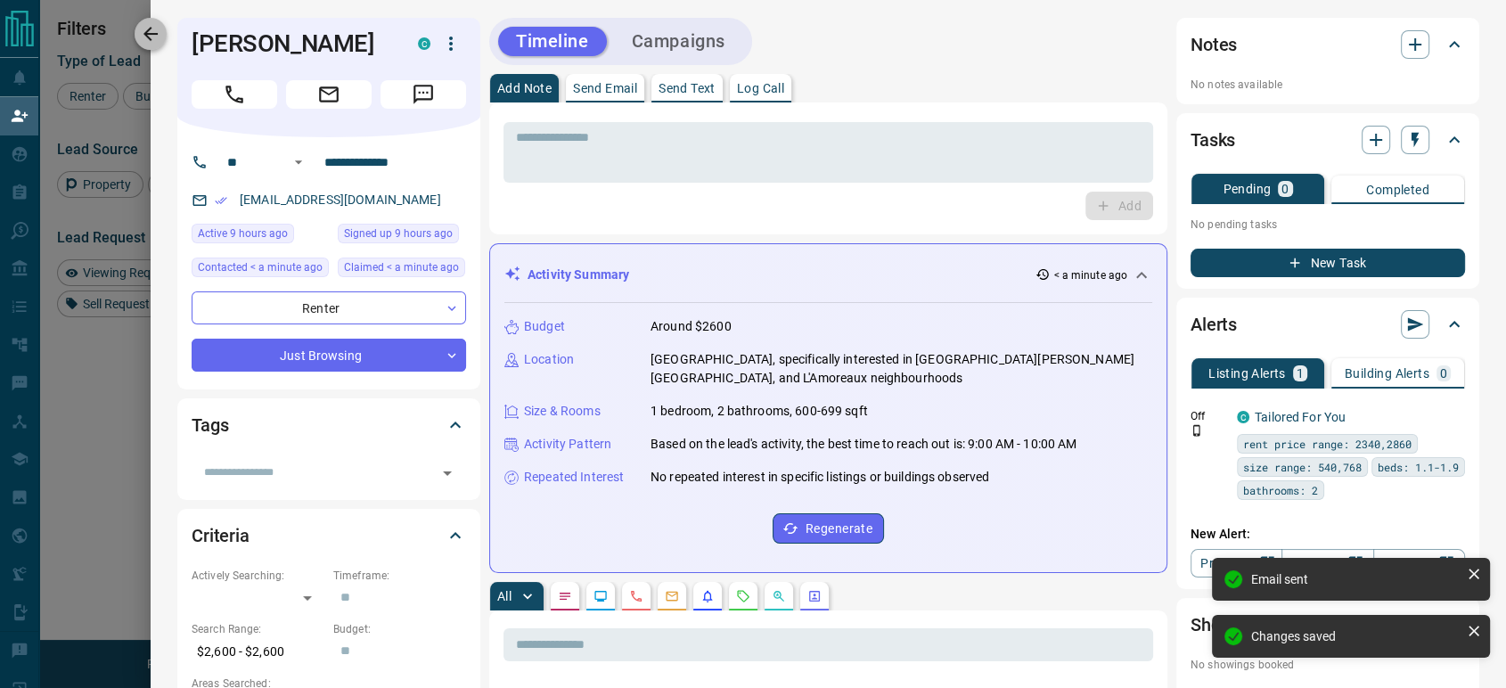
click at [148, 40] on icon "button" at bounding box center [150, 33] width 21 height 21
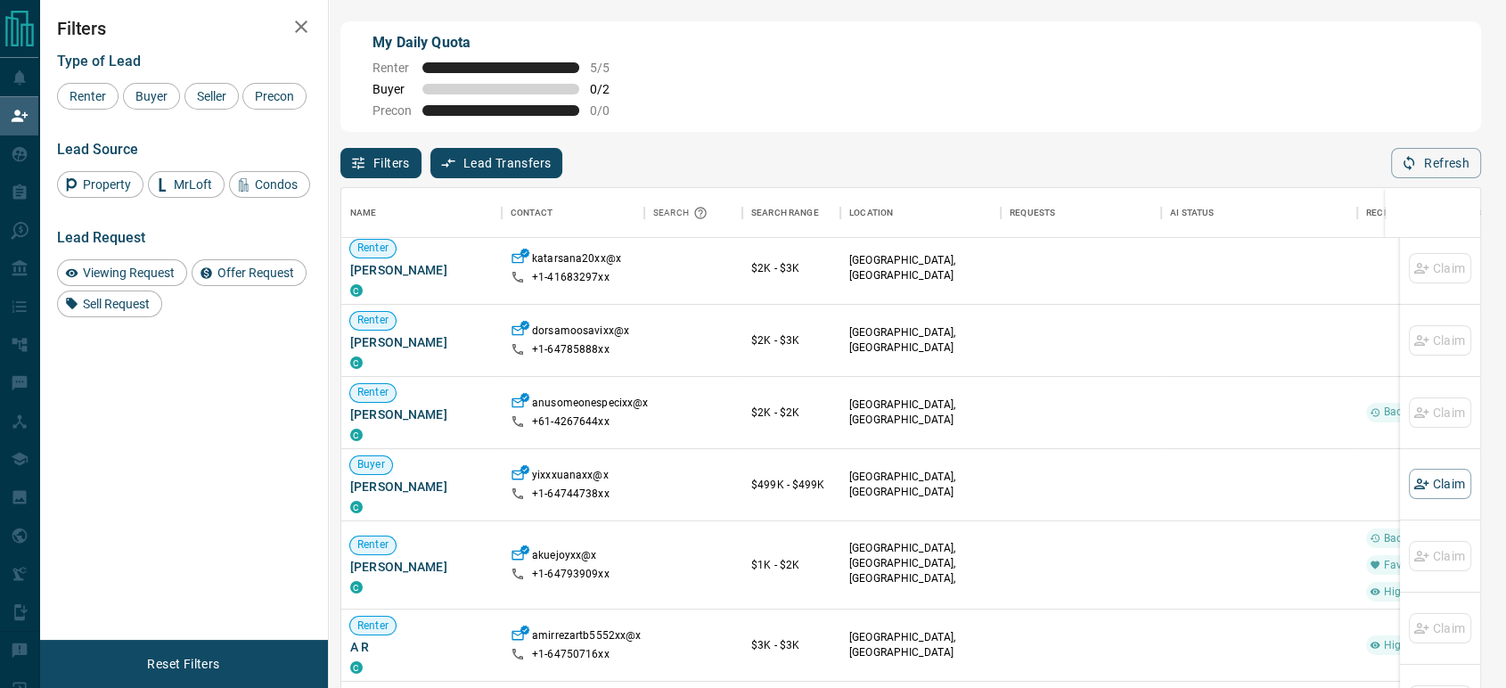
scroll to position [198, 0]
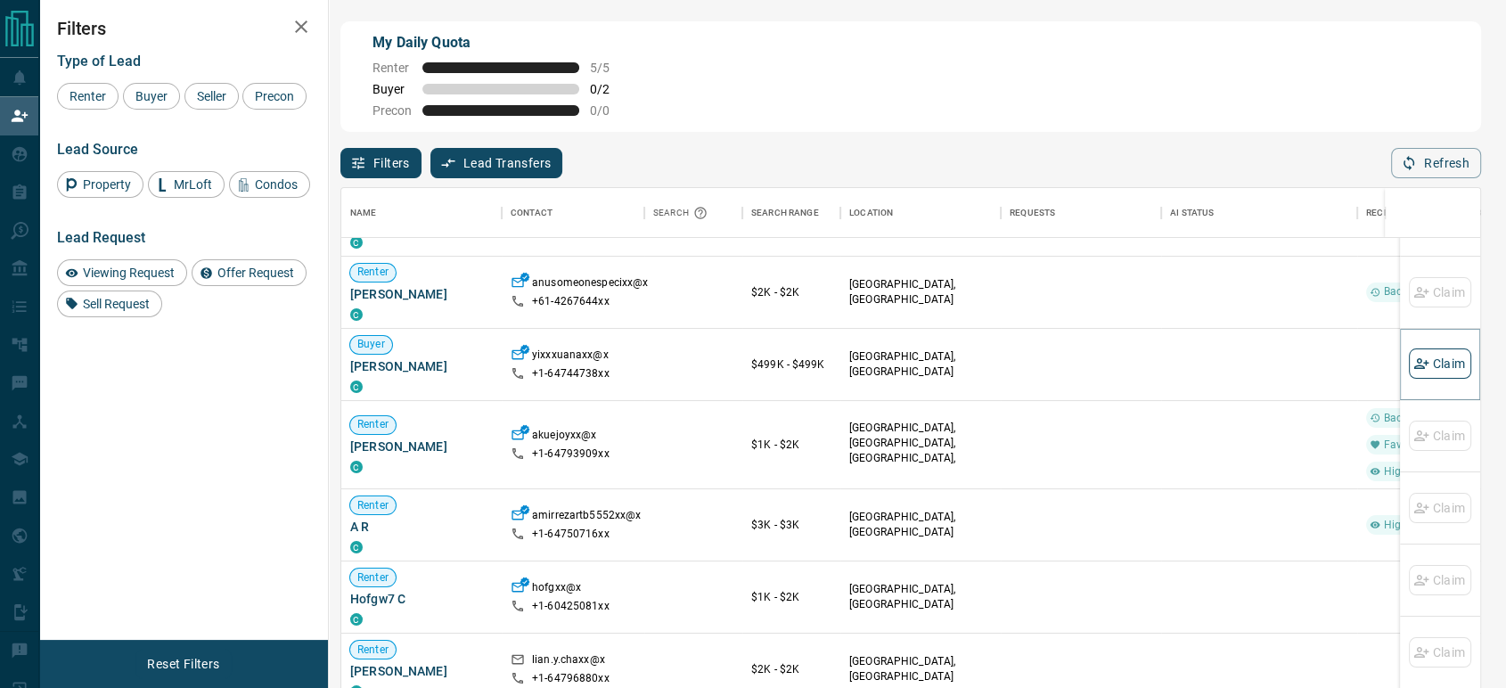
click at [1419, 365] on button "Claim" at bounding box center [1440, 364] width 62 height 30
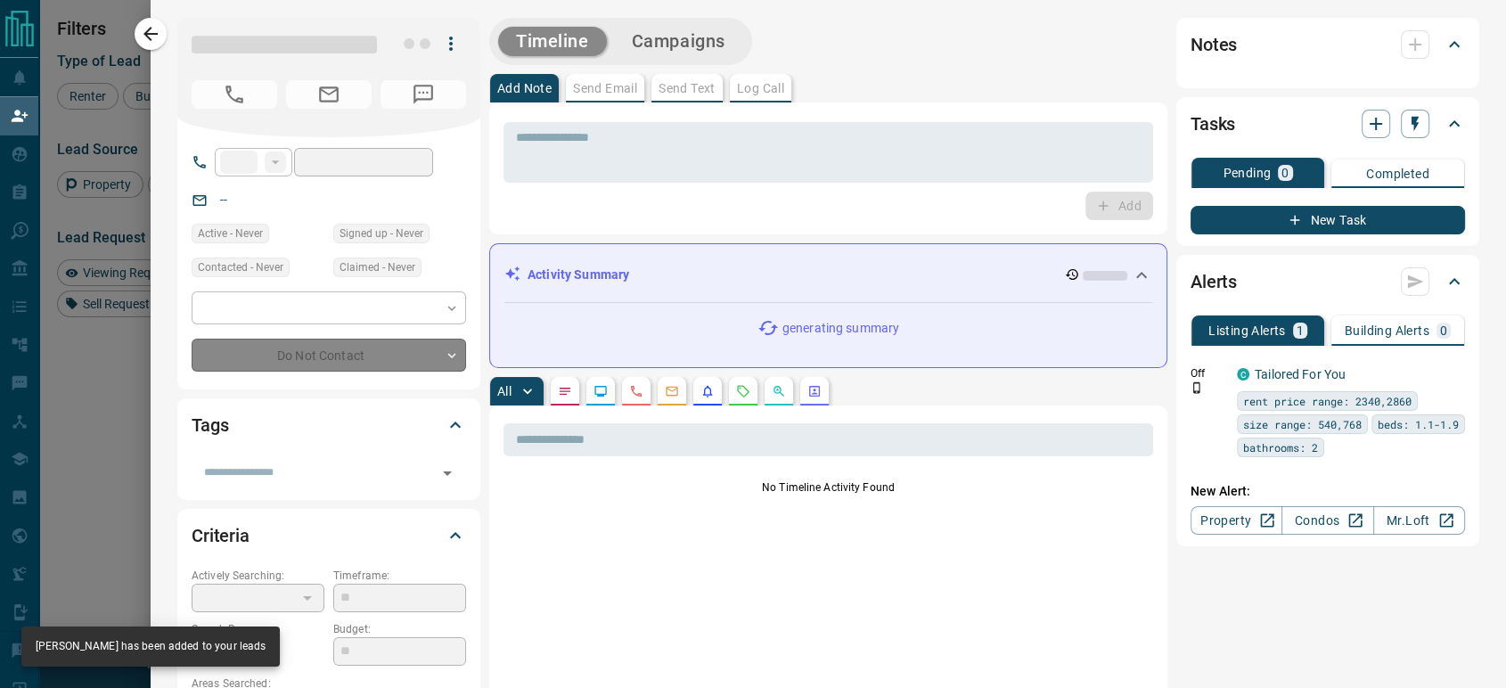
type input "**"
type input "**********"
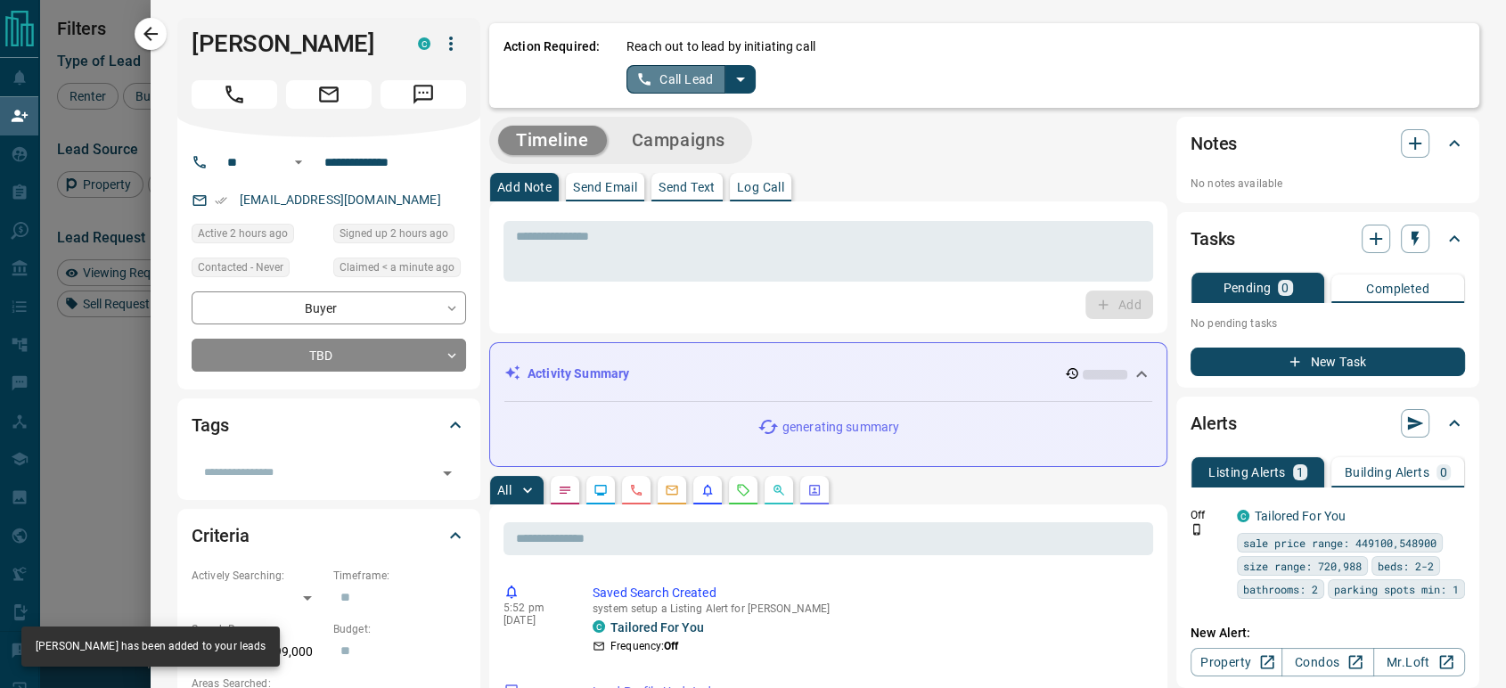
click at [649, 76] on button "Call Lead" at bounding box center [676, 79] width 99 height 29
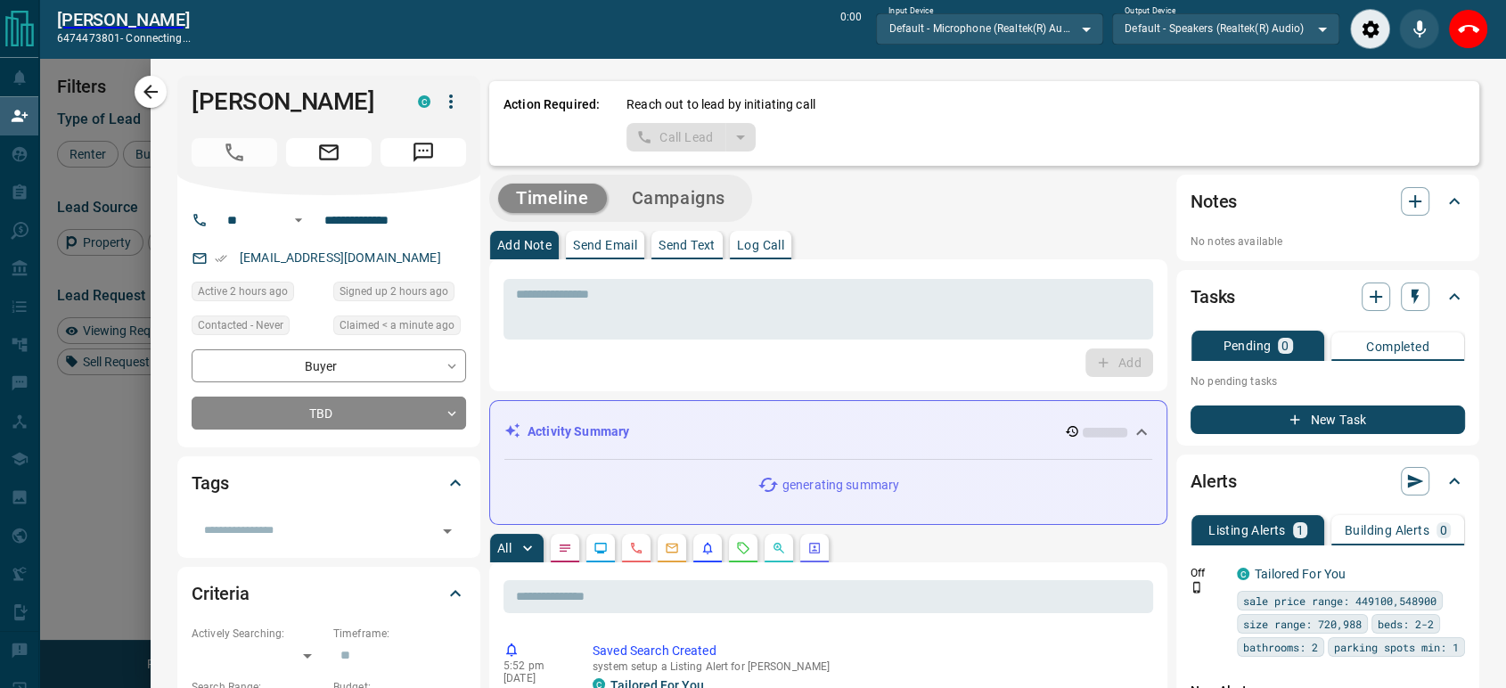
scroll to position [463, 1124]
click at [1466, 27] on icon "End Call" at bounding box center [1468, 29] width 21 height 21
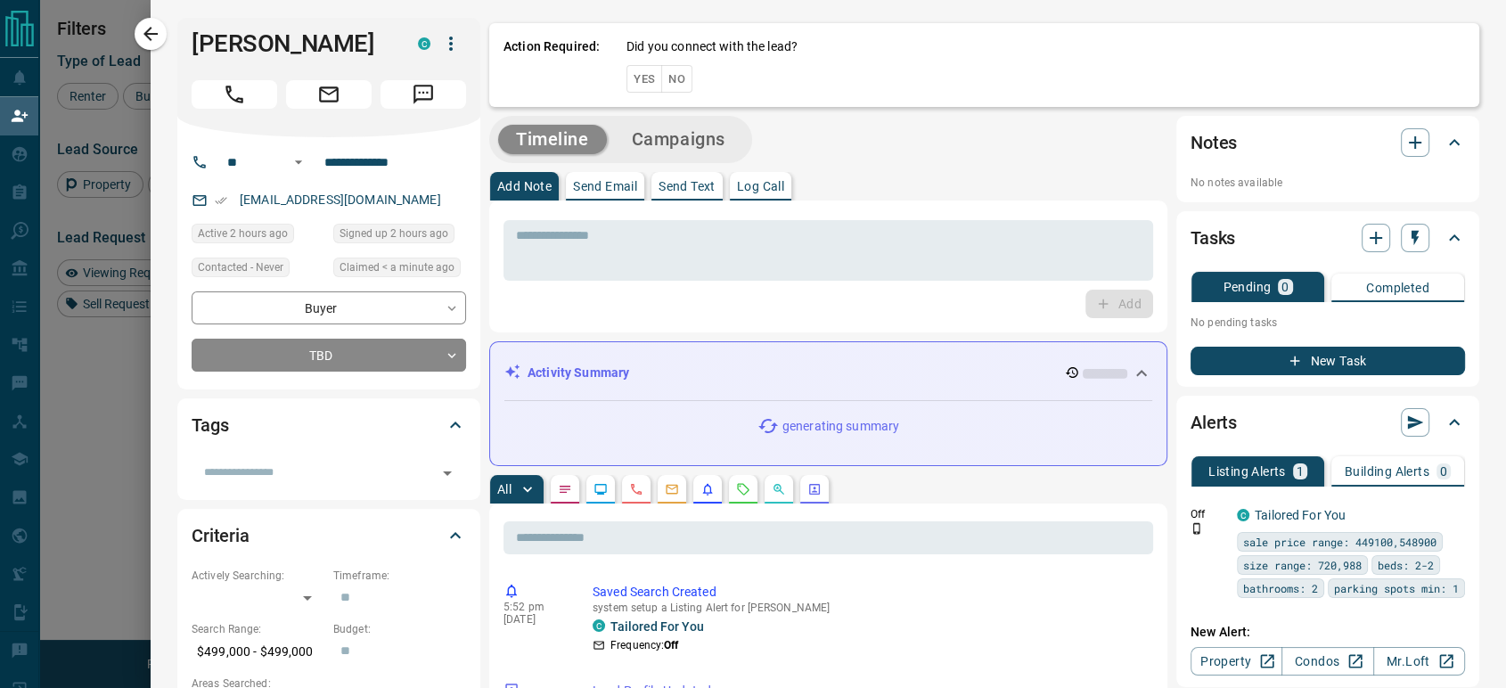
scroll to position [507, 1124]
click at [662, 65] on button "No" at bounding box center [676, 79] width 31 height 28
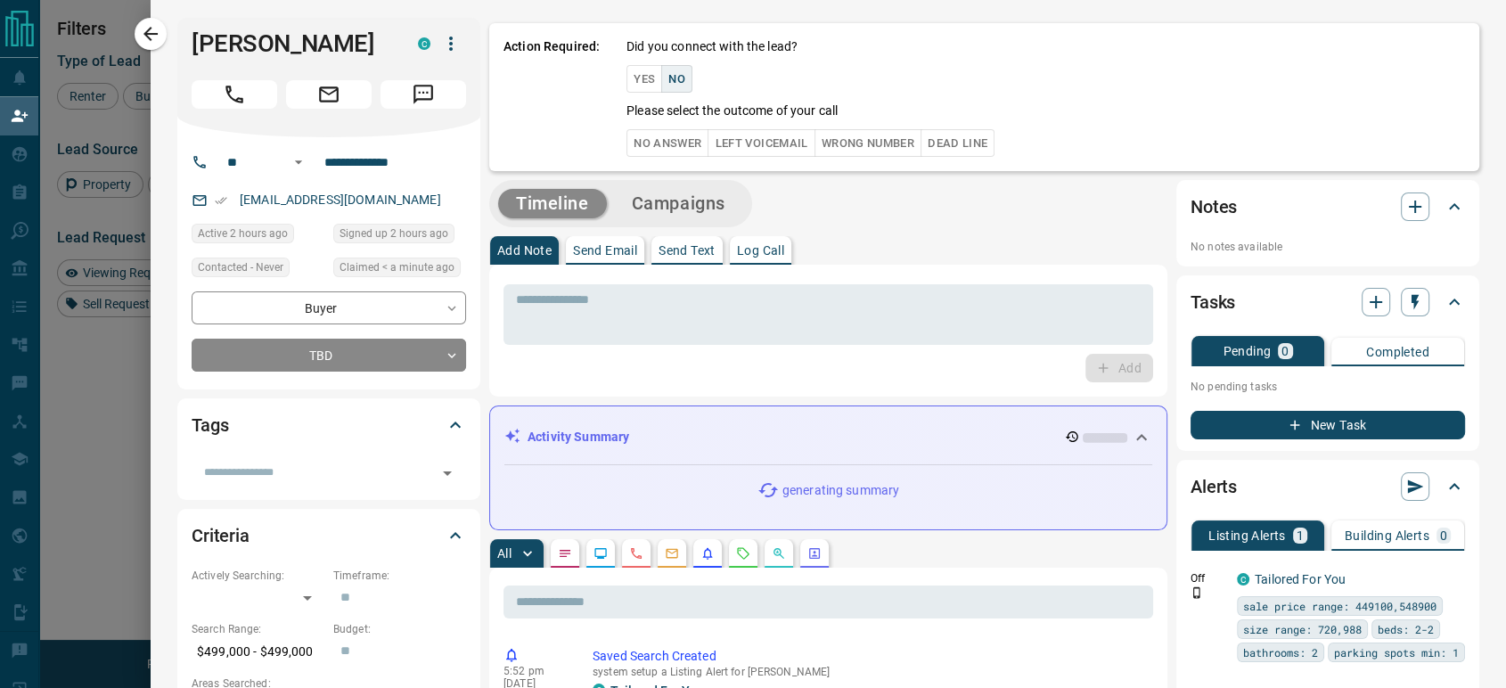
click at [638, 135] on button "No Answer" at bounding box center [668, 143] width 82 height 28
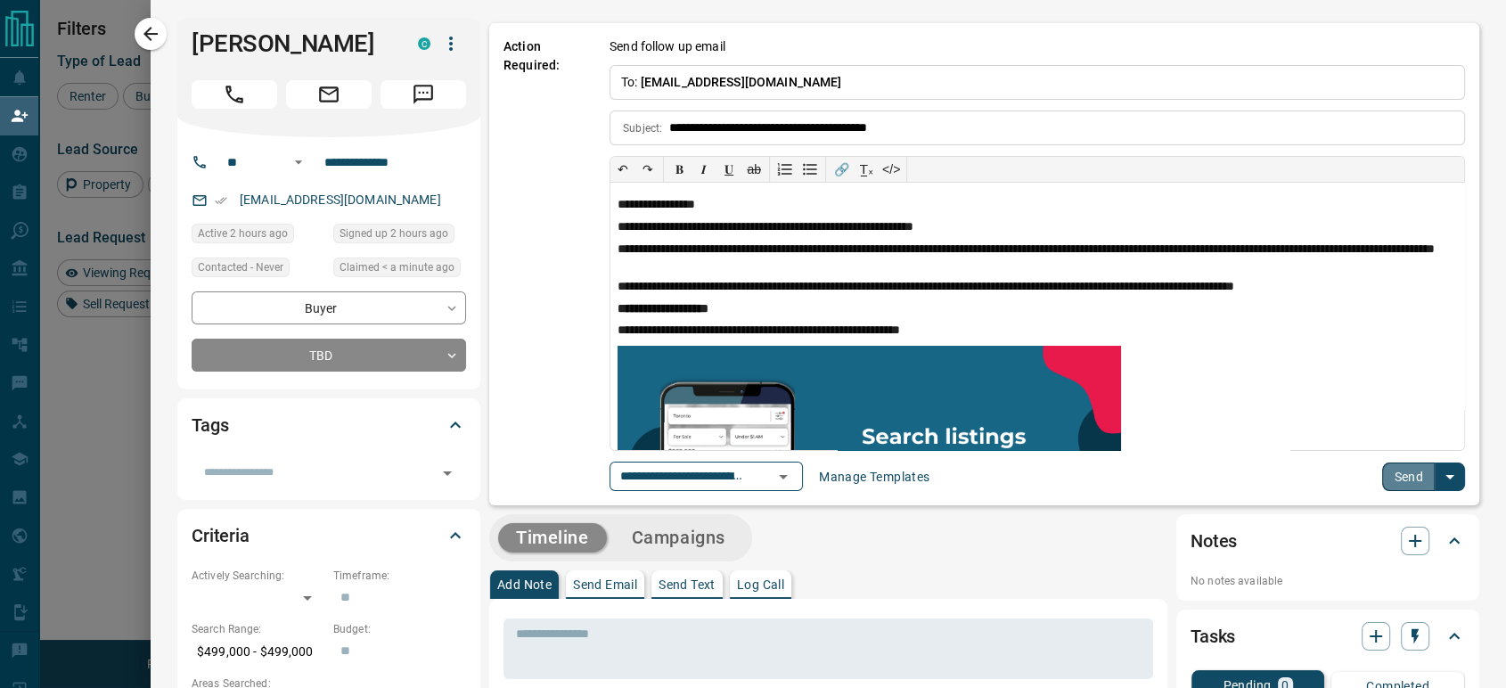
click at [1405, 476] on button "Send" at bounding box center [1409, 477] width 53 height 29
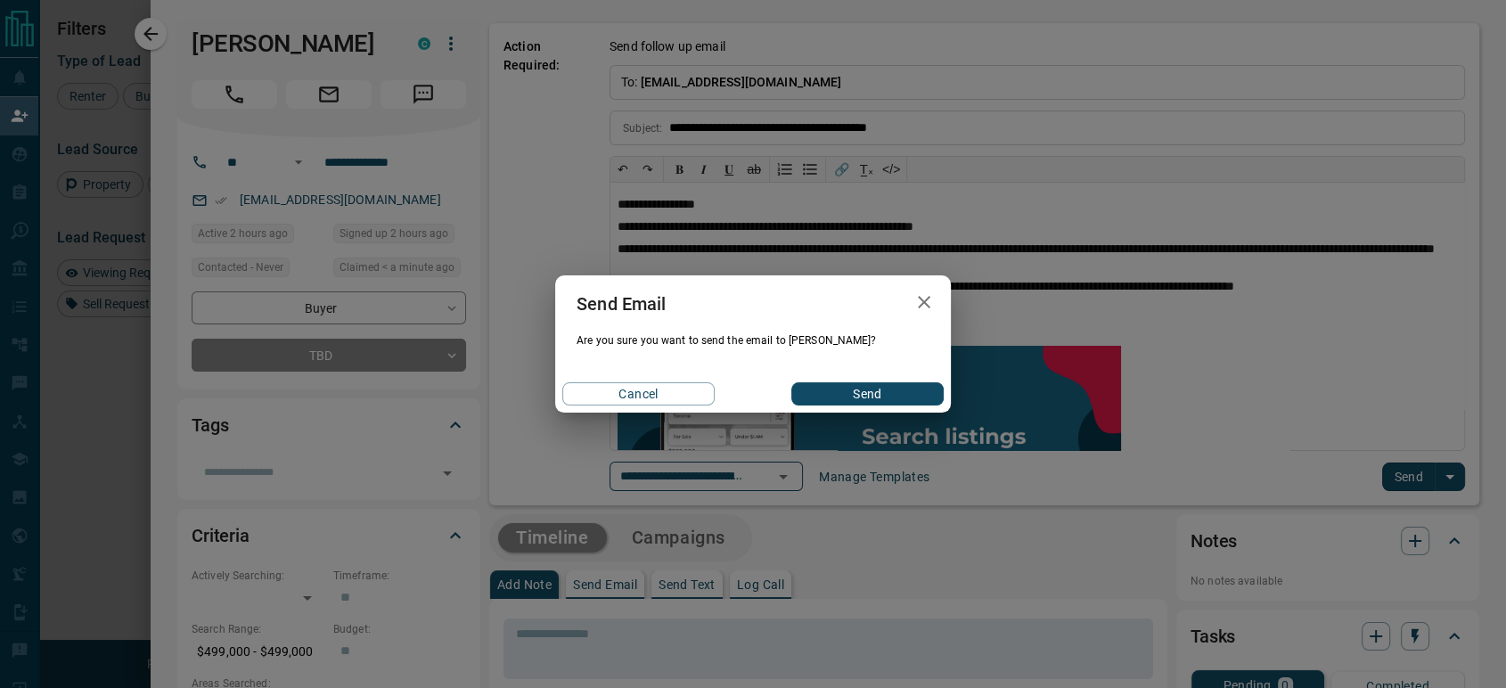
click at [854, 389] on button "Send" at bounding box center [868, 393] width 152 height 23
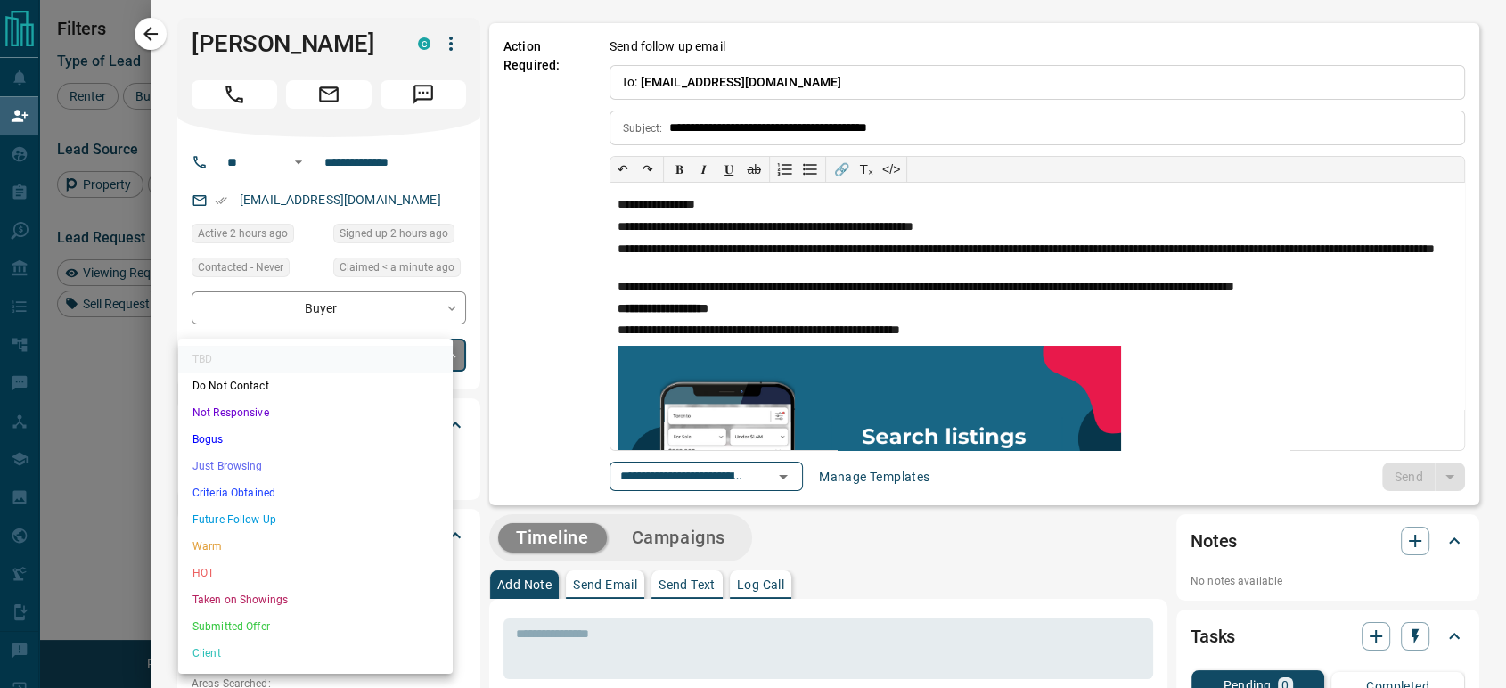
click at [333, 383] on body "Lead Transfers Claim Leads My Leads Tasks Opportunities Deals Campaigns Automat…" at bounding box center [753, 293] width 1506 height 587
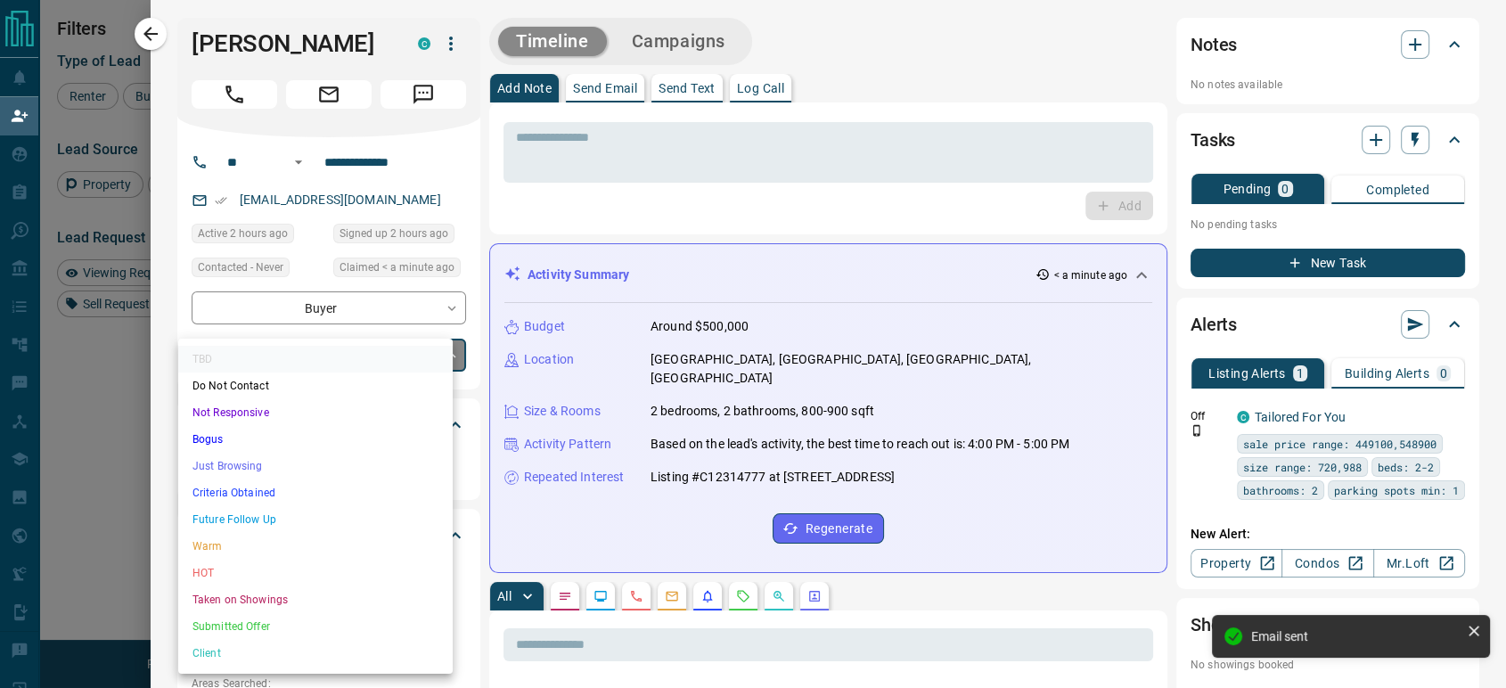
click at [257, 462] on li "Just Browsing" at bounding box center [315, 466] width 275 height 27
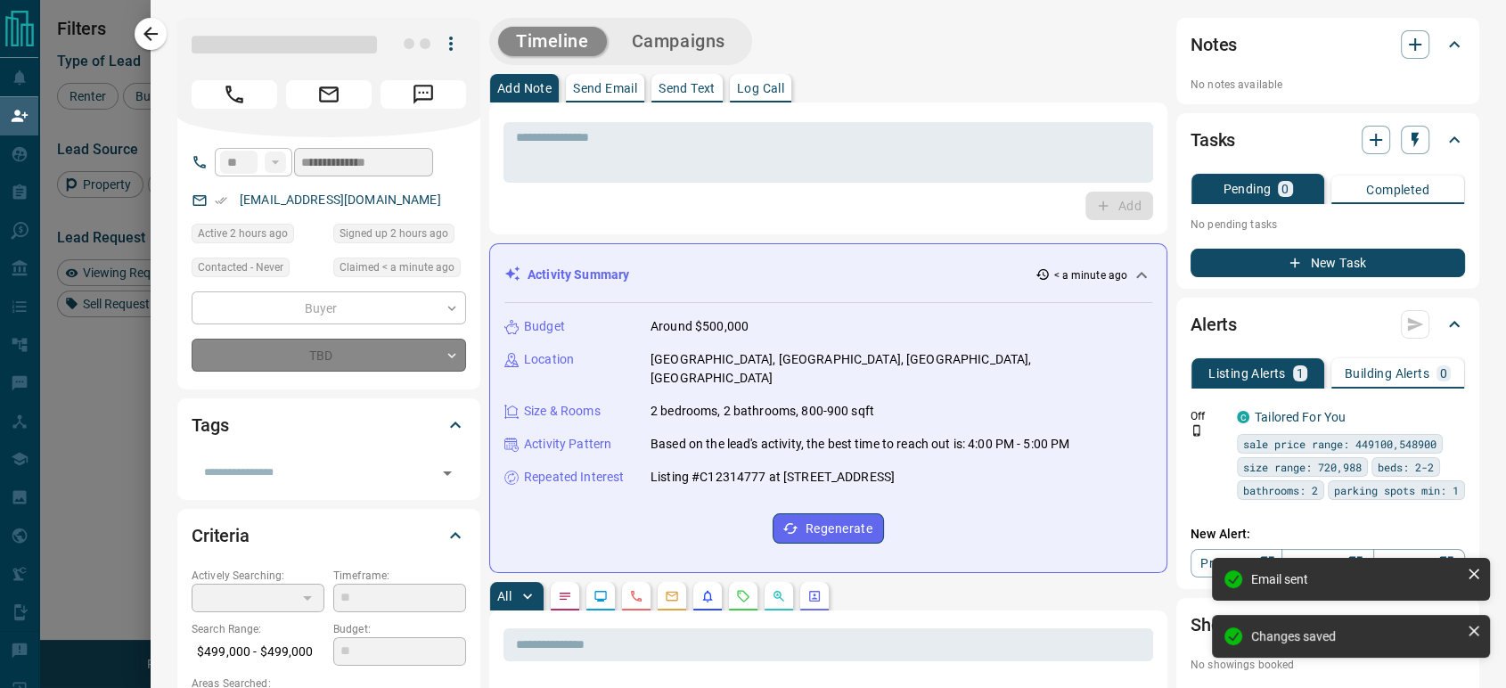
type input "*"
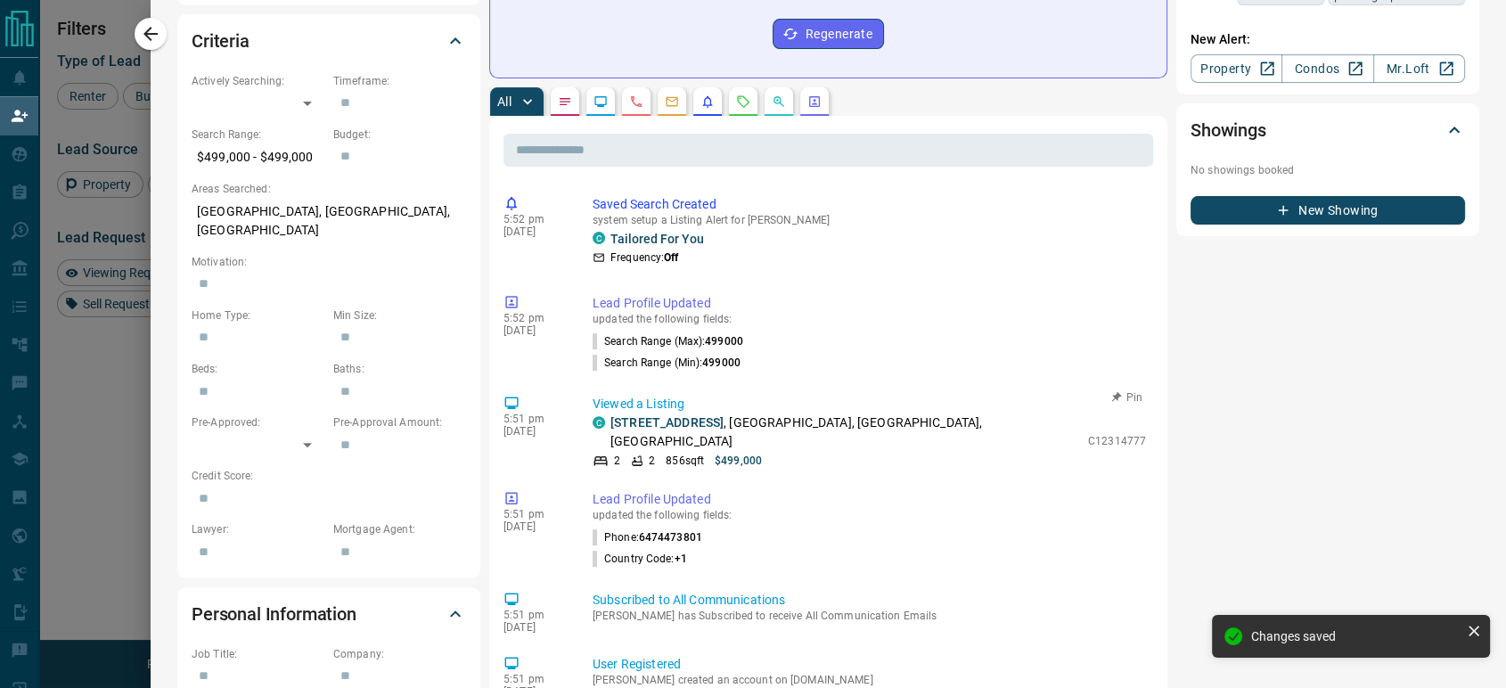
scroll to position [99, 0]
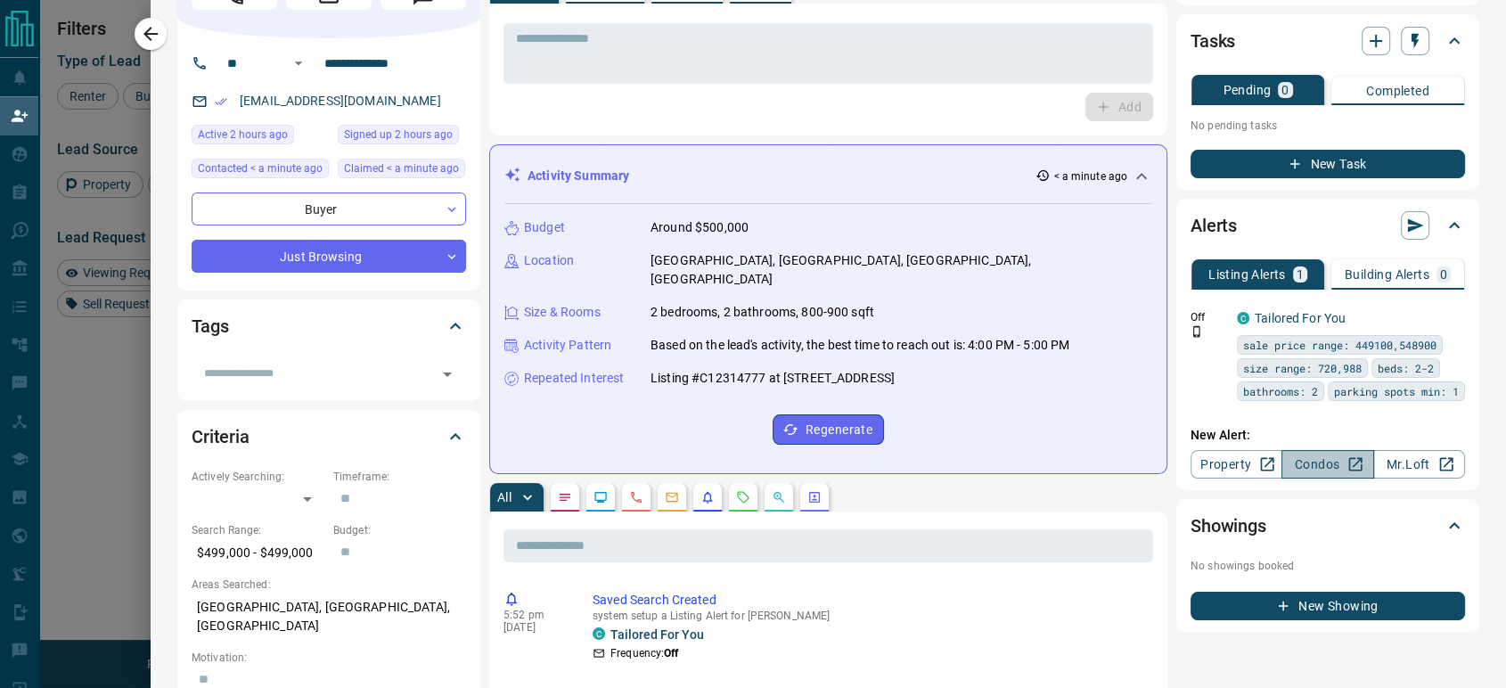
click at [1317, 479] on link "Condos" at bounding box center [1328, 464] width 92 height 29
